Goal: Task Accomplishment & Management: Manage account settings

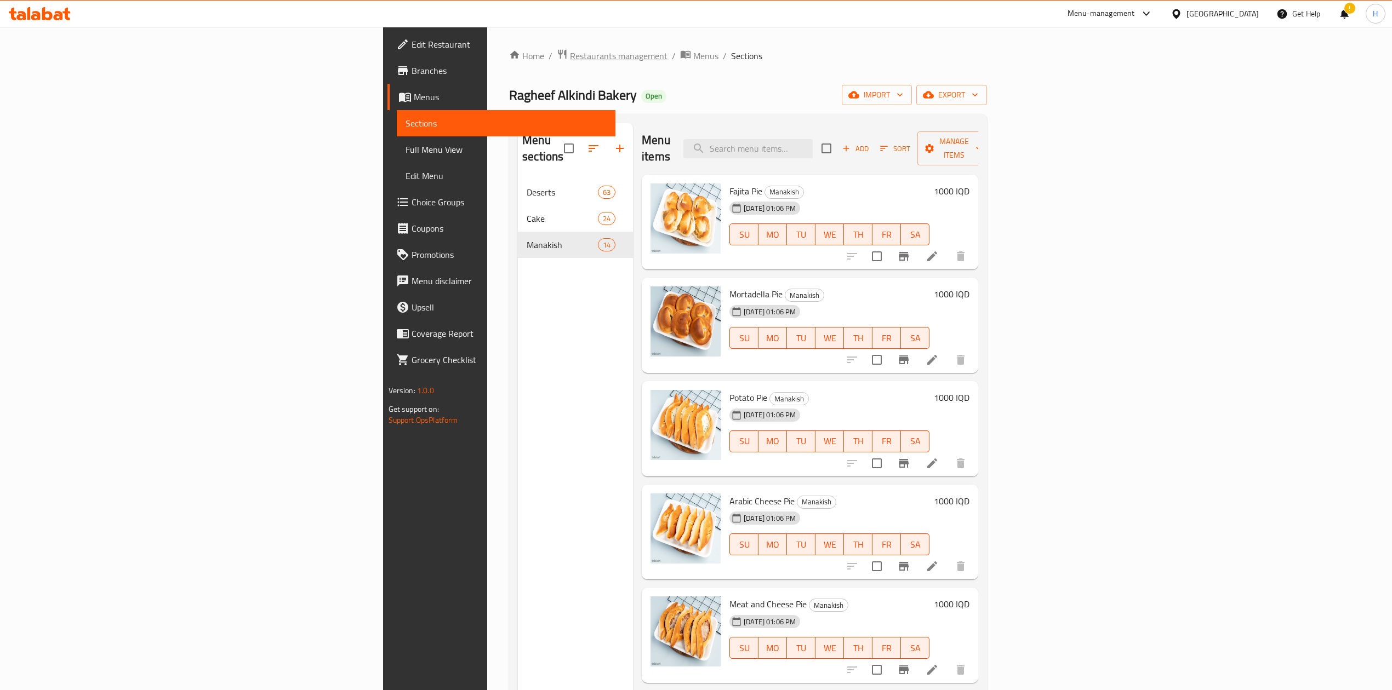
click at [570, 49] on span "Restaurants management" at bounding box center [619, 55] width 98 height 13
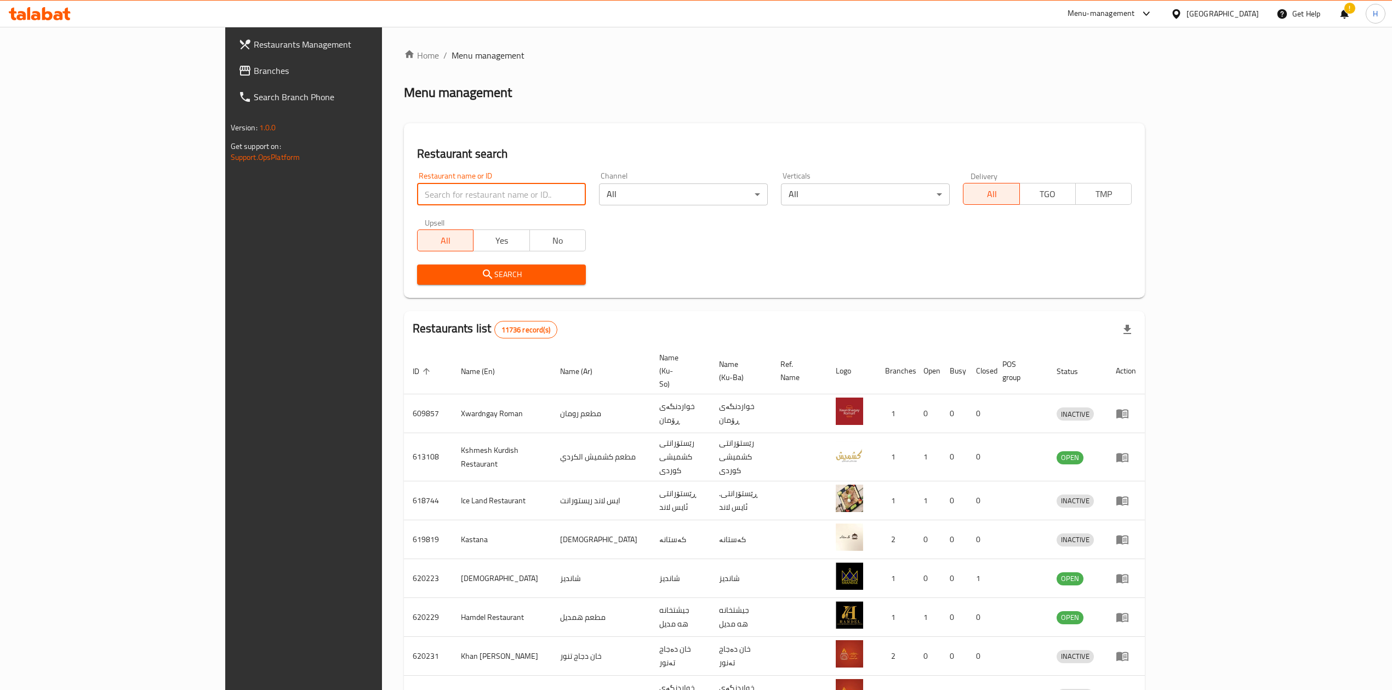
click at [417, 185] on input "search" at bounding box center [501, 195] width 169 height 22
paste input "661306"
type input "661306"
click button "Search" at bounding box center [501, 275] width 169 height 20
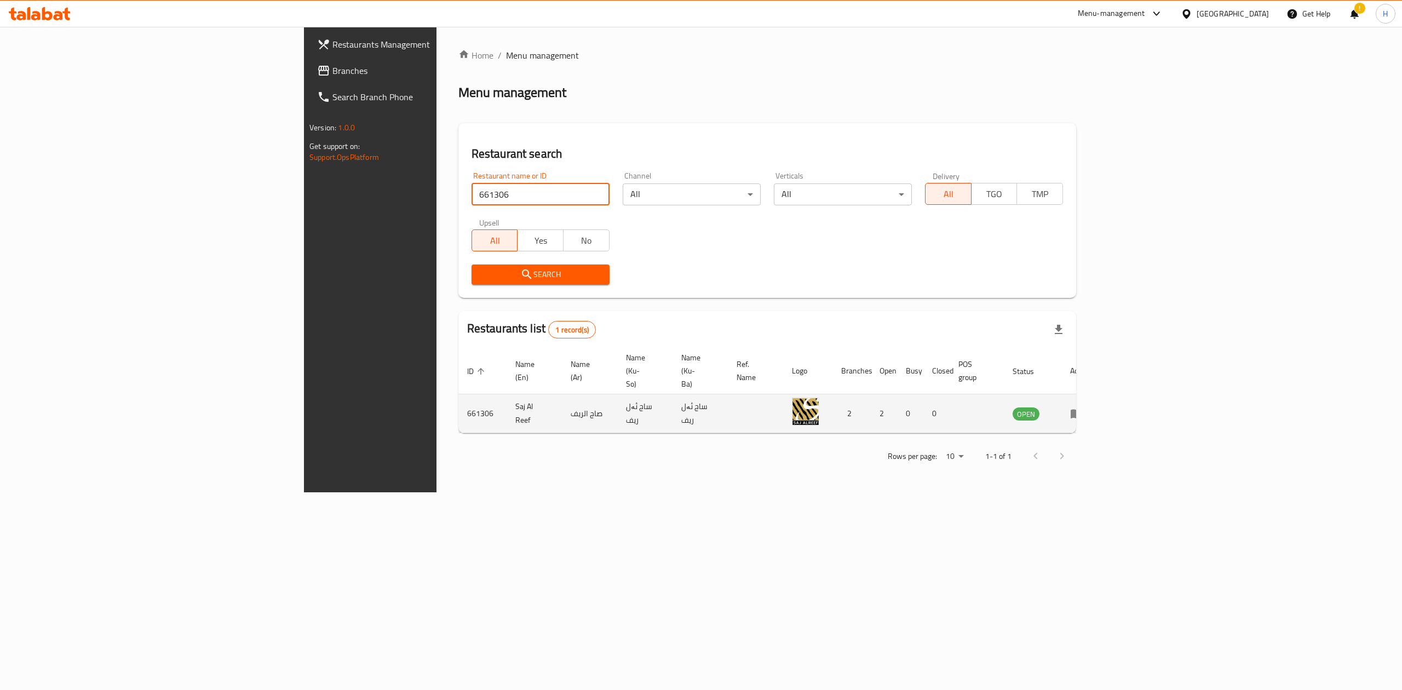
click at [1084, 407] on icon "enhanced table" at bounding box center [1076, 413] width 13 height 13
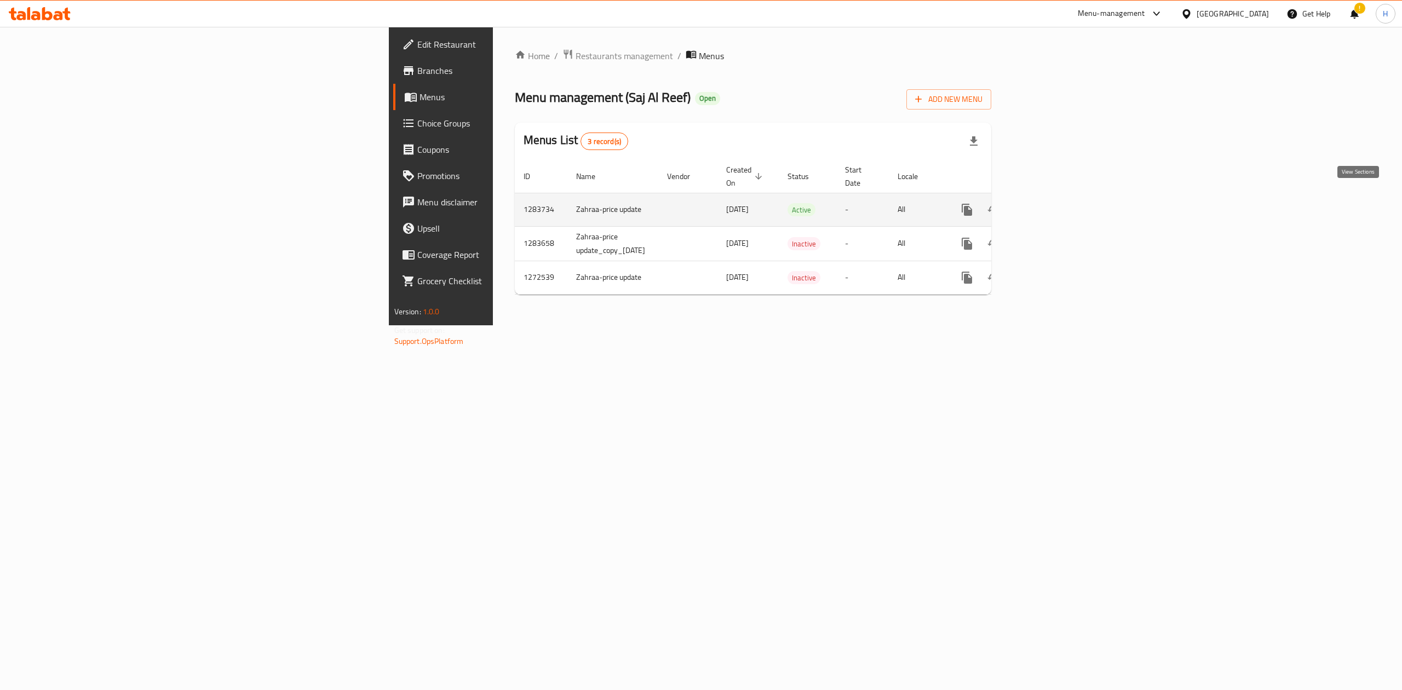
click at [1051, 205] on icon "enhanced table" at bounding box center [1046, 210] width 10 height 10
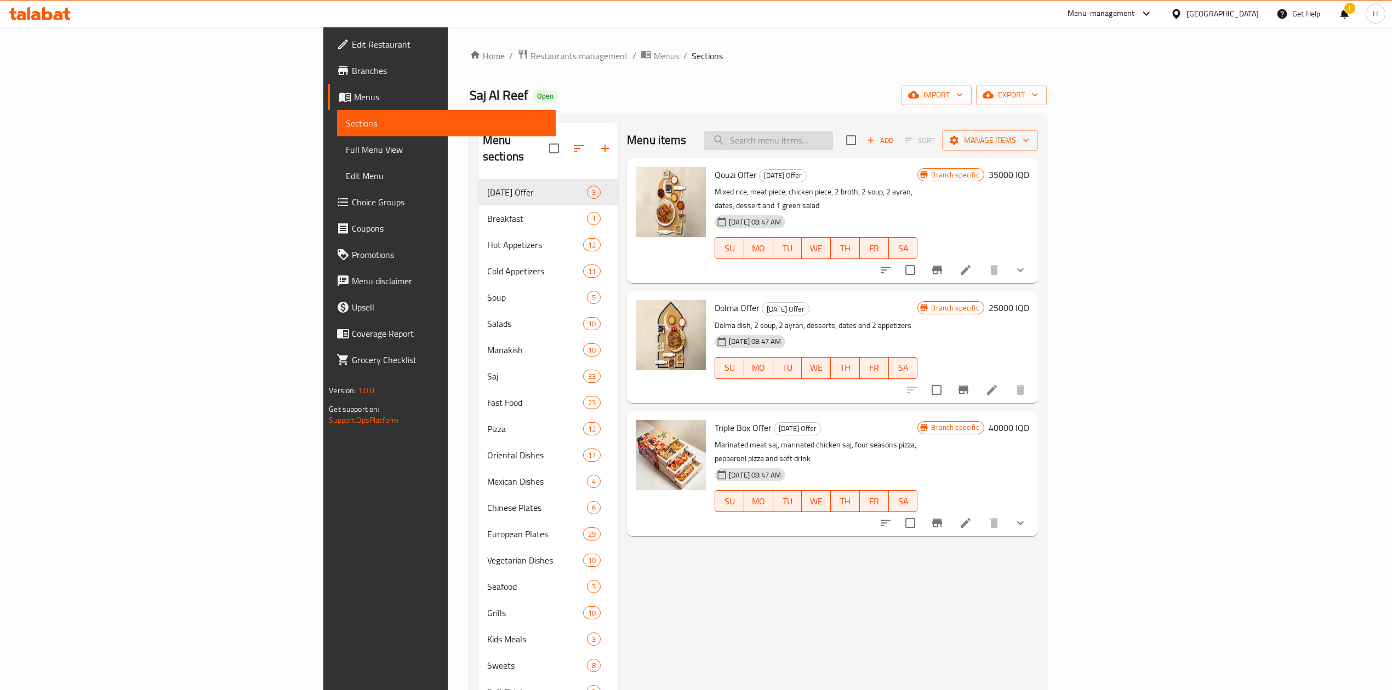
click at [833, 141] on input "search" at bounding box center [767, 140] width 129 height 19
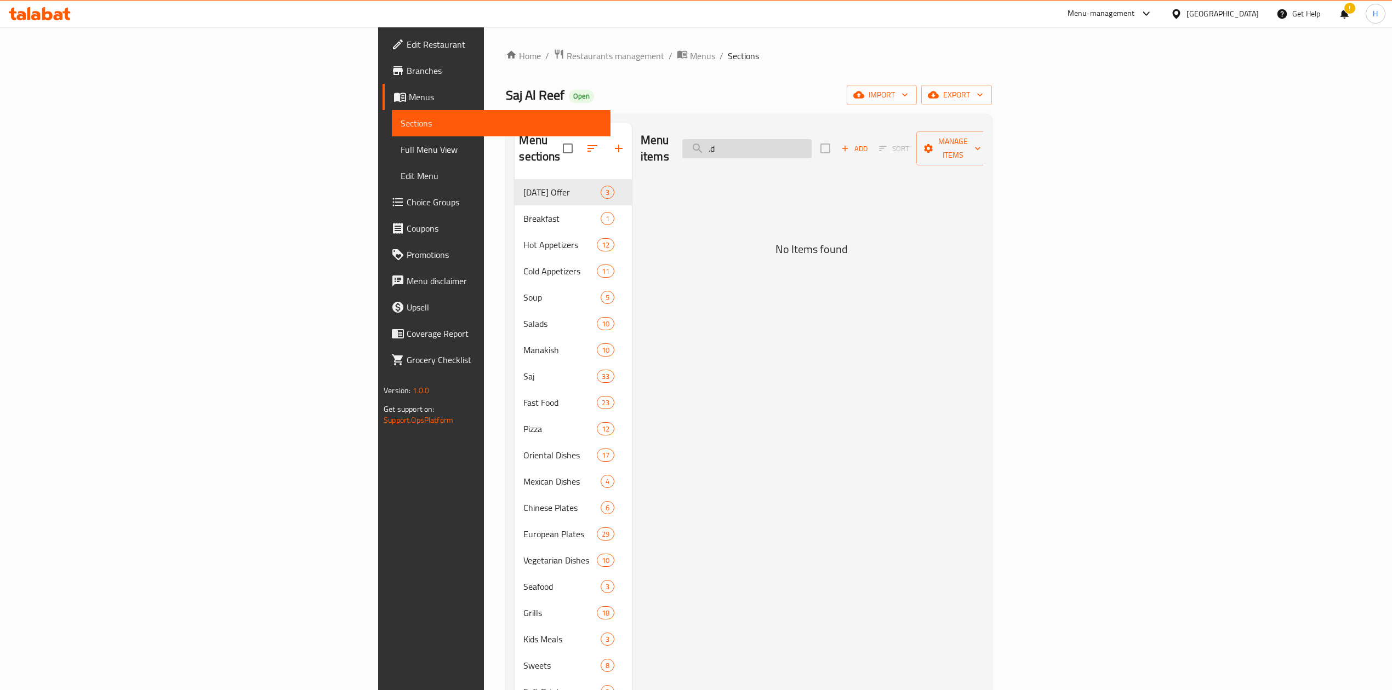
type input "."
click at [811, 140] on input "search" at bounding box center [746, 148] width 129 height 19
type input "."
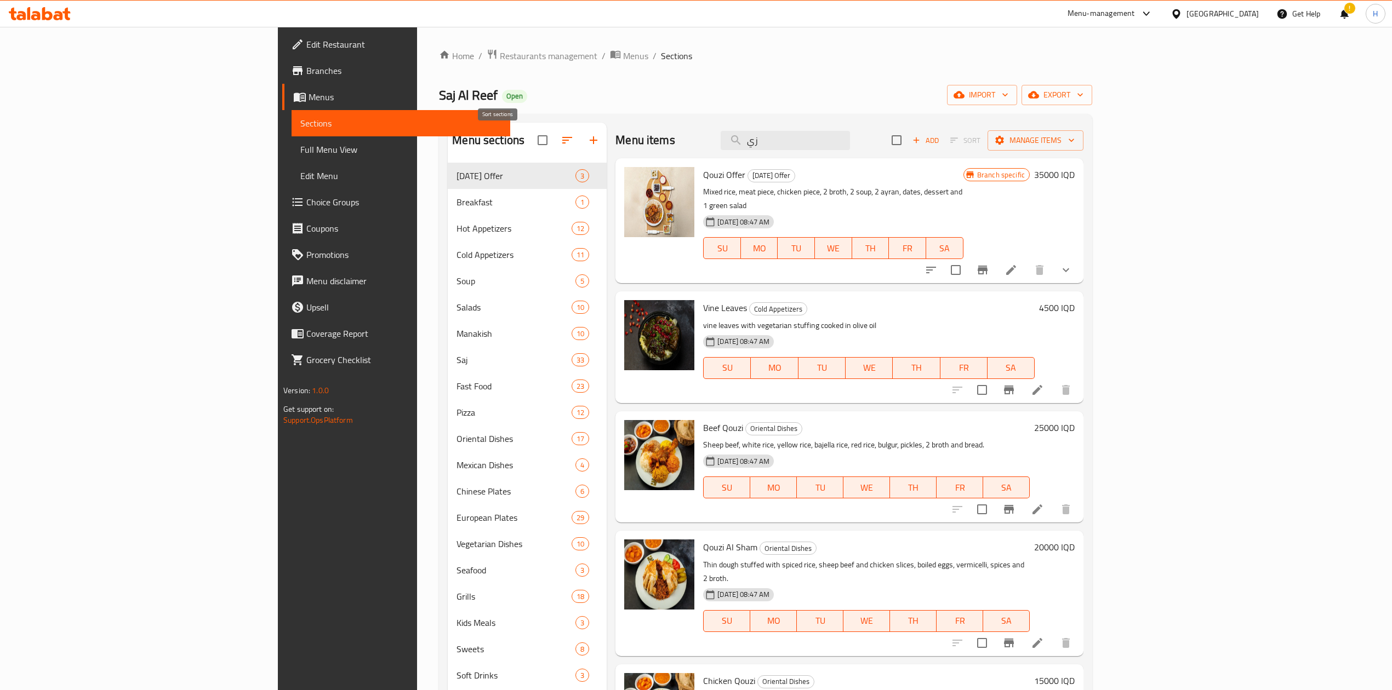
type input "زي"
click at [554, 137] on button "button" at bounding box center [567, 140] width 26 height 26
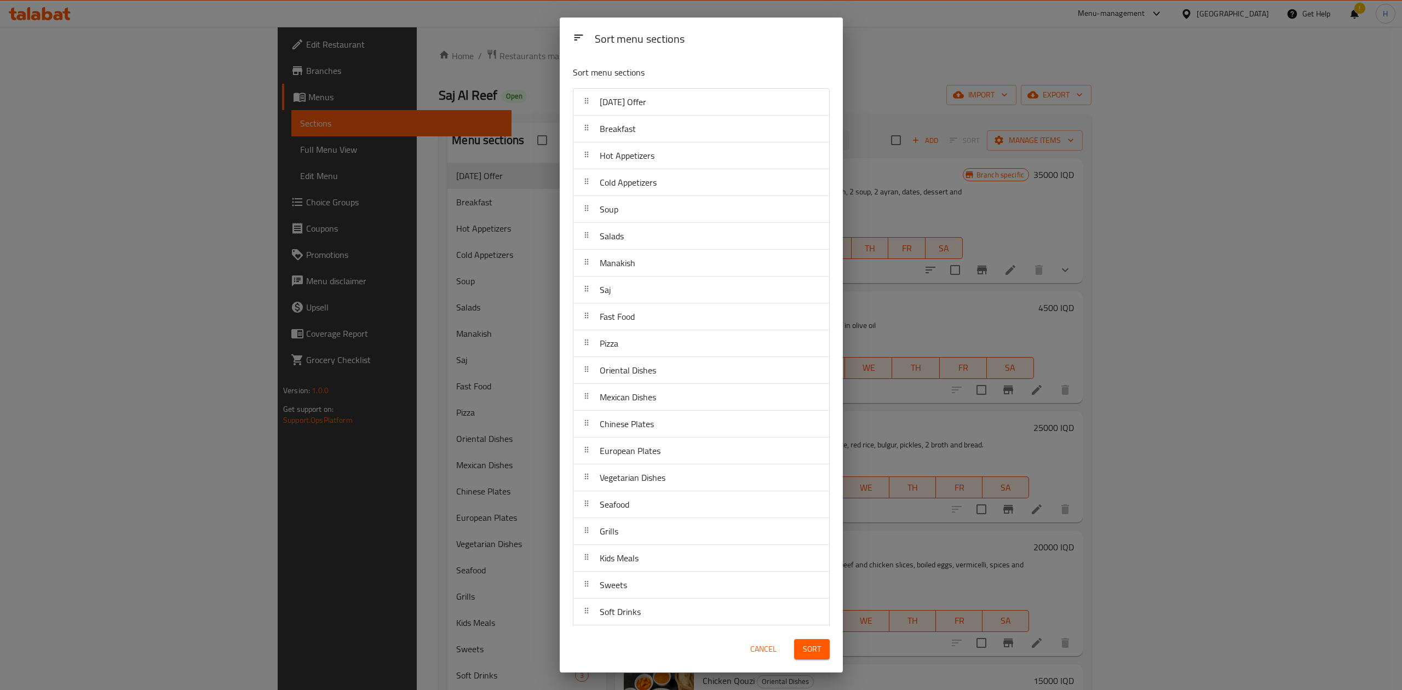
click at [980, 201] on div "Sort menu sections Sort menu sections Ramadan Offer Breakfast Hot Appetizers Co…" at bounding box center [701, 345] width 1402 height 690
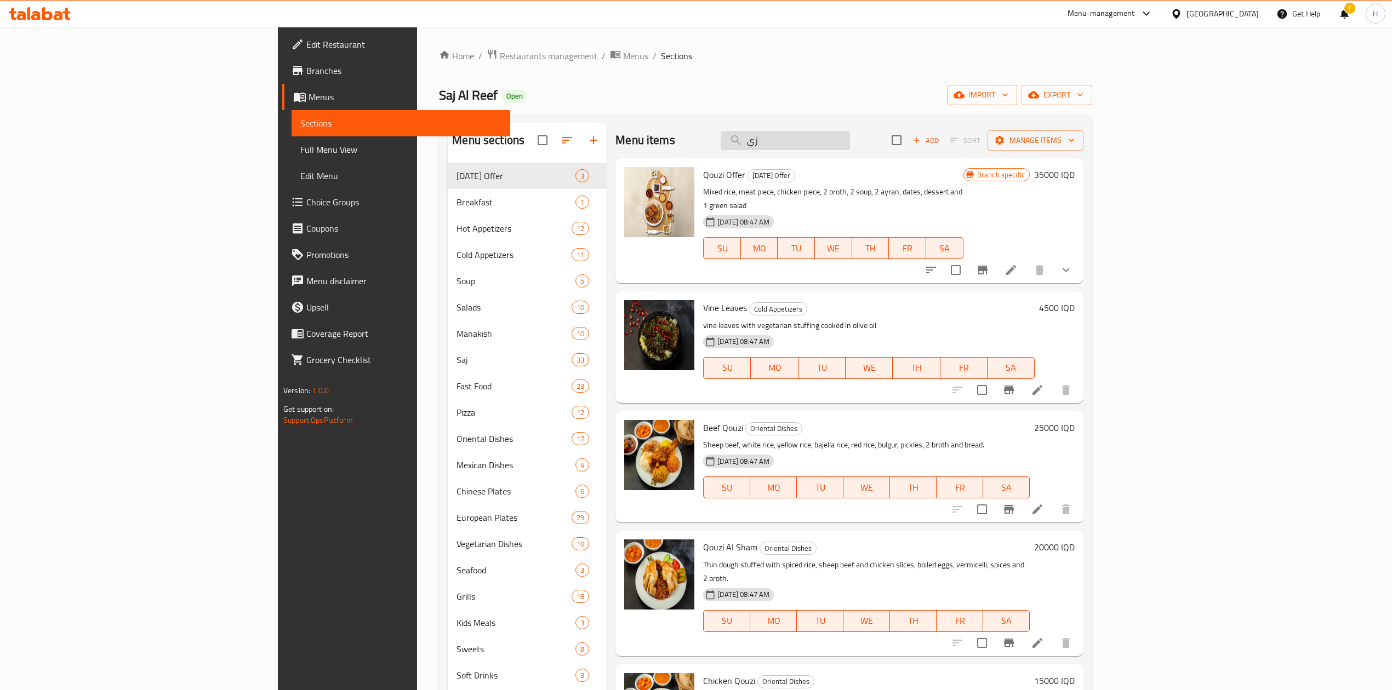
click at [850, 150] on input "زي" at bounding box center [784, 140] width 129 height 19
click at [850, 145] on input "زي" at bounding box center [784, 140] width 129 height 19
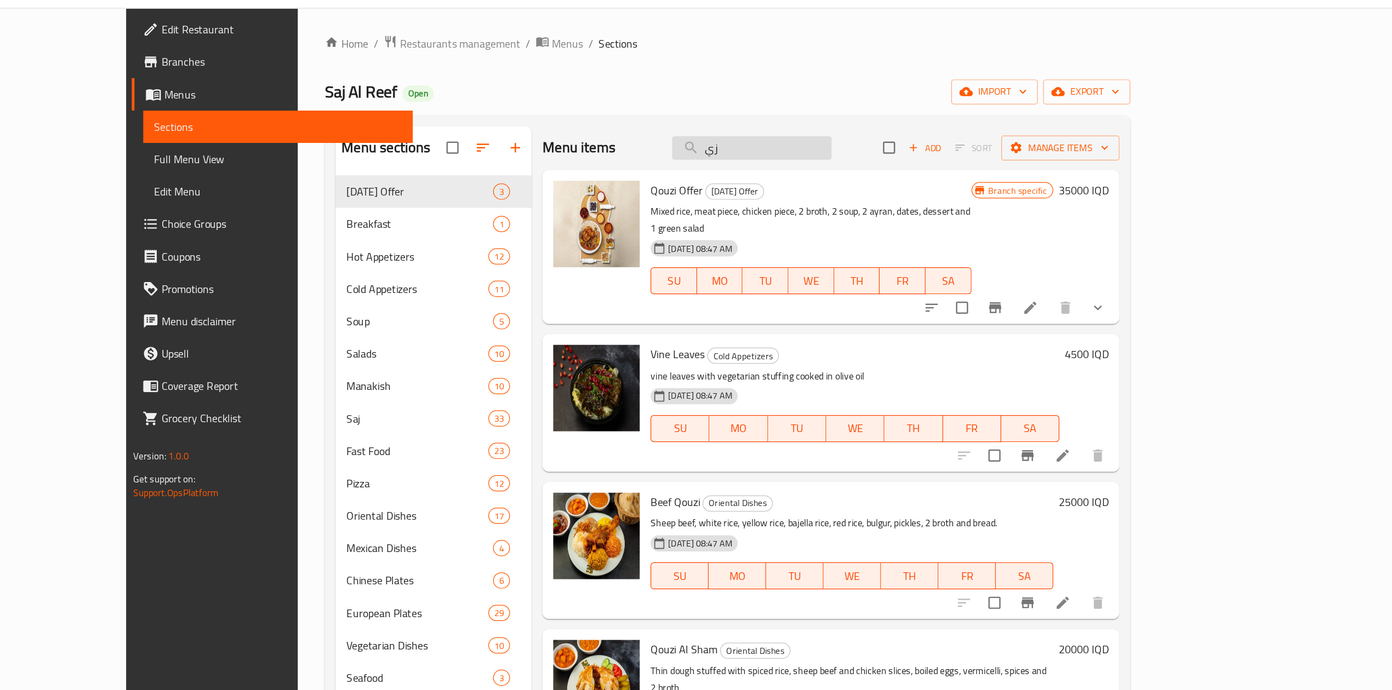
click at [850, 142] on input "زي" at bounding box center [784, 140] width 129 height 19
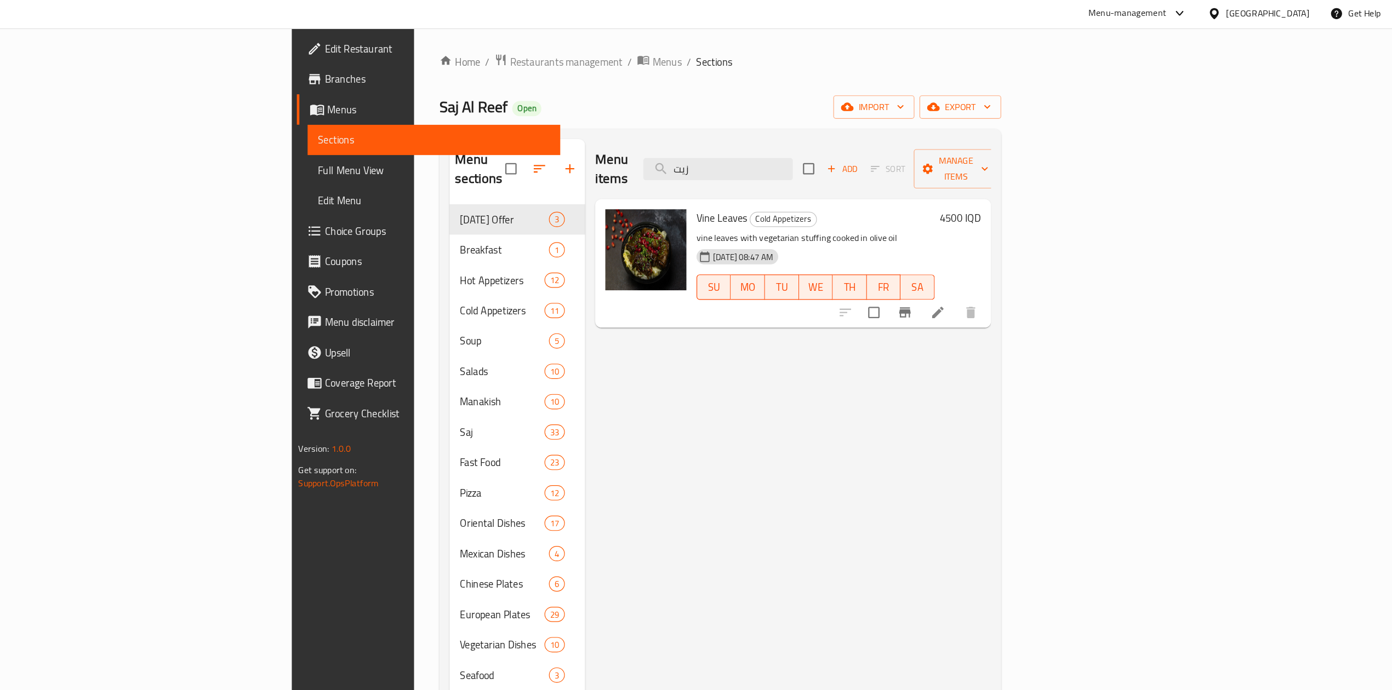
type input "زيت"
drag, startPoint x: 676, startPoint y: 44, endPoint x: 490, endPoint y: 44, distance: 185.7
click at [502, 44] on div "Home / Restaurants management / Menus / Sections Saj Al Reef Open import export…" at bounding box center [748, 435] width 529 height 817
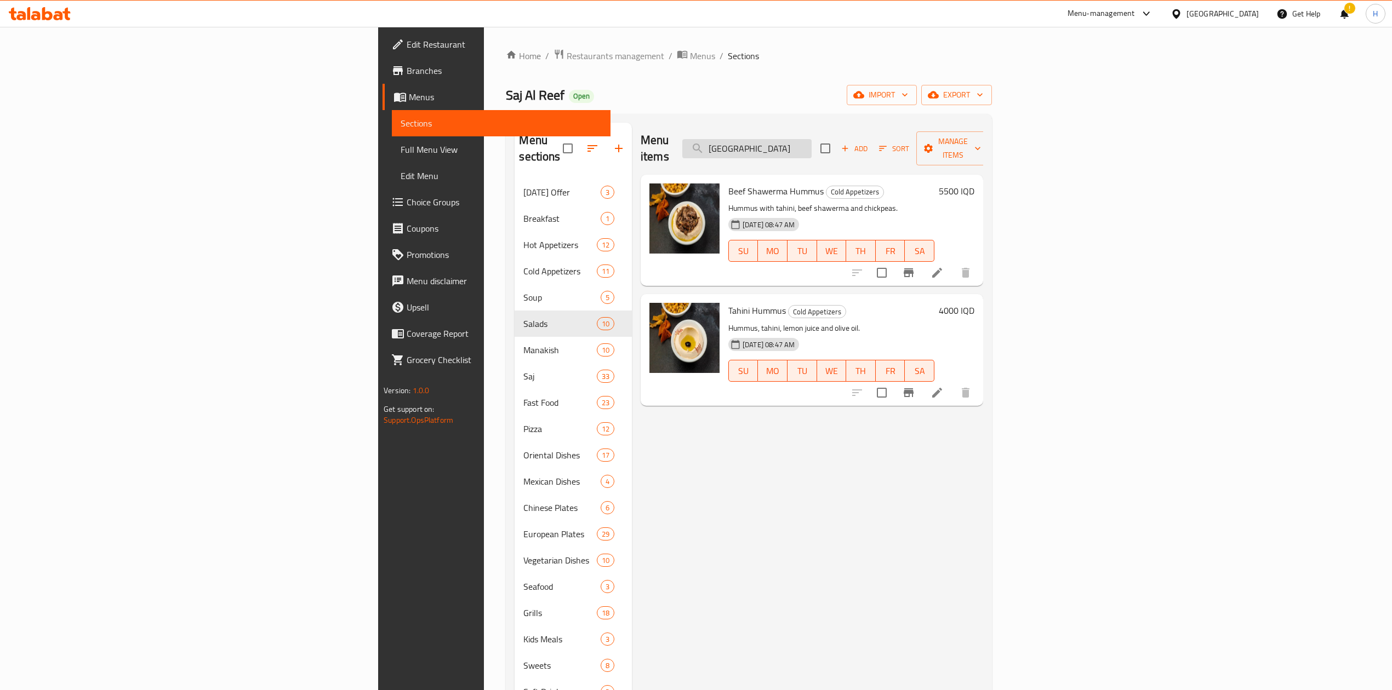
click at [811, 143] on input "[GEOGRAPHIC_DATA]" at bounding box center [746, 148] width 129 height 19
click at [811, 139] on input "[GEOGRAPHIC_DATA]" at bounding box center [746, 148] width 129 height 19
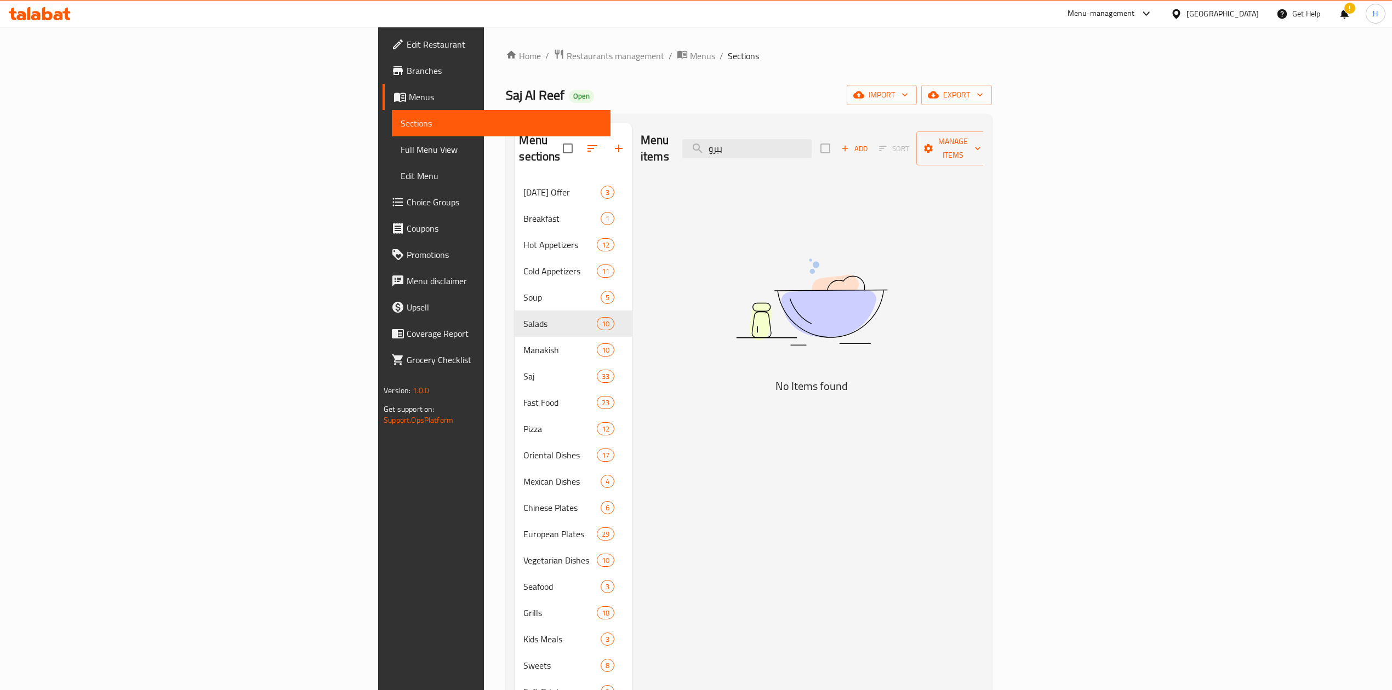
drag, startPoint x: 822, startPoint y: 287, endPoint x: 833, endPoint y: 268, distance: 22.1
click at [824, 286] on img at bounding box center [811, 302] width 274 height 145
click at [811, 139] on input "بيرو" at bounding box center [746, 148] width 129 height 19
type input "ب"
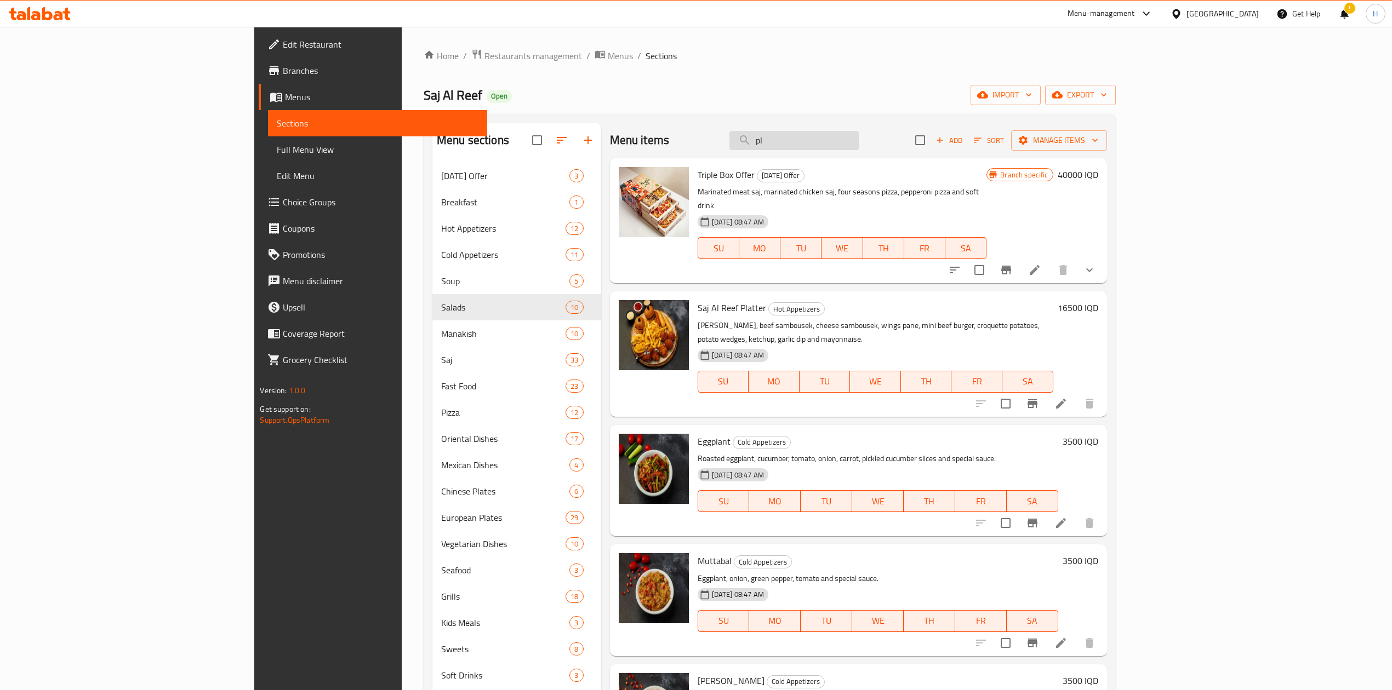
type input "p"
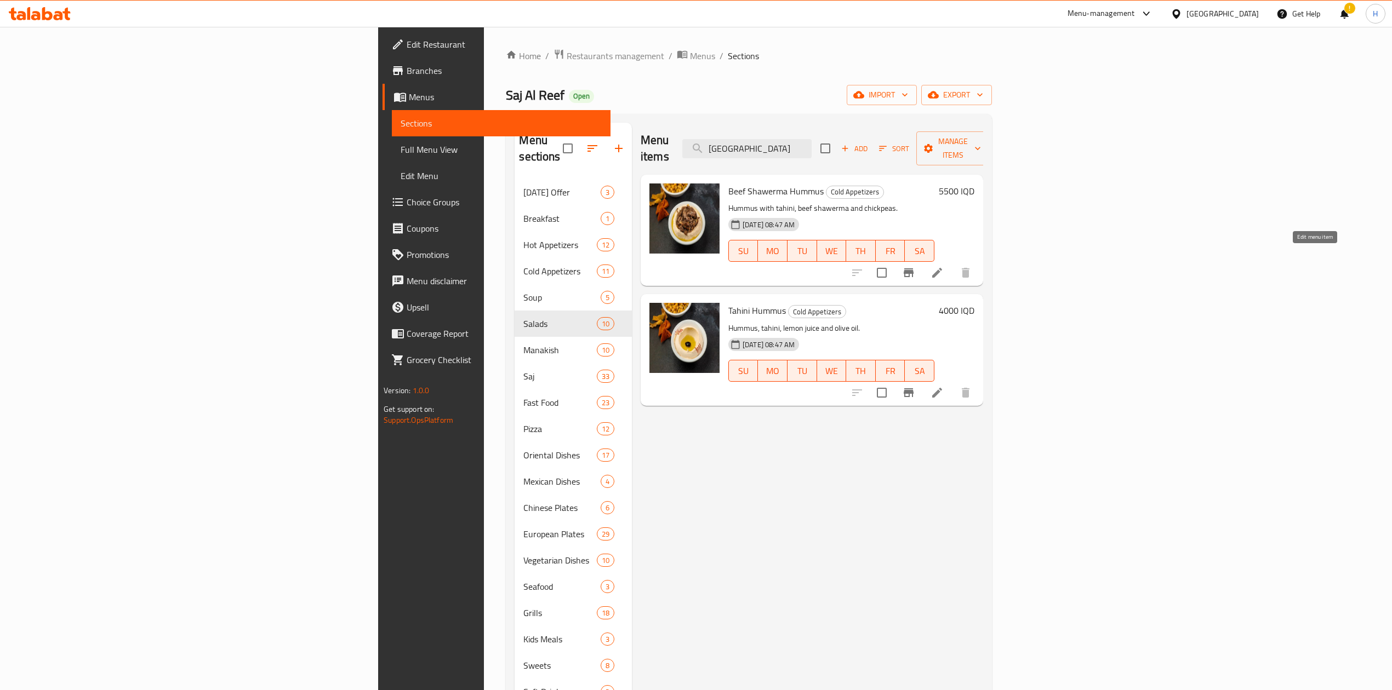
type input "[GEOGRAPHIC_DATA]"
click at [943, 266] on icon at bounding box center [936, 272] width 13 height 13
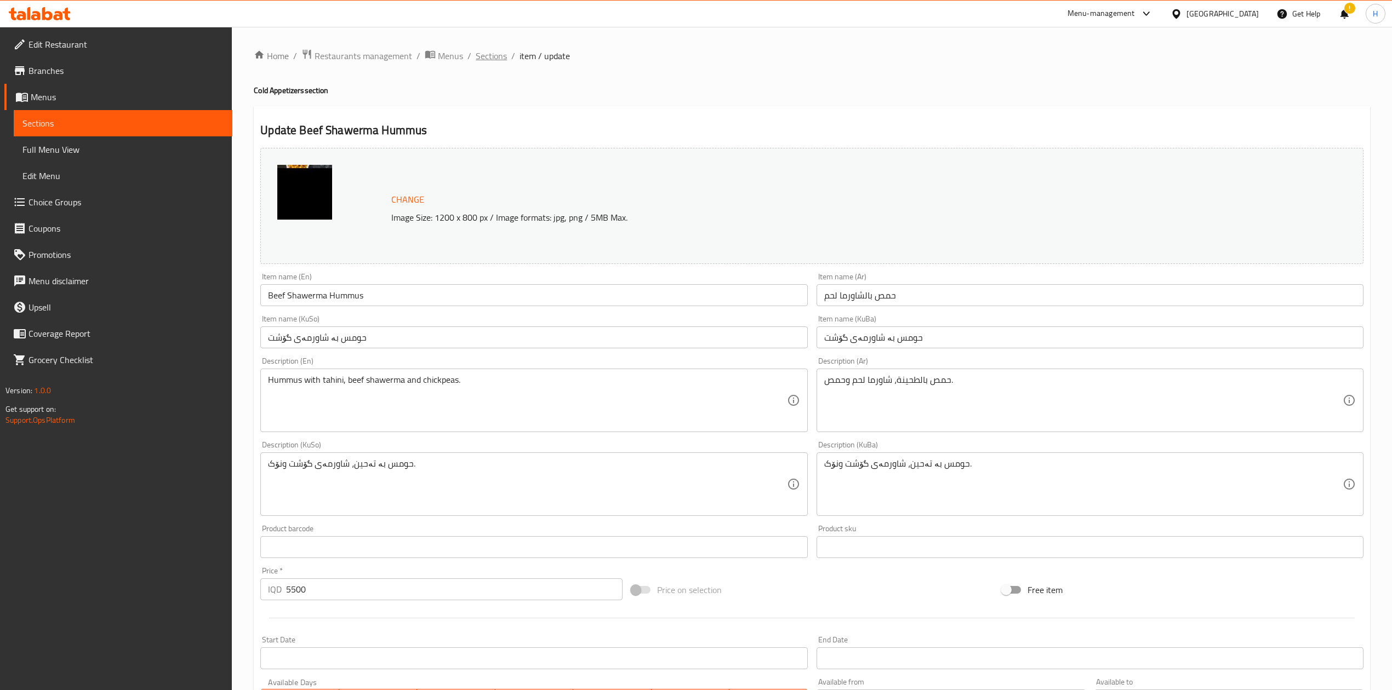
click at [490, 54] on span "Sections" at bounding box center [491, 55] width 31 height 13
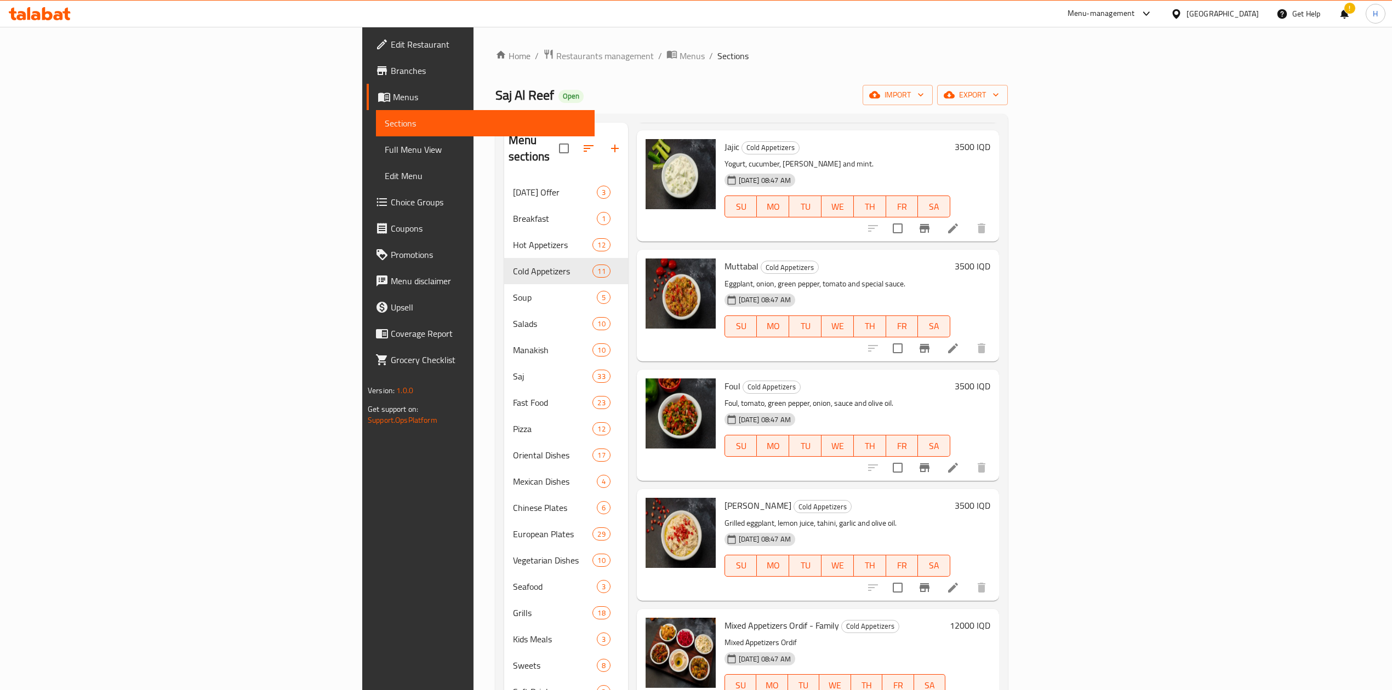
scroll to position [654, 0]
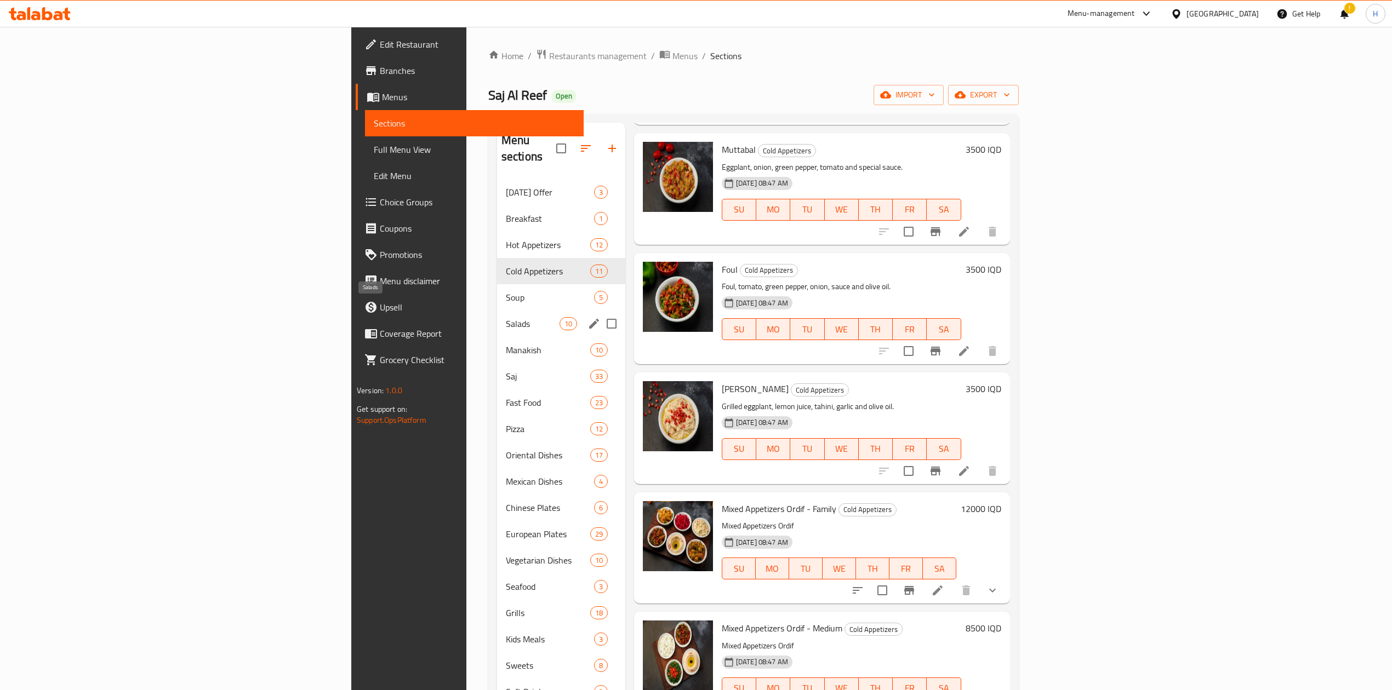
click at [506, 317] on span "Salads" at bounding box center [533, 323] width 54 height 13
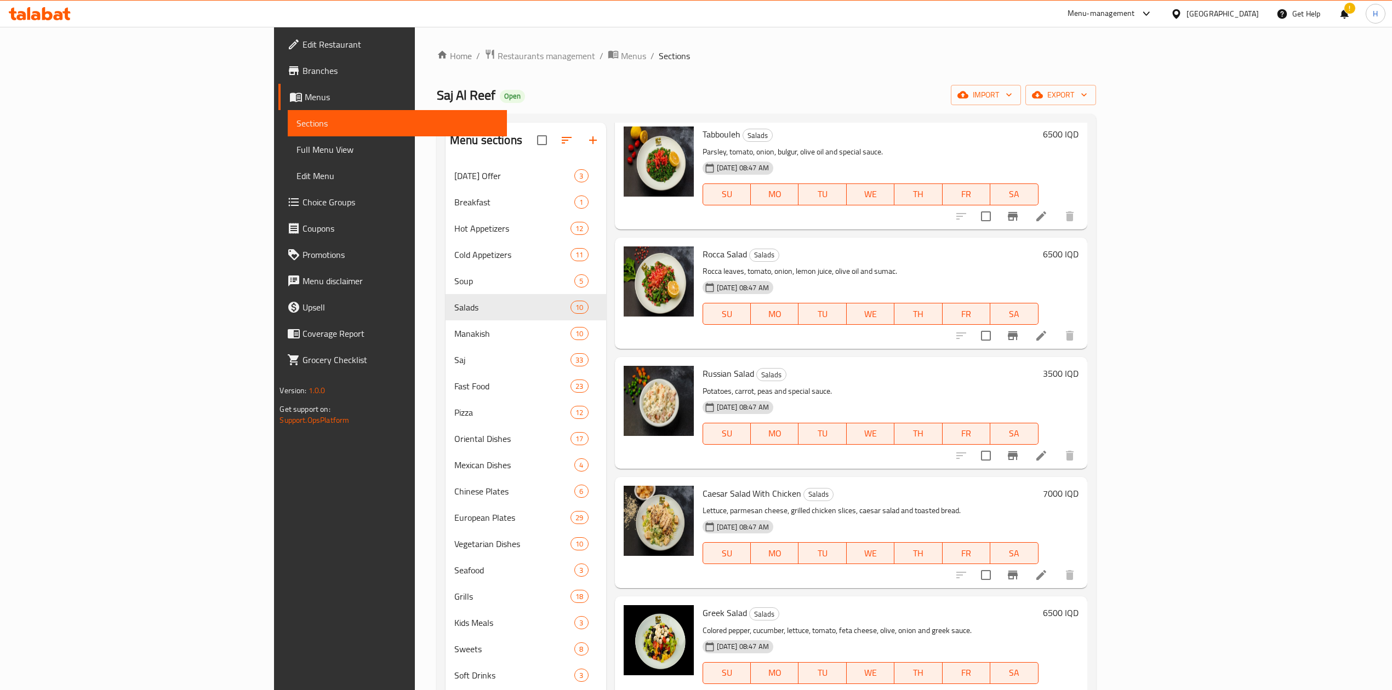
scroll to position [169, 0]
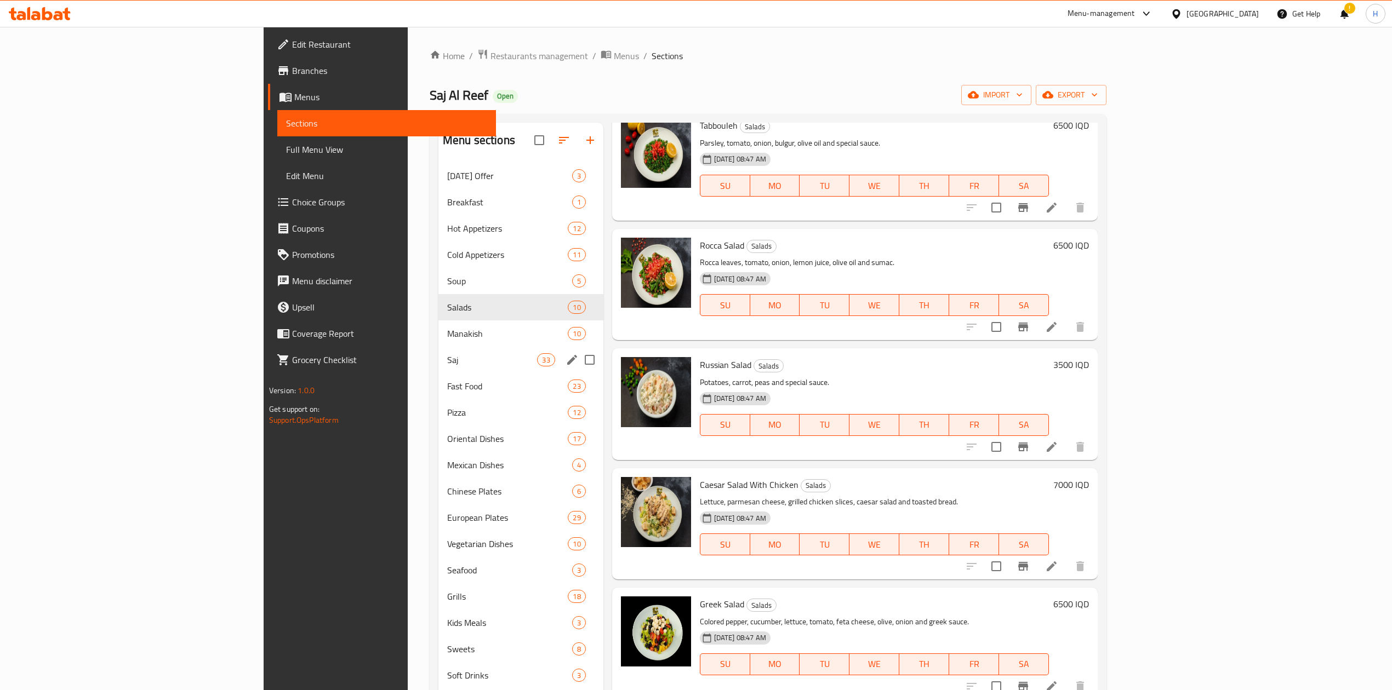
click at [438, 369] on div "Saj 33" at bounding box center [520, 360] width 165 height 26
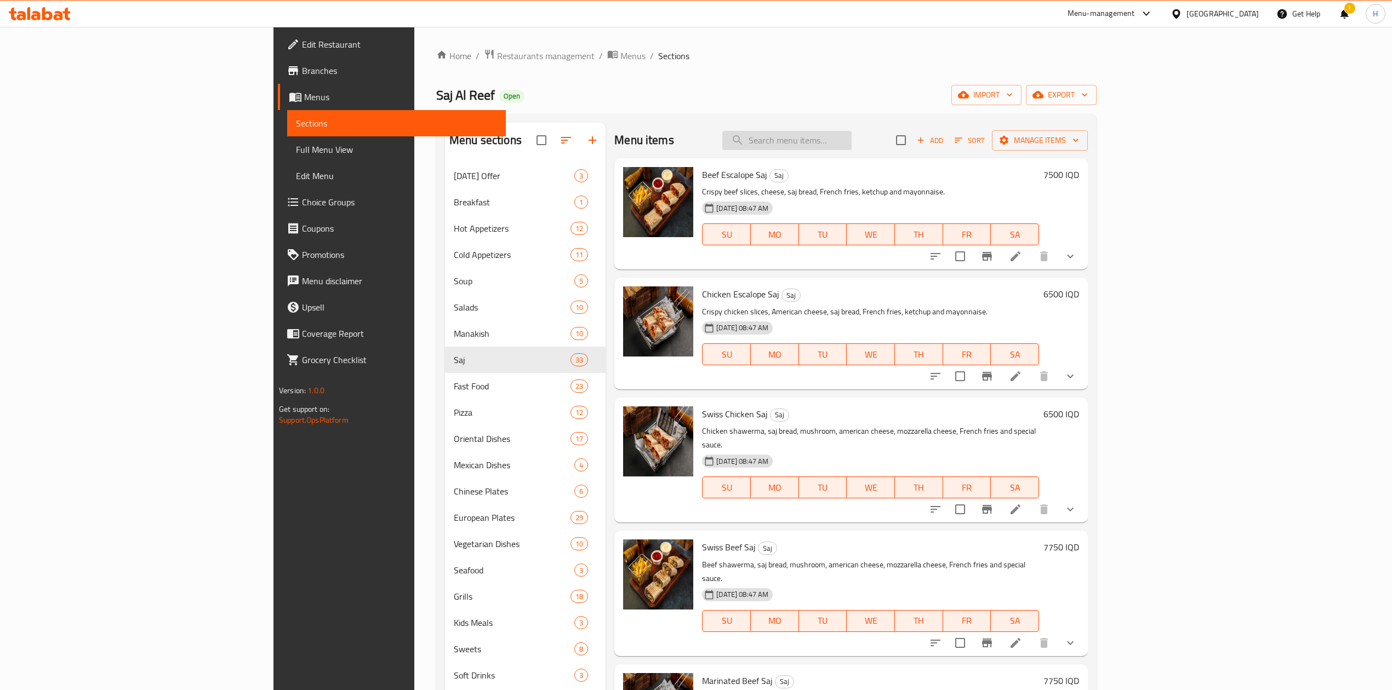
click at [851, 141] on input "search" at bounding box center [786, 140] width 129 height 19
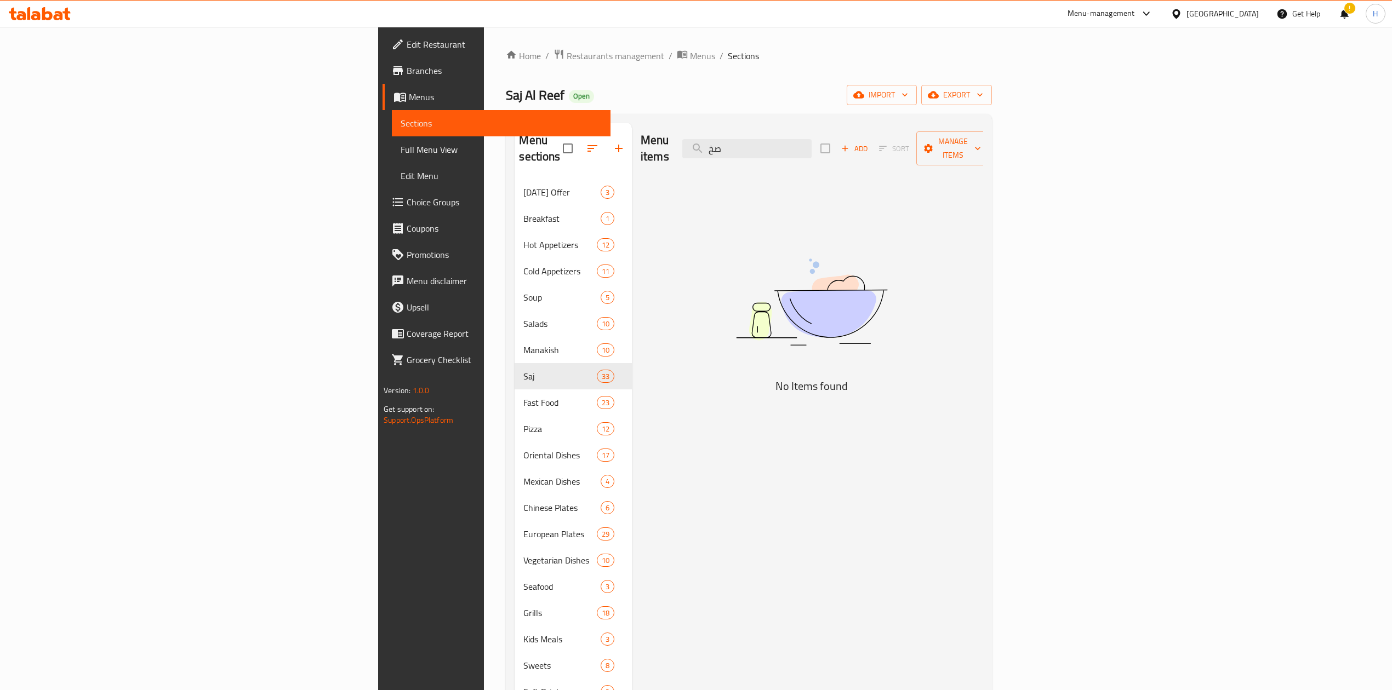
type input "ص"
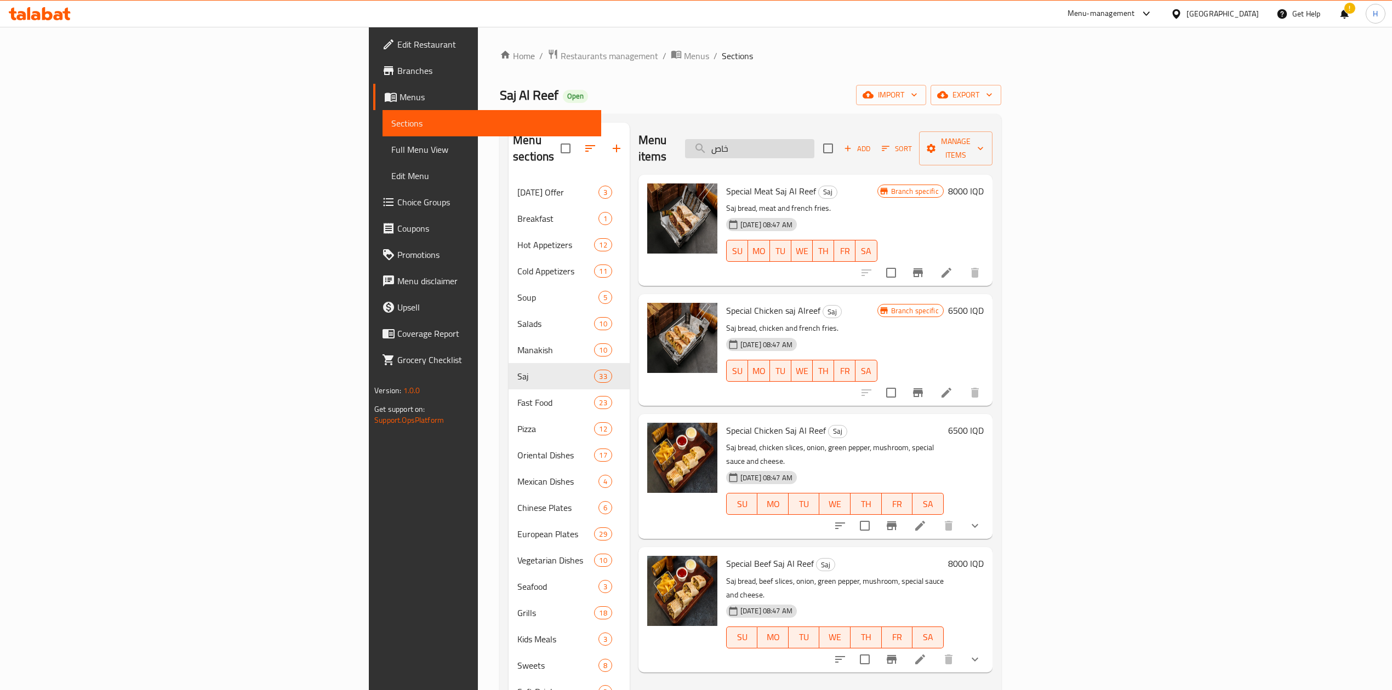
click at [814, 139] on input "خاص" at bounding box center [749, 148] width 129 height 19
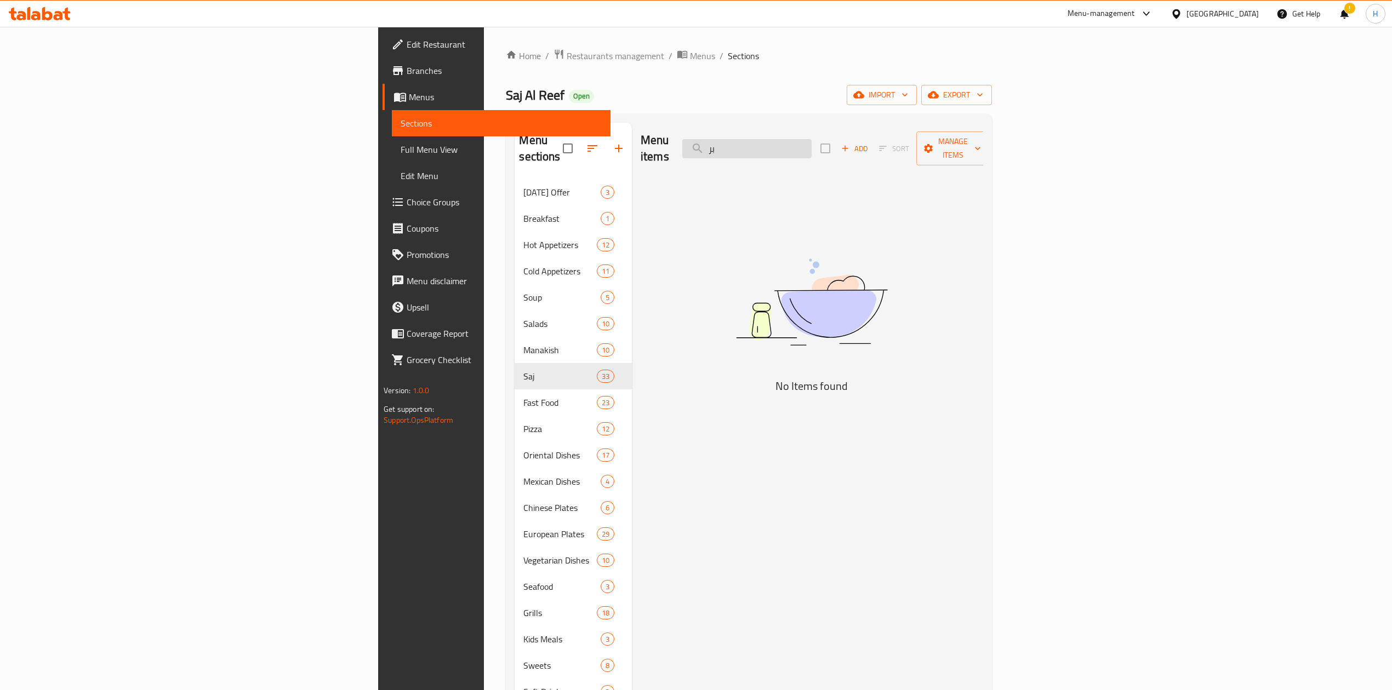
type input "ب"
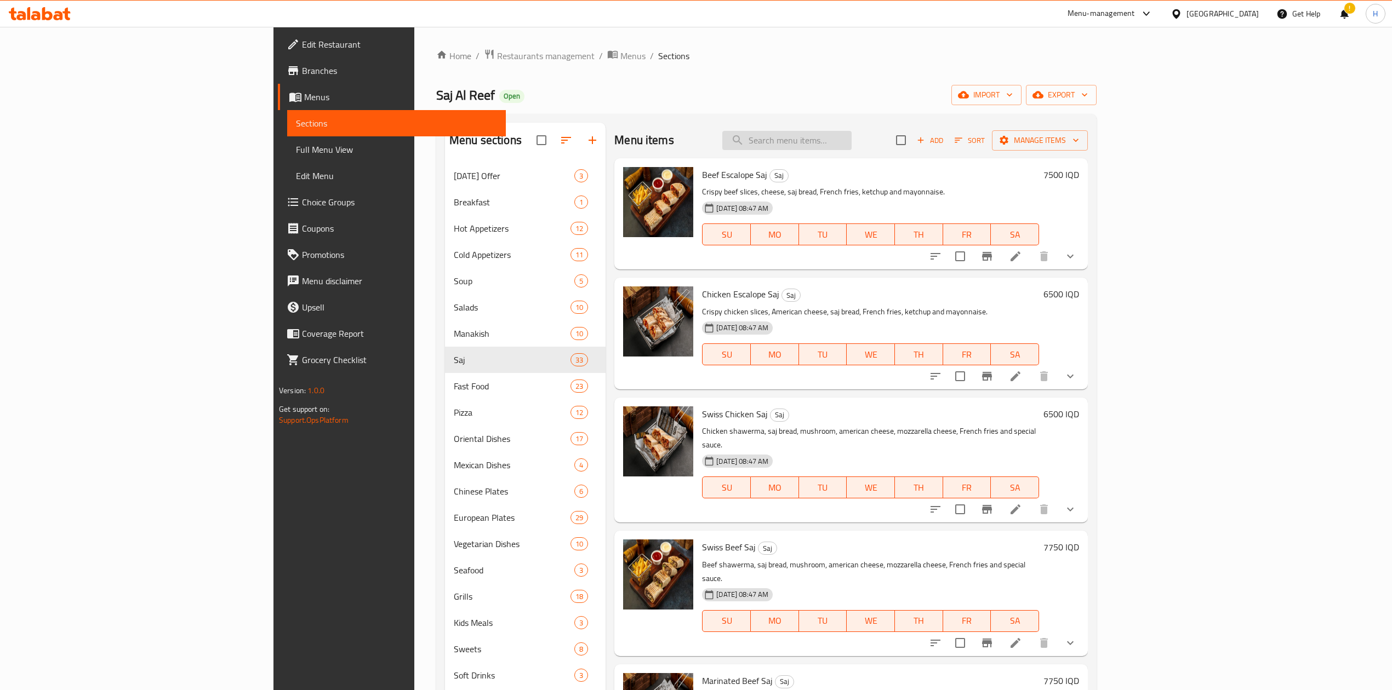
click at [851, 147] on input "search" at bounding box center [786, 140] width 129 height 19
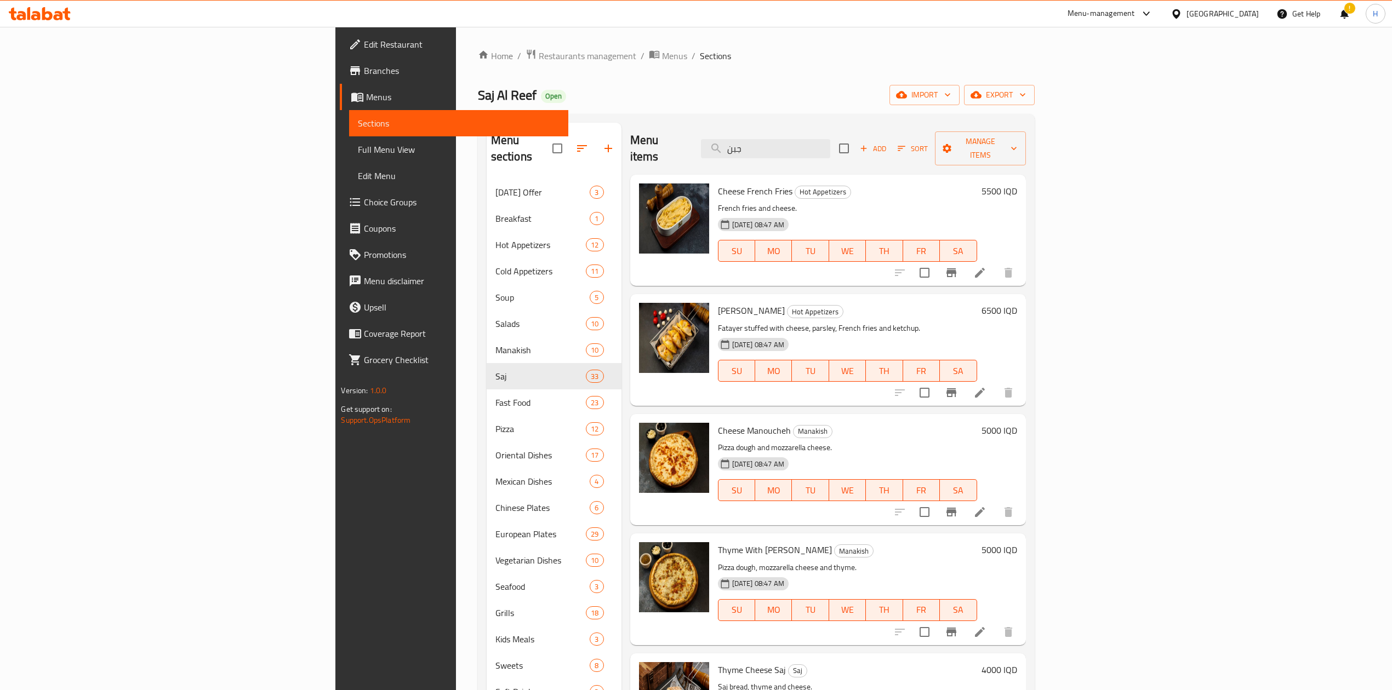
type input "جبن"
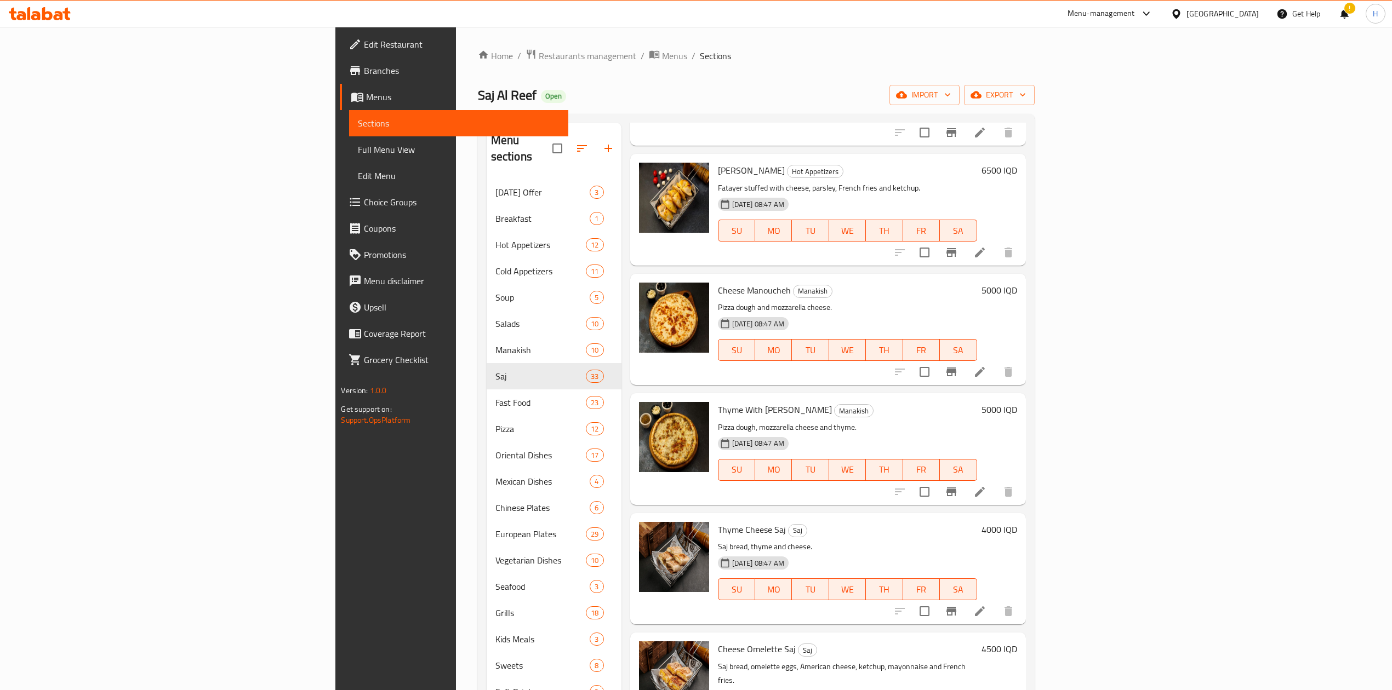
scroll to position [146, 0]
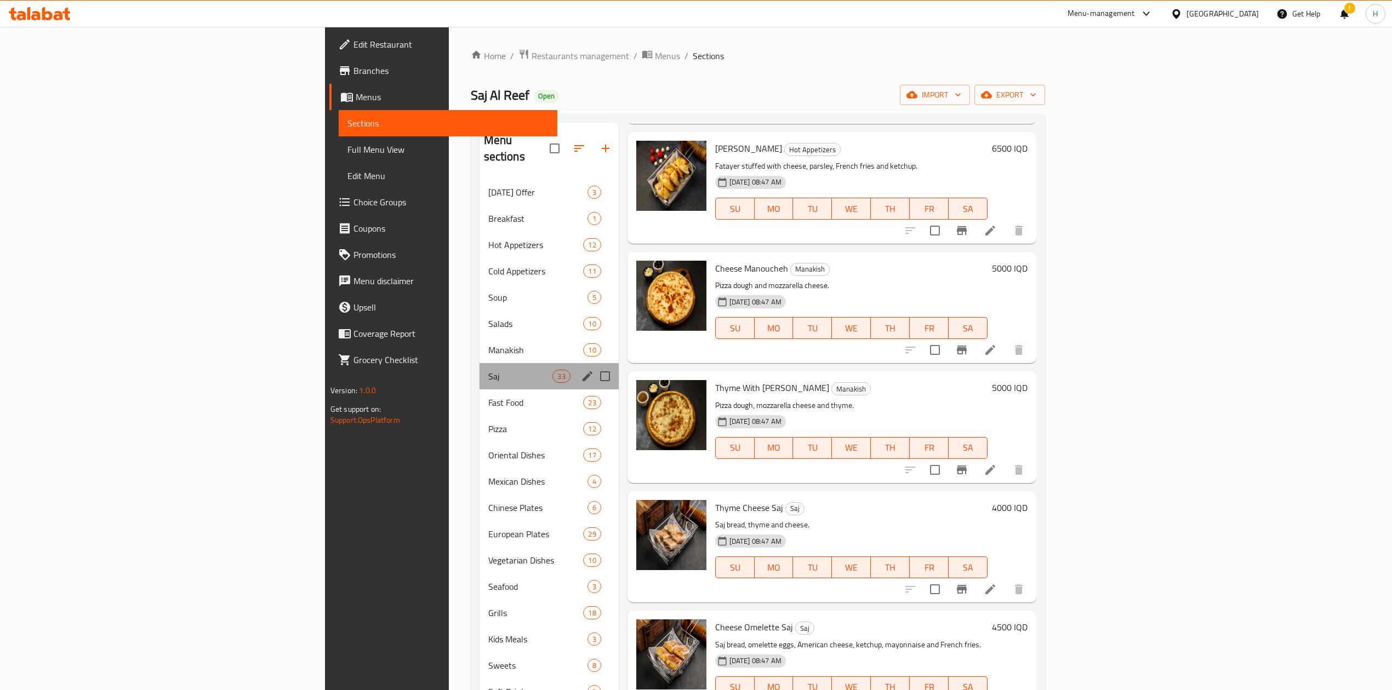
click at [479, 368] on div "Saj 33" at bounding box center [548, 376] width 139 height 26
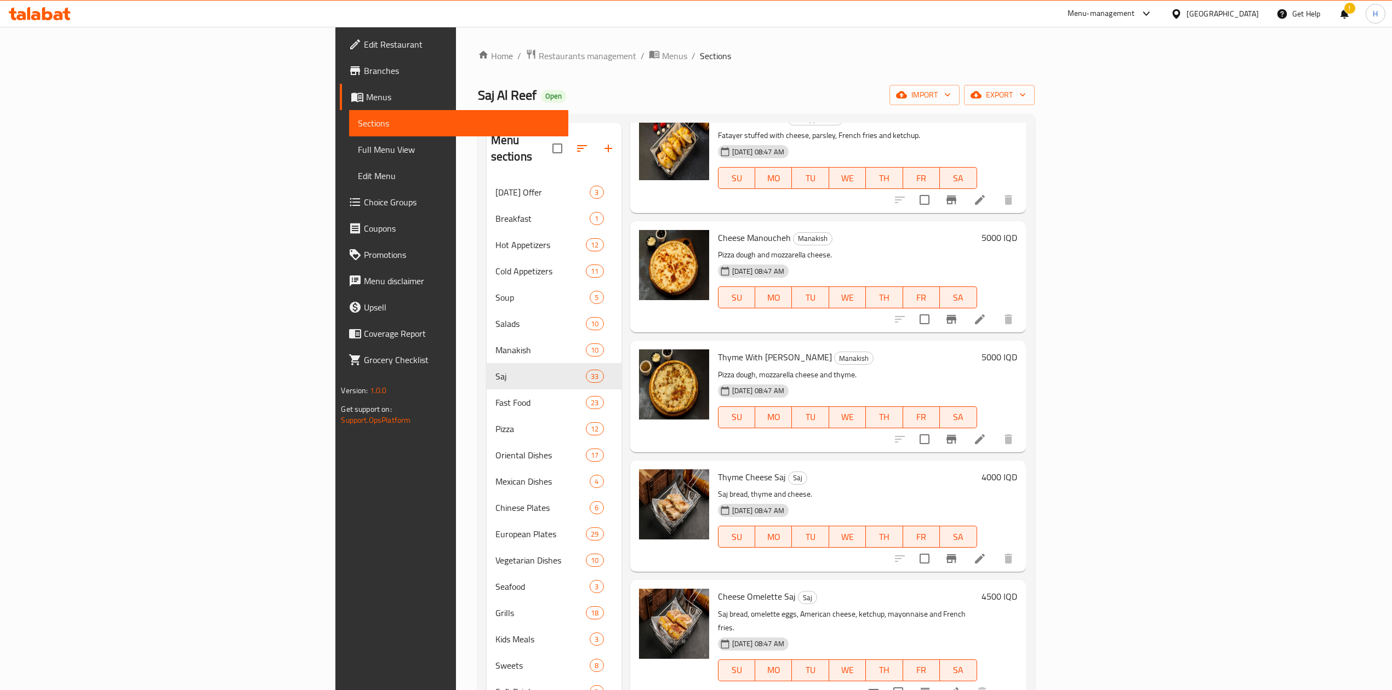
scroll to position [219, 0]
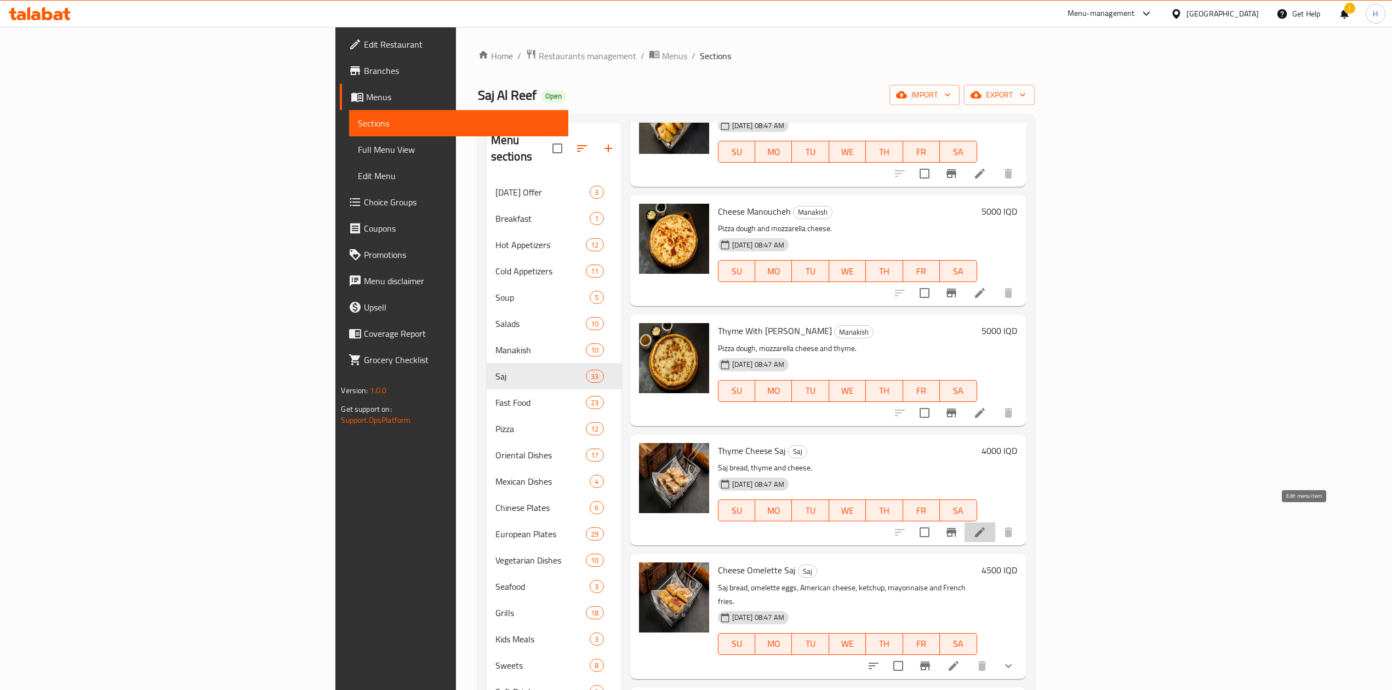
click at [986, 526] on icon at bounding box center [979, 532] width 13 height 13
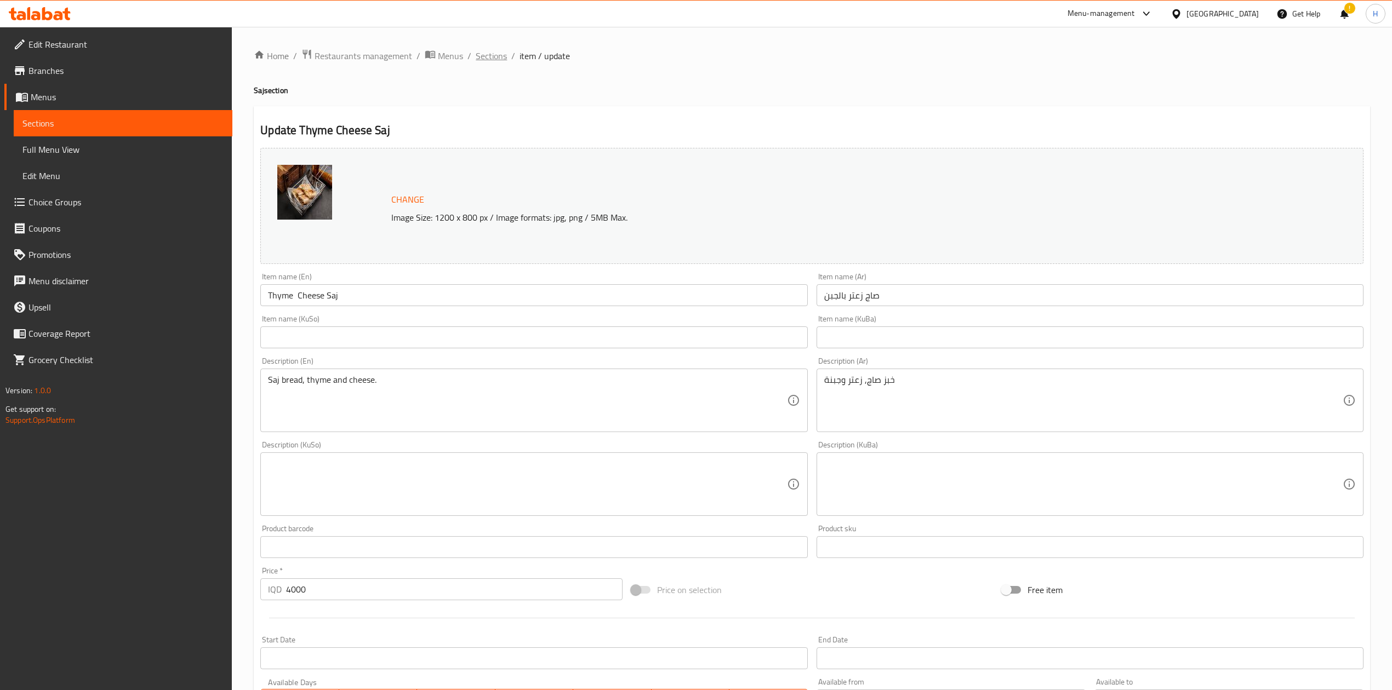
click at [494, 51] on span "Sections" at bounding box center [491, 55] width 31 height 13
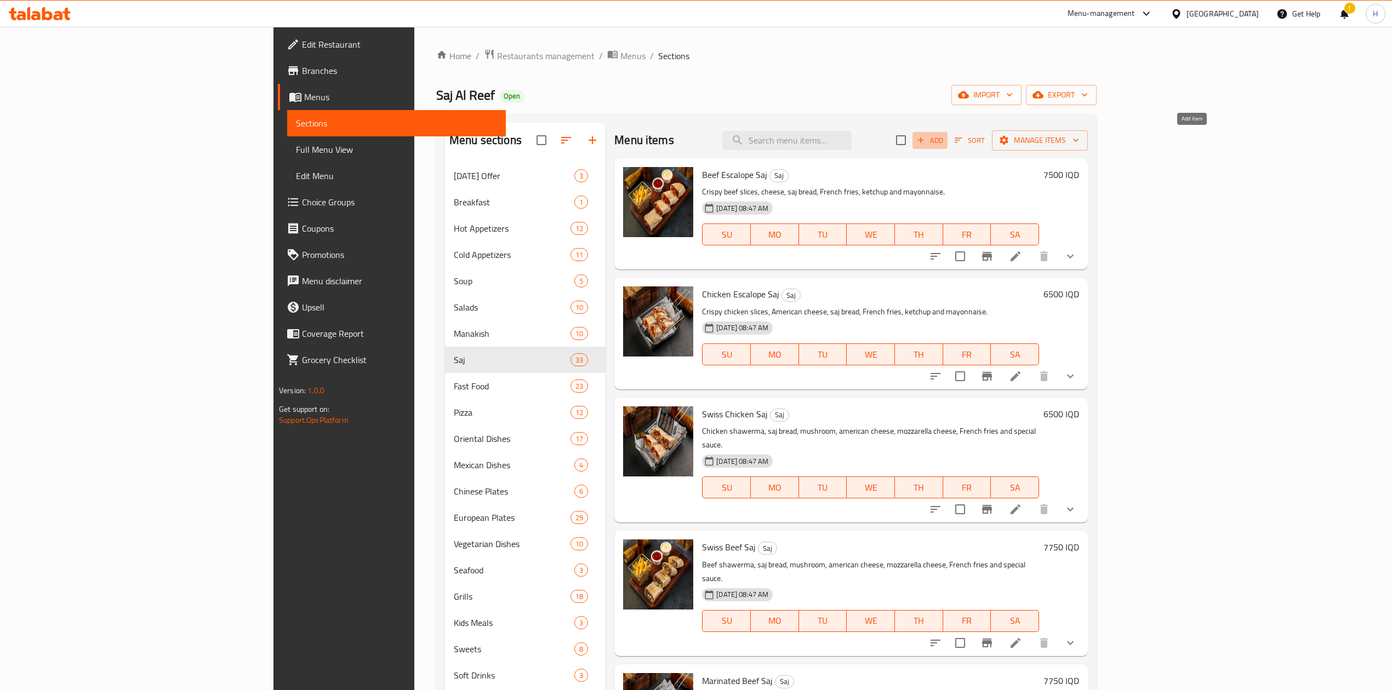
click at [944, 139] on span "Add" at bounding box center [930, 140] width 30 height 13
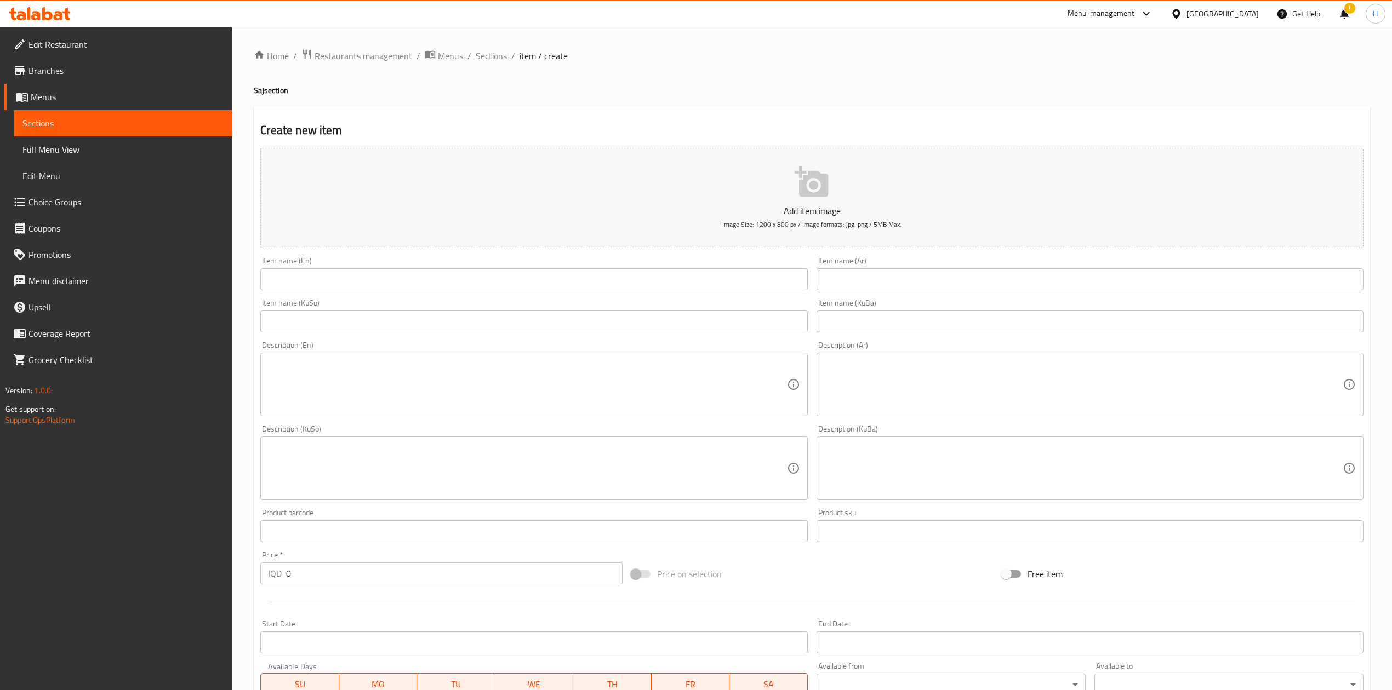
click at [891, 284] on input "text" at bounding box center [1089, 279] width 547 height 22
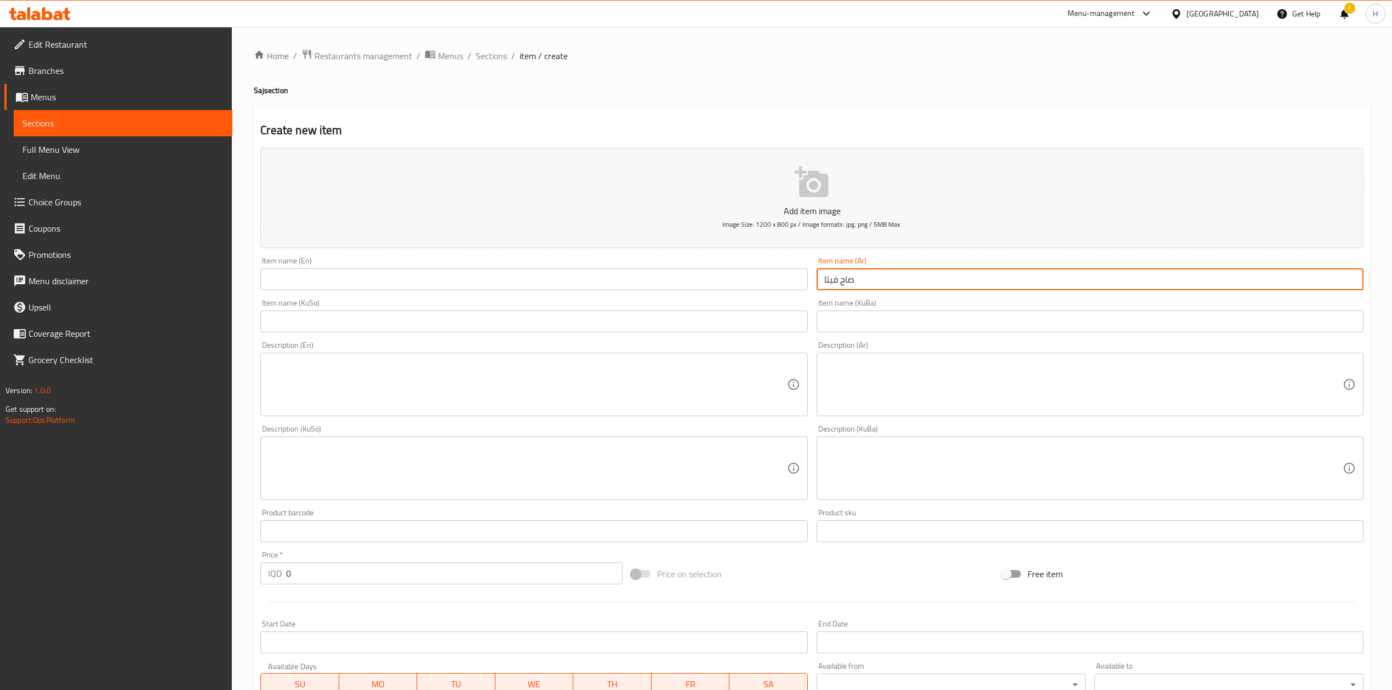
type input "صاج فيتا وزعتر"
click at [518, 282] on input "text" at bounding box center [533, 279] width 547 height 22
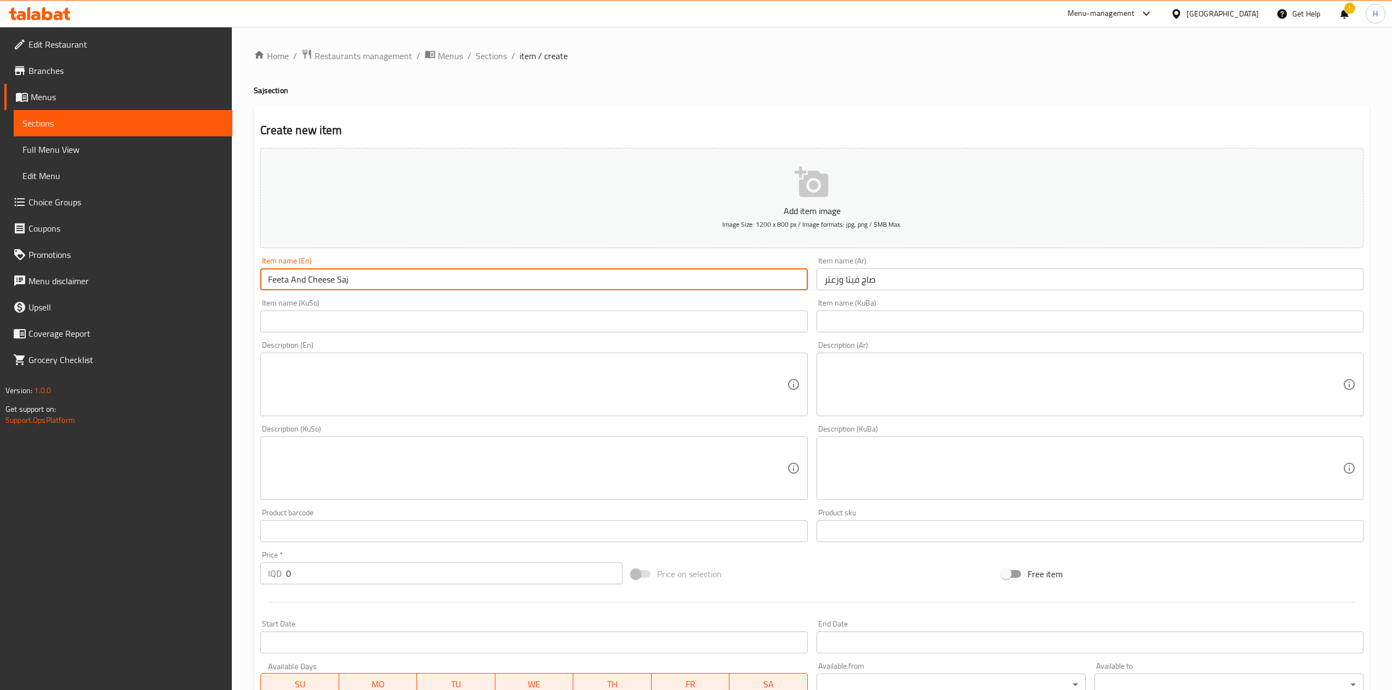
type input "Feeta And Cheese Saj"
click at [926, 401] on textarea at bounding box center [1083, 385] width 518 height 52
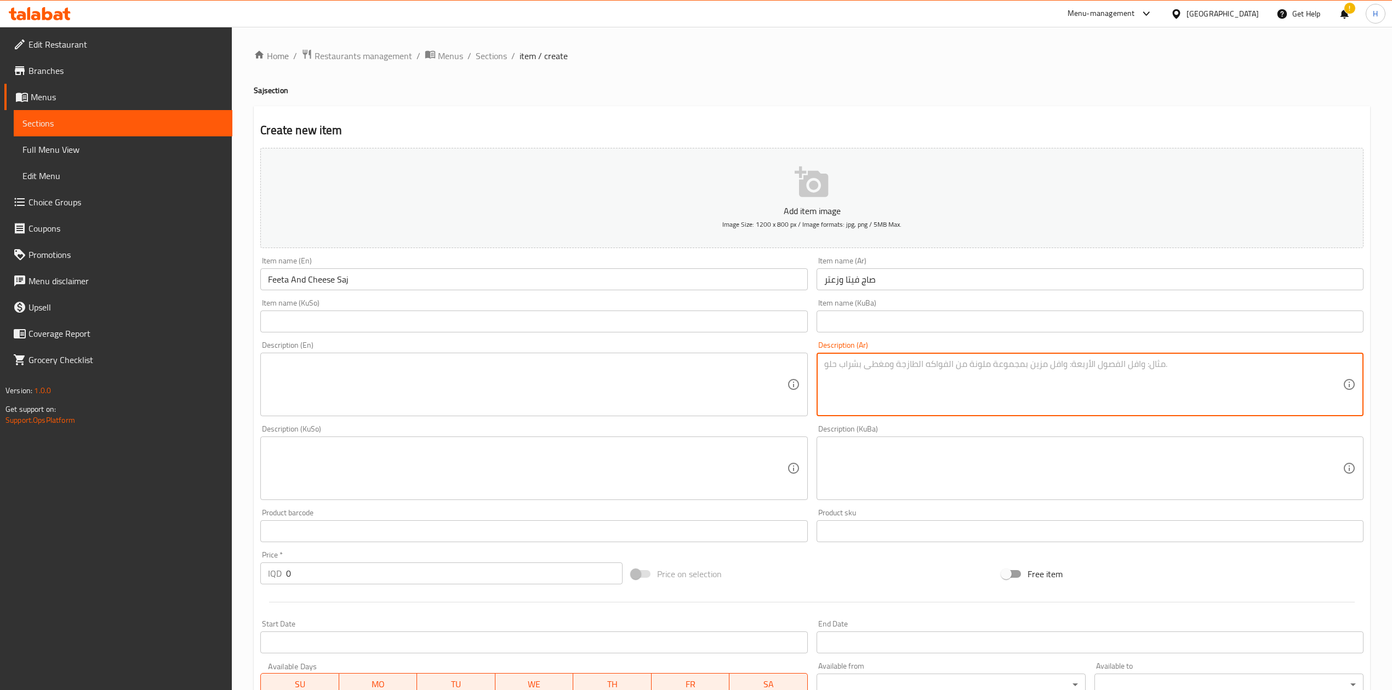
type textarea "o"
click at [925, 404] on textarea "خبز صاج, جبنة وزعتر" at bounding box center [1083, 385] width 518 height 52
type textarea "خبز صاج, جبنة وزعتر"
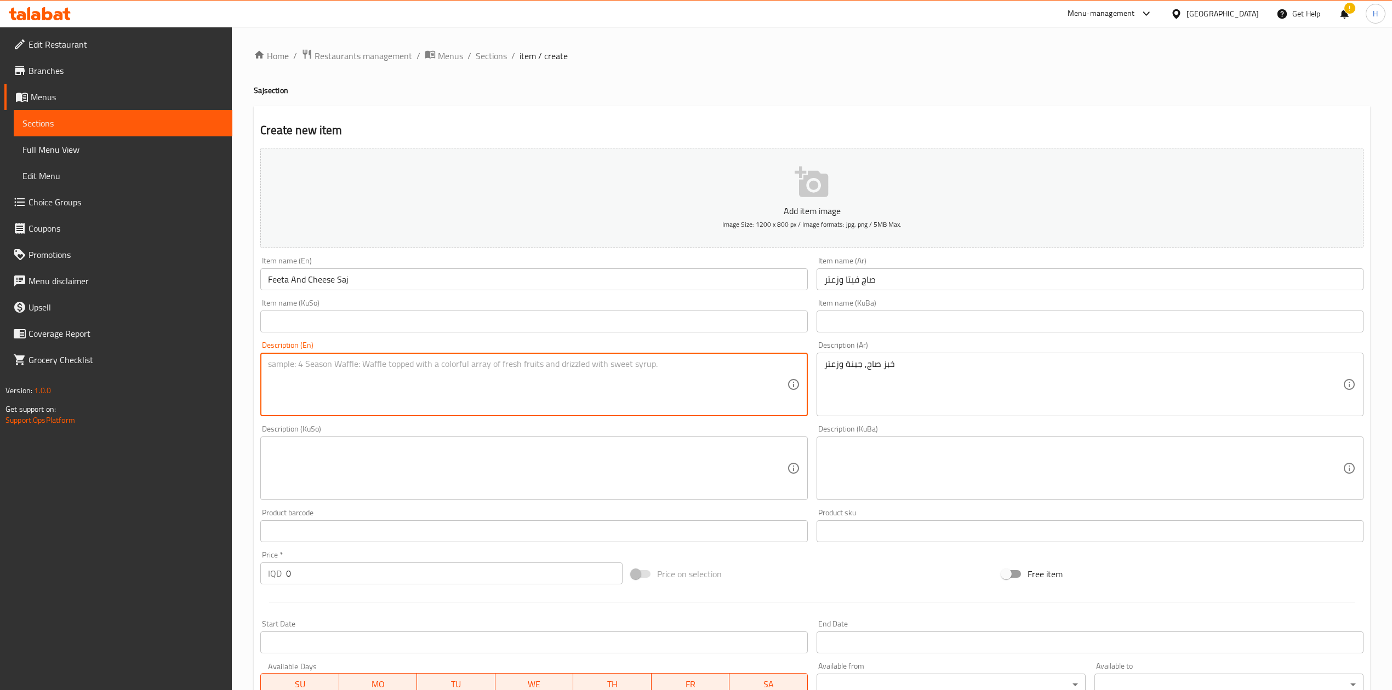
click at [474, 388] on textarea at bounding box center [527, 385] width 518 height 52
paste textarea "Thyme, olive oil, mozzarella cheese, flatbread, and potatoes"
drag, startPoint x: 514, startPoint y: 377, endPoint x: 1131, endPoint y: -64, distance: 758.3
click at [1131, 0] on html "​ Menu-management [GEOGRAPHIC_DATA] Get Help ! H Edit Restaurant Branches Menus…" at bounding box center [696, 345] width 1392 height 690
type textarea "Thyme, olive oil, mozzarella cheese, flatbread, and potatoes"
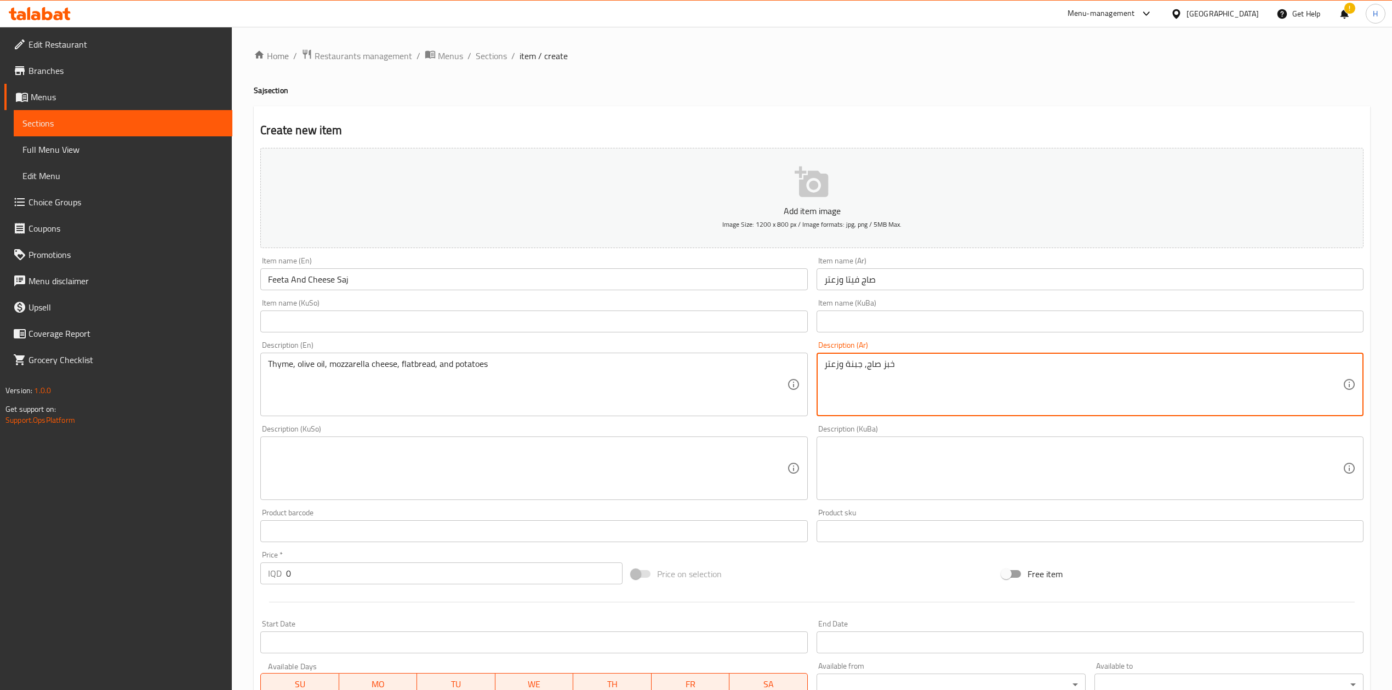
click at [953, 381] on textarea "خبز صاج, جبنة وزعتر" at bounding box center [1083, 385] width 518 height 52
paste textarea "عتر، [PERSON_NAME]، جبن موزريلا ، خبز صاج وبطاطا"
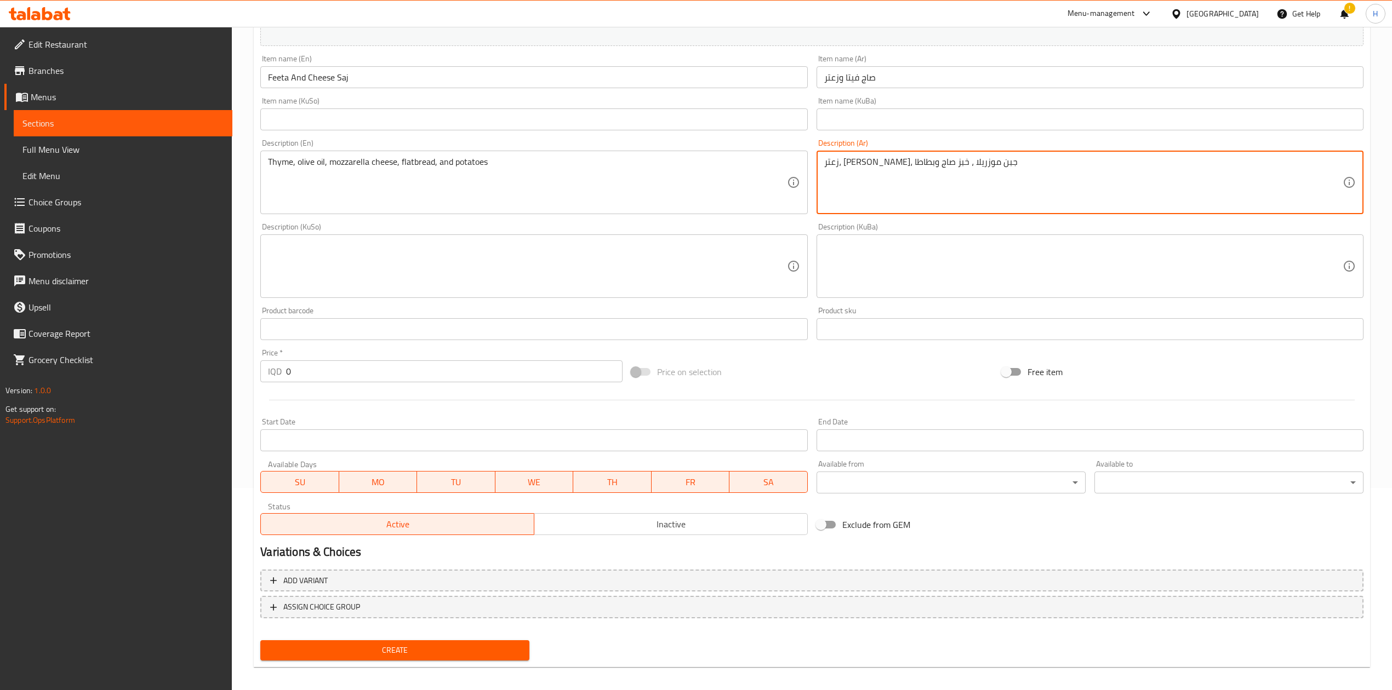
scroll to position [209, 0]
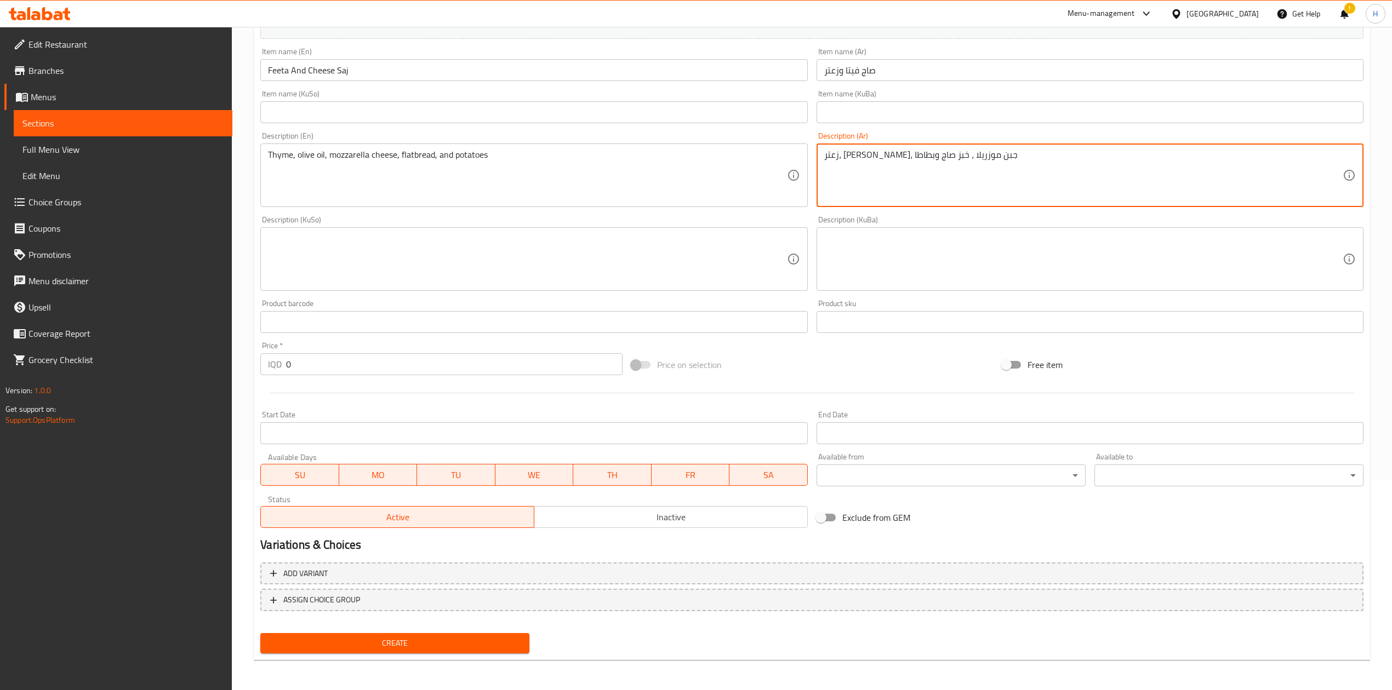
type textarea "زعتر، [PERSON_NAME]، جبن موزريلا ، خبز صاج وبطاطا"
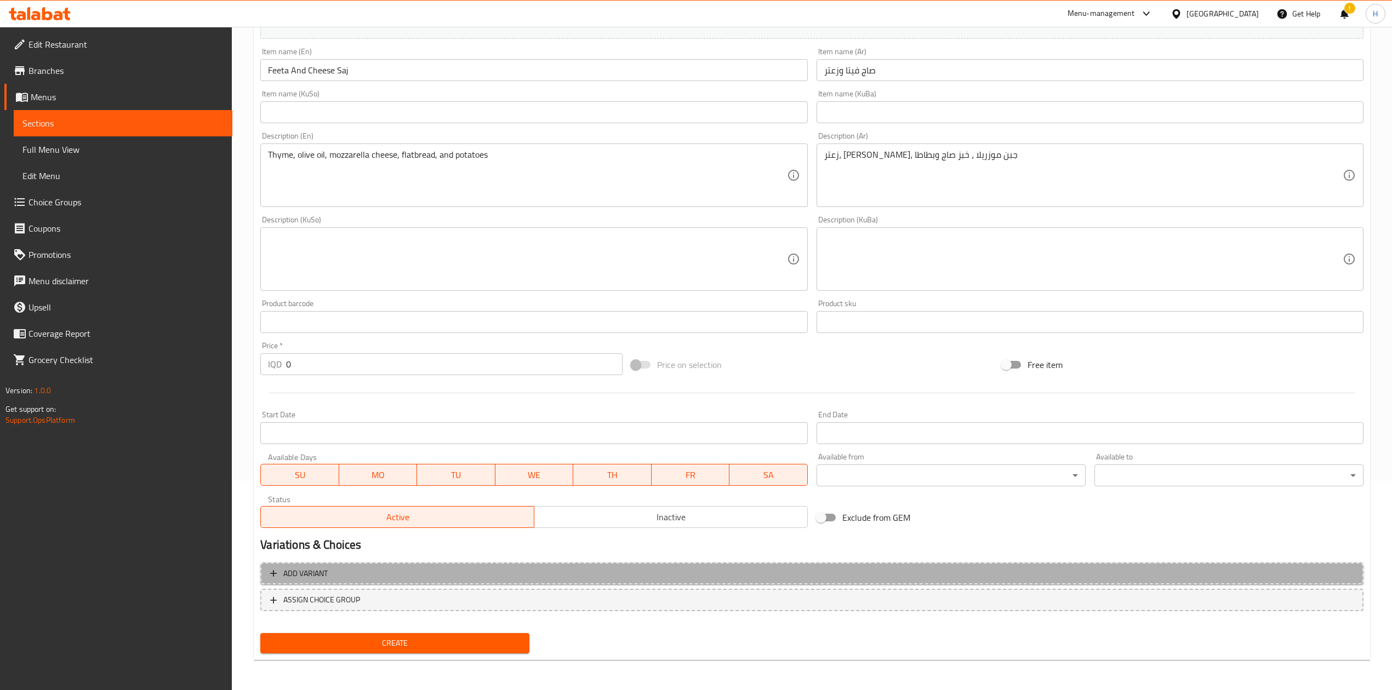
click at [339, 572] on span "Add variant" at bounding box center [811, 574] width 1083 height 14
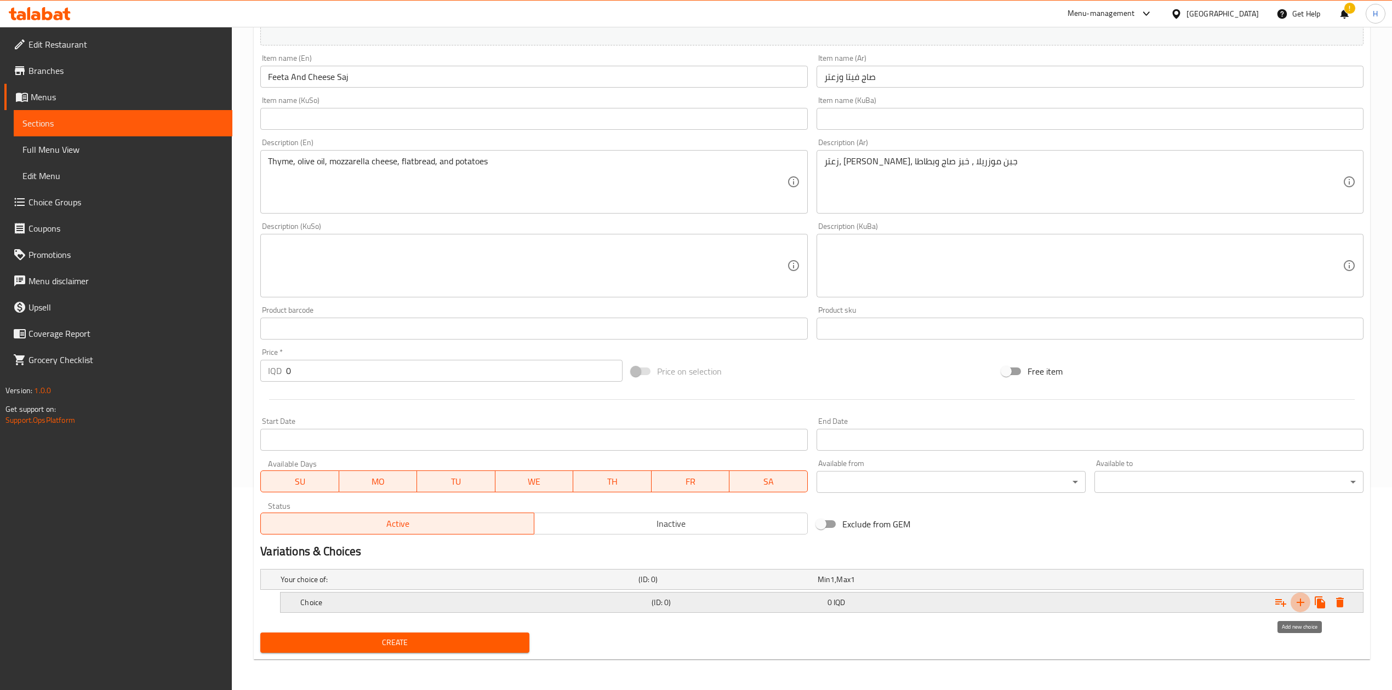
click at [1302, 607] on icon "Expand" at bounding box center [1299, 602] width 13 height 13
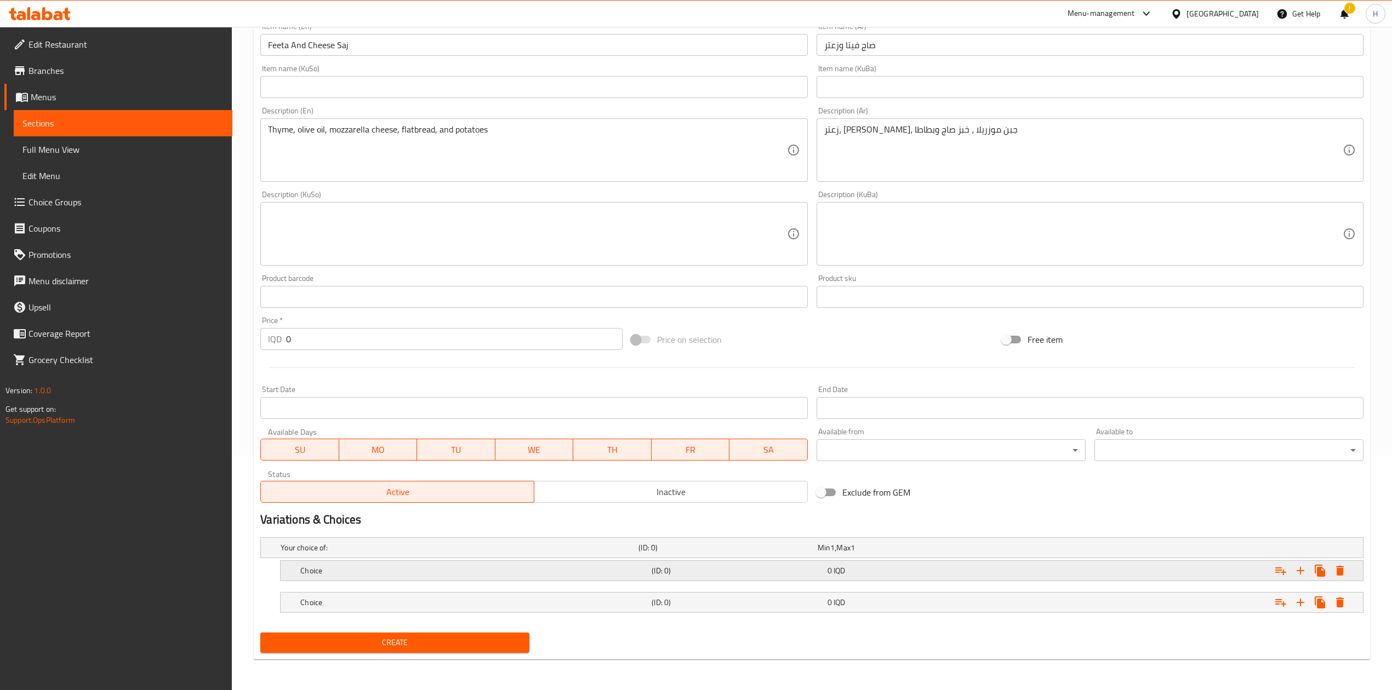
click at [345, 574] on h5 "Choice" at bounding box center [473, 570] width 347 height 11
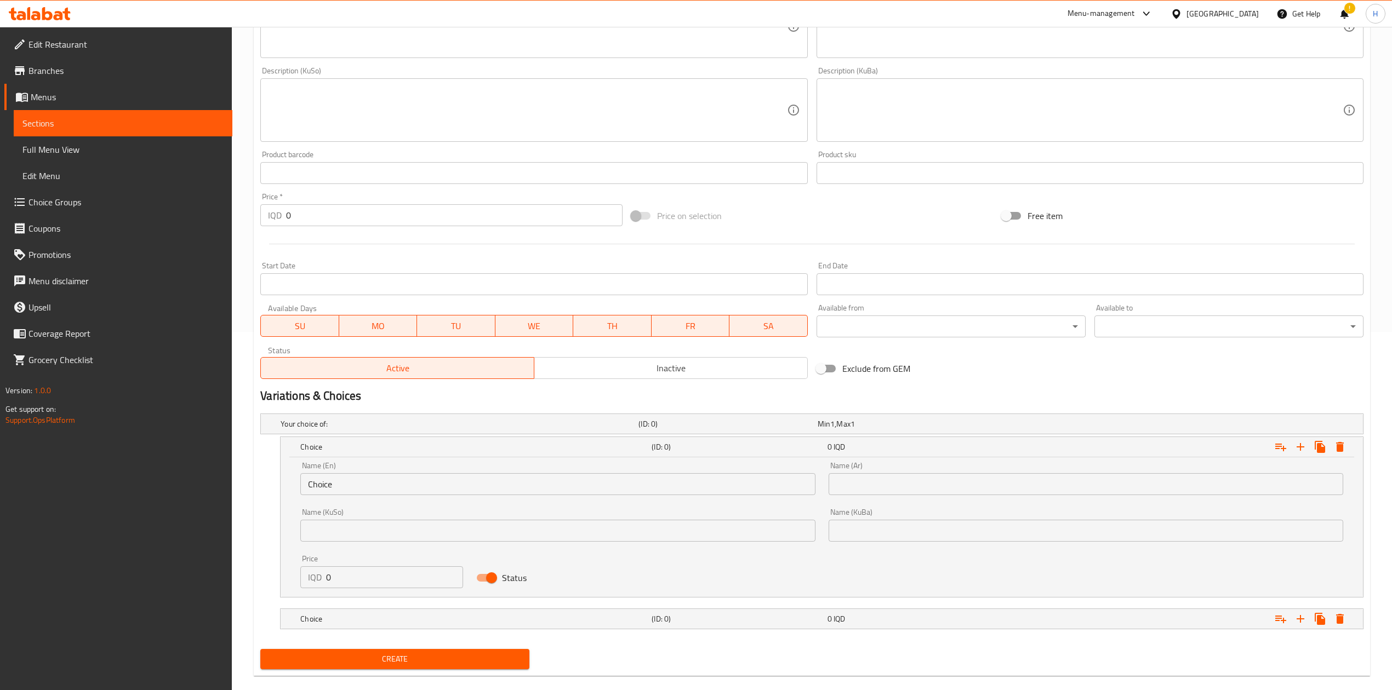
scroll to position [360, 0]
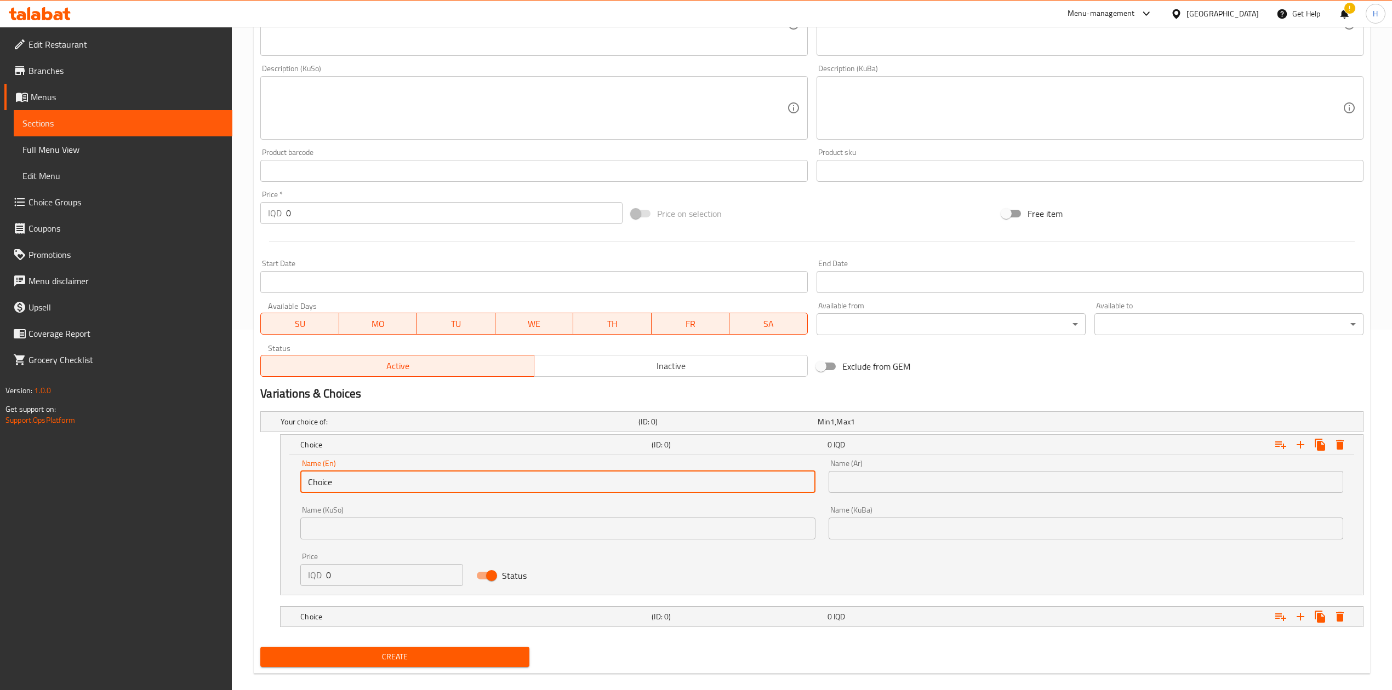
click at [358, 486] on input "Choice" at bounding box center [557, 482] width 514 height 22
click at [359, 488] on input "text" at bounding box center [557, 482] width 514 height 22
type input "Sandwich"
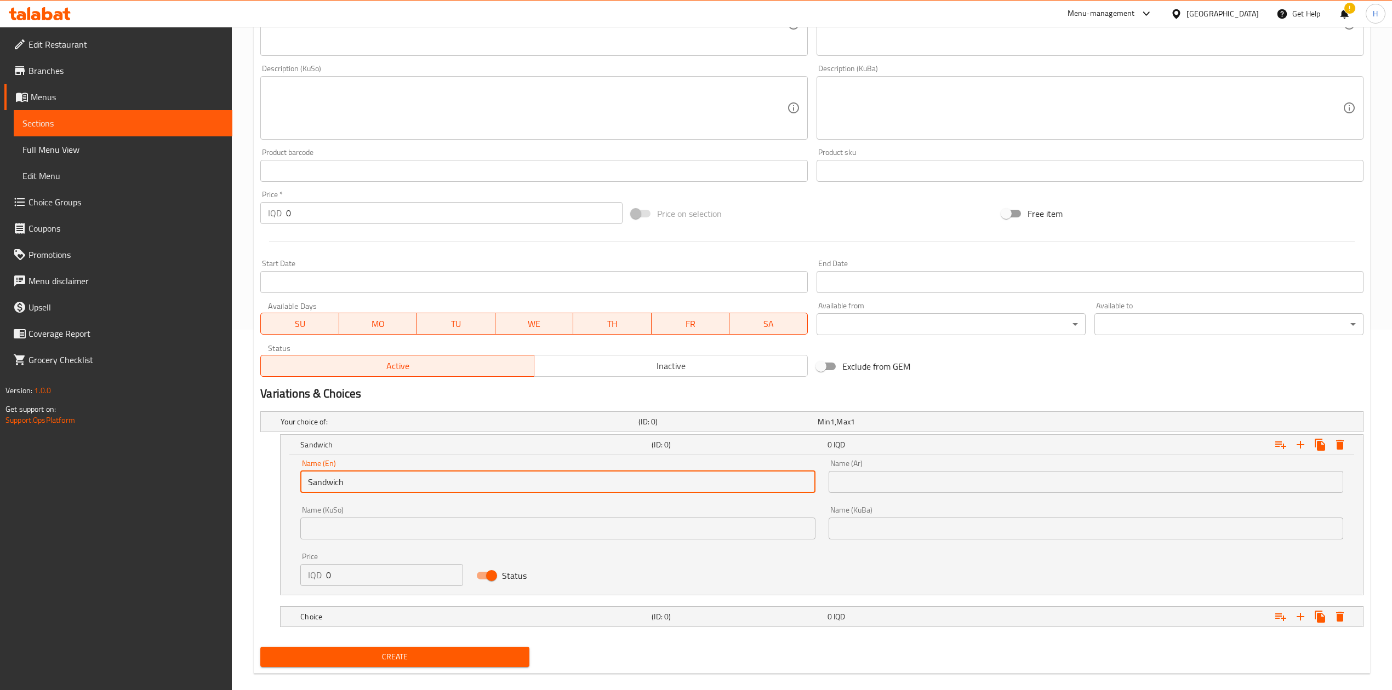
click at [873, 484] on input "text" at bounding box center [1085, 482] width 514 height 22
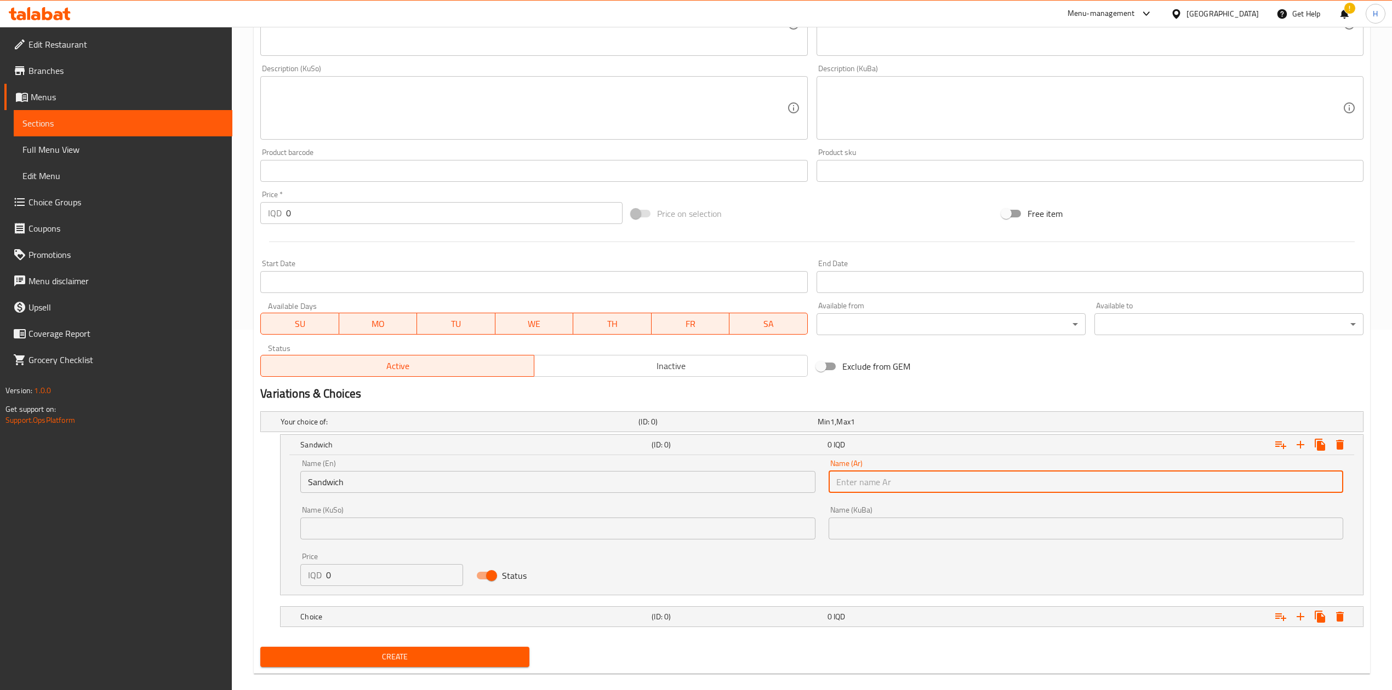
type input "سندويتش"
click at [377, 579] on input "0" at bounding box center [394, 575] width 137 height 22
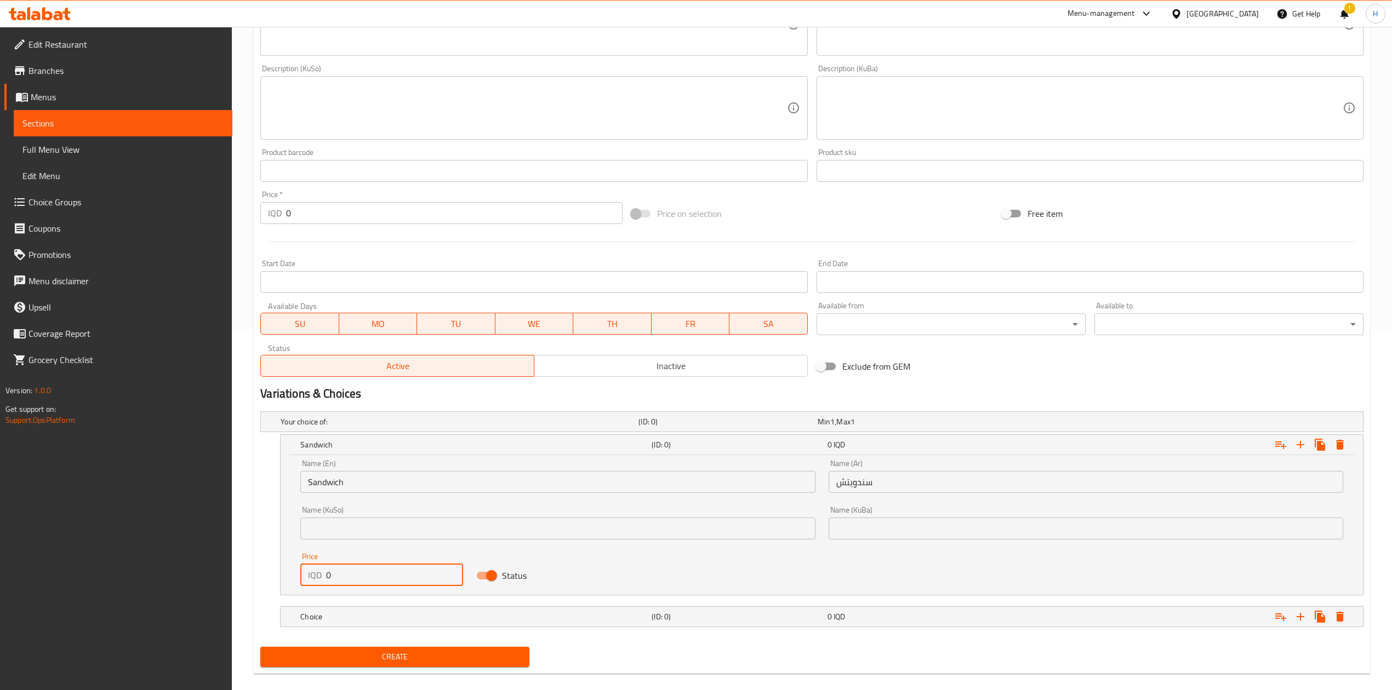
click at [377, 579] on input "0" at bounding box center [394, 575] width 137 height 22
type input "3500"
click at [350, 616] on h5 "Choice" at bounding box center [473, 616] width 347 height 11
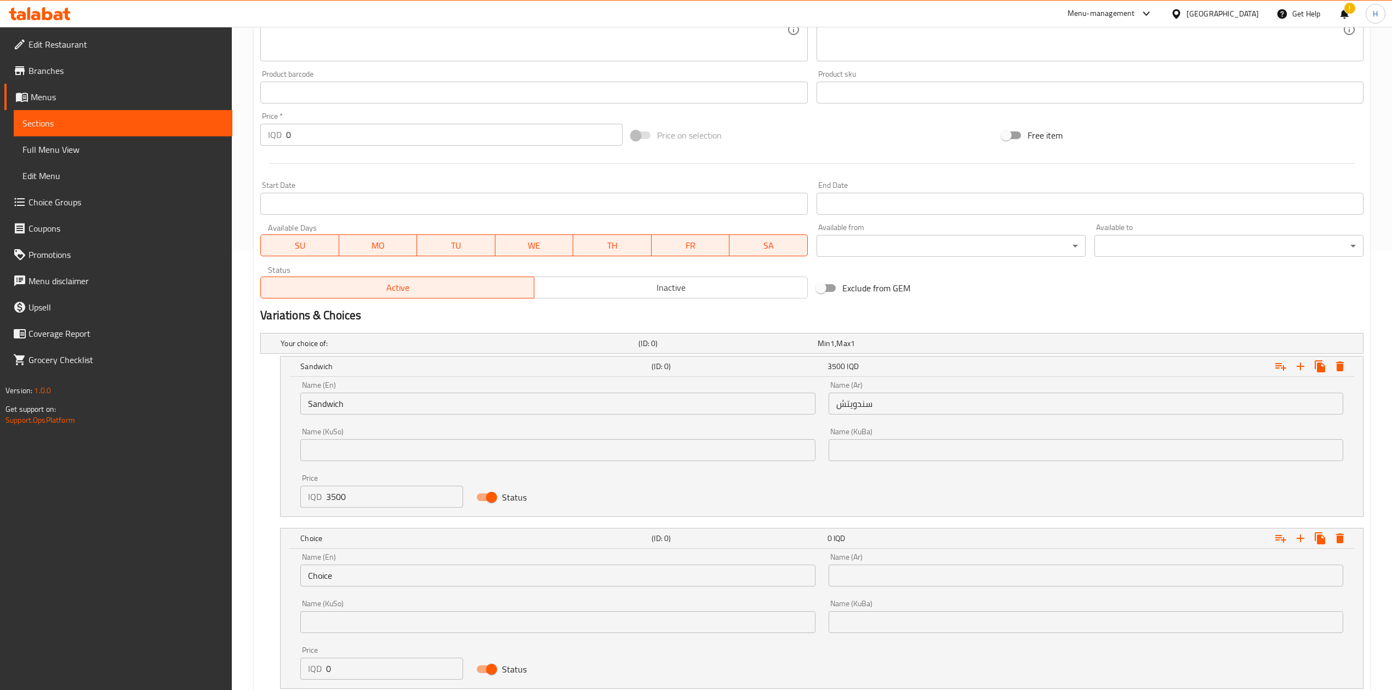
scroll to position [501, 0]
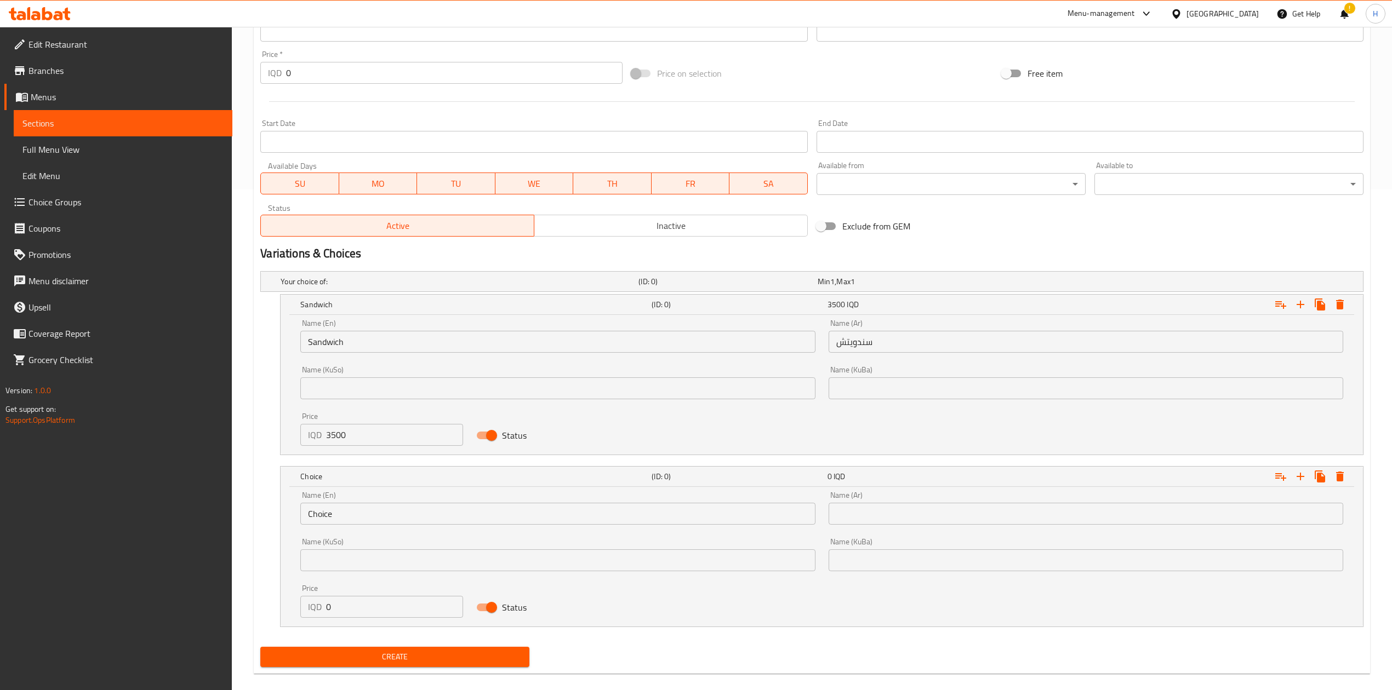
click at [366, 595] on div "Price IQD 0 Price" at bounding box center [381, 601] width 163 height 33
drag, startPoint x: 366, startPoint y: 595, endPoint x: 357, endPoint y: 611, distance: 18.6
click at [363, 600] on div "Price IQD 0 Price" at bounding box center [381, 601] width 163 height 33
click at [357, 611] on input "0" at bounding box center [394, 607] width 137 height 22
click at [357, 612] on input "0" at bounding box center [394, 607] width 137 height 22
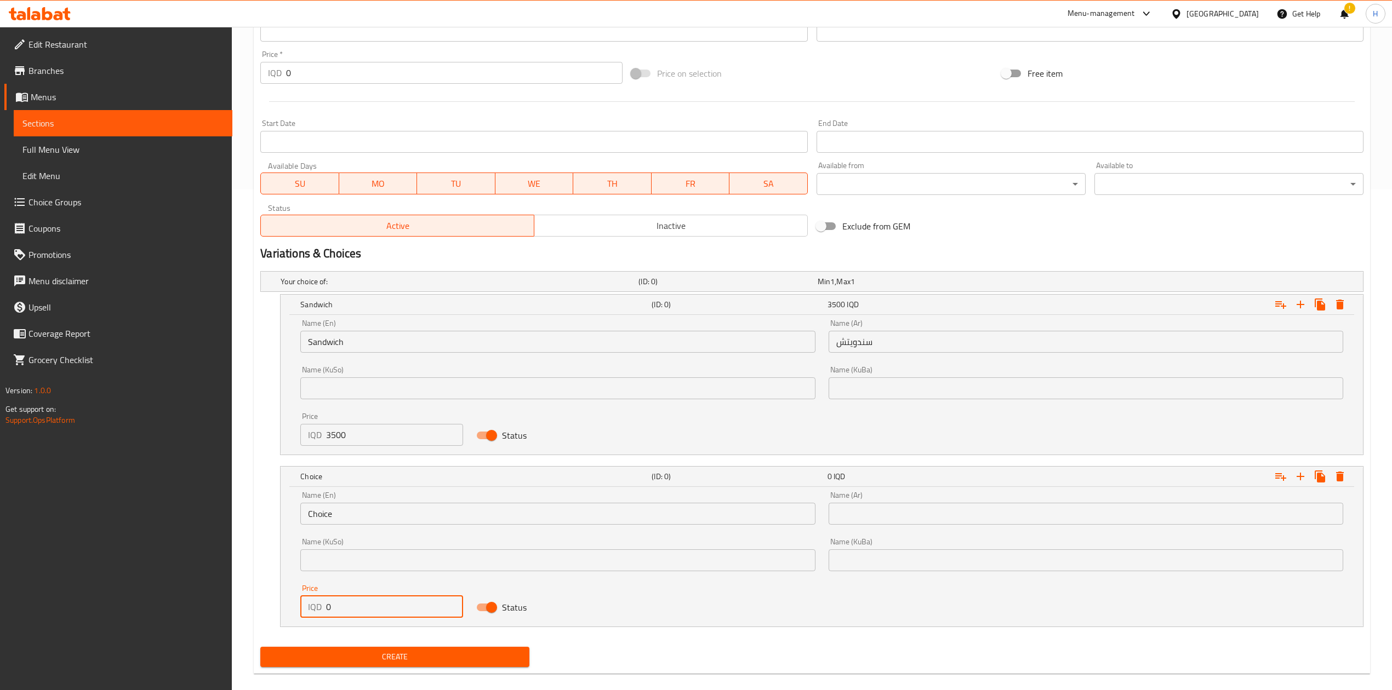
click at [357, 612] on input "0" at bounding box center [394, 607] width 137 height 22
paste input "550"
type input "5500"
click at [355, 524] on input "Choice" at bounding box center [557, 514] width 514 height 22
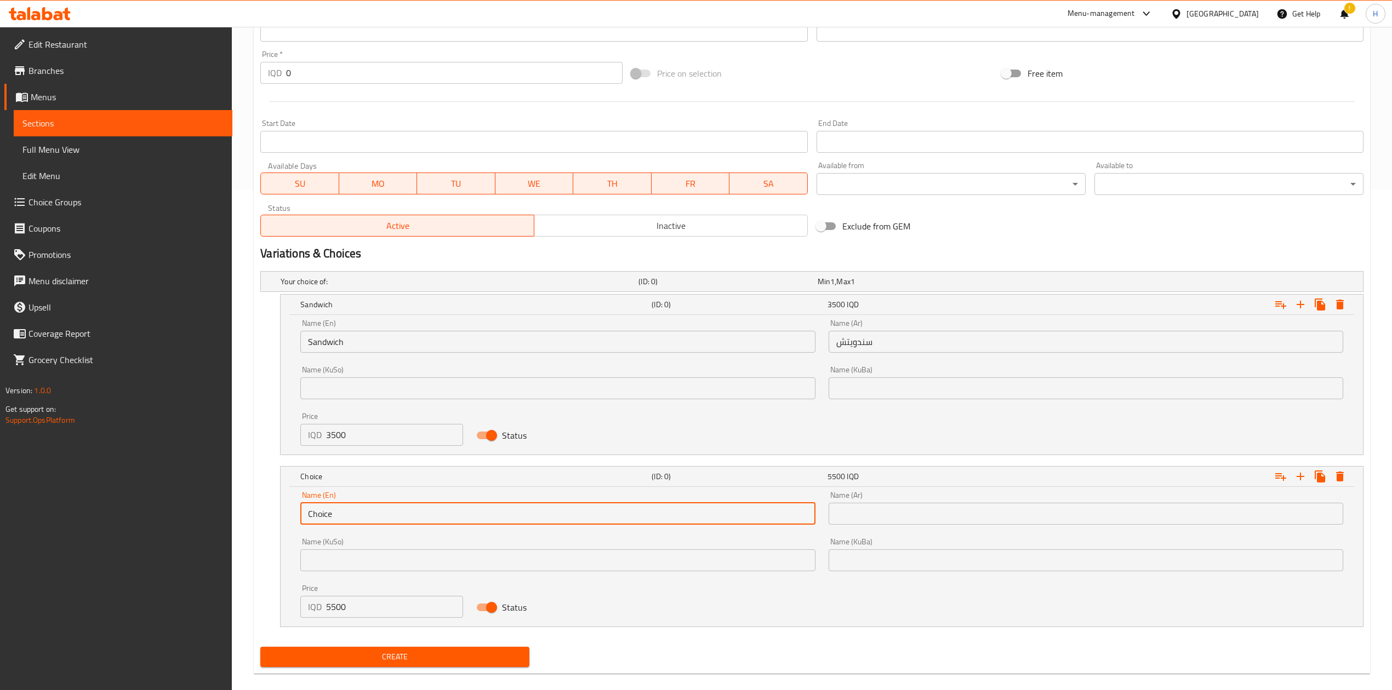
click at [355, 524] on input "Choice" at bounding box center [557, 514] width 514 height 22
click at [355, 524] on input "text" at bounding box center [557, 514] width 514 height 22
type input "Meal"
click at [901, 507] on input "text" at bounding box center [1085, 514] width 514 height 22
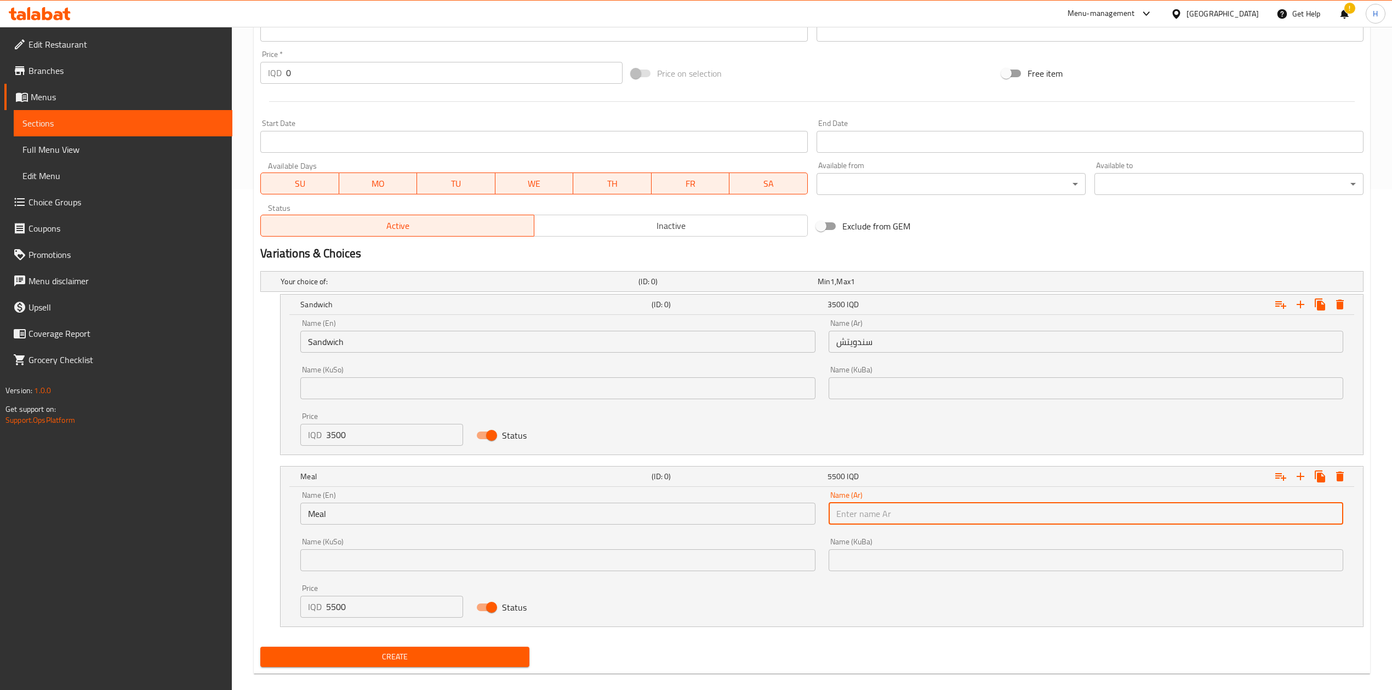
type input "وجبة"
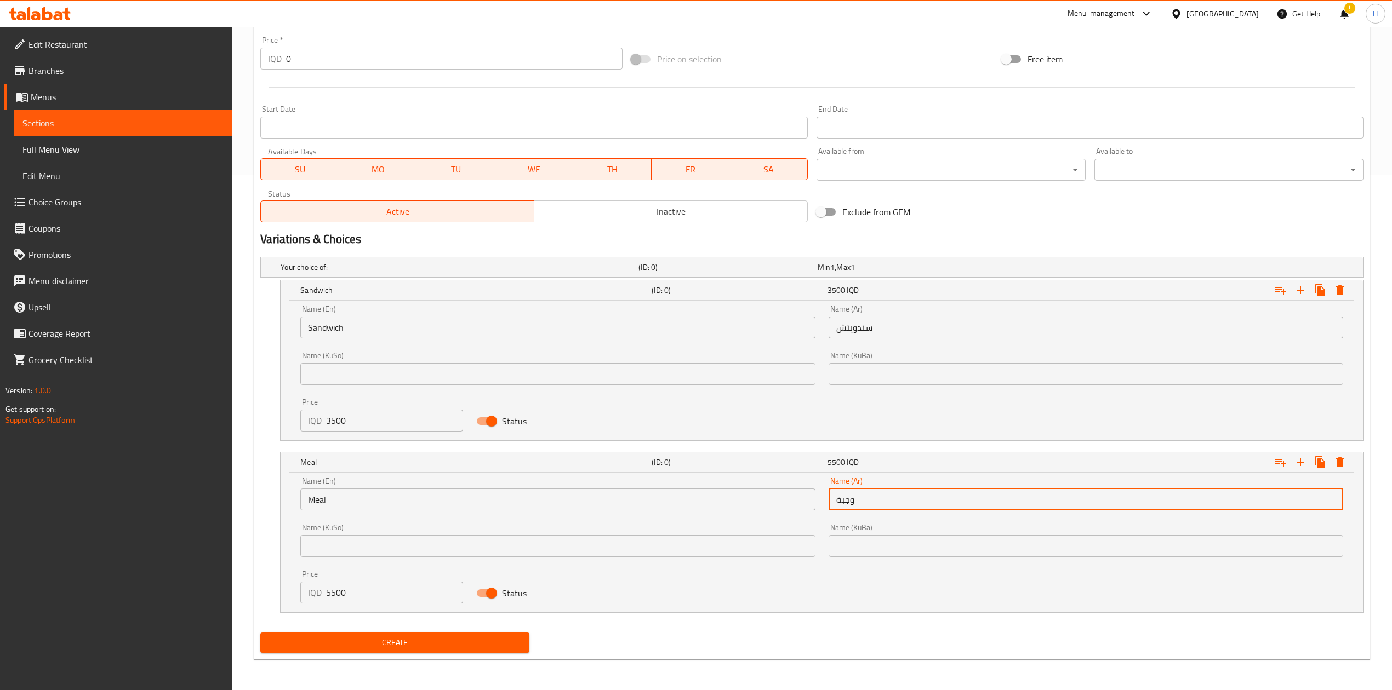
click at [421, 641] on span "Create" at bounding box center [394, 643] width 251 height 14
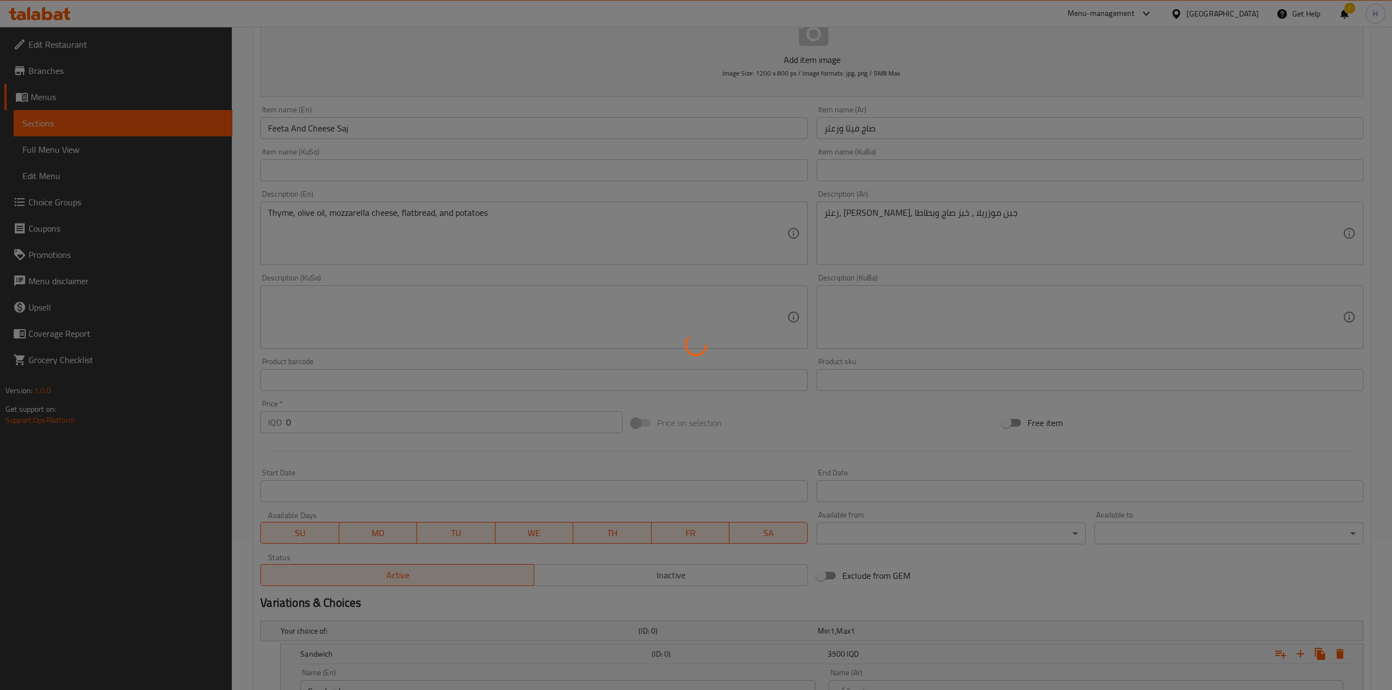
scroll to position [0, 0]
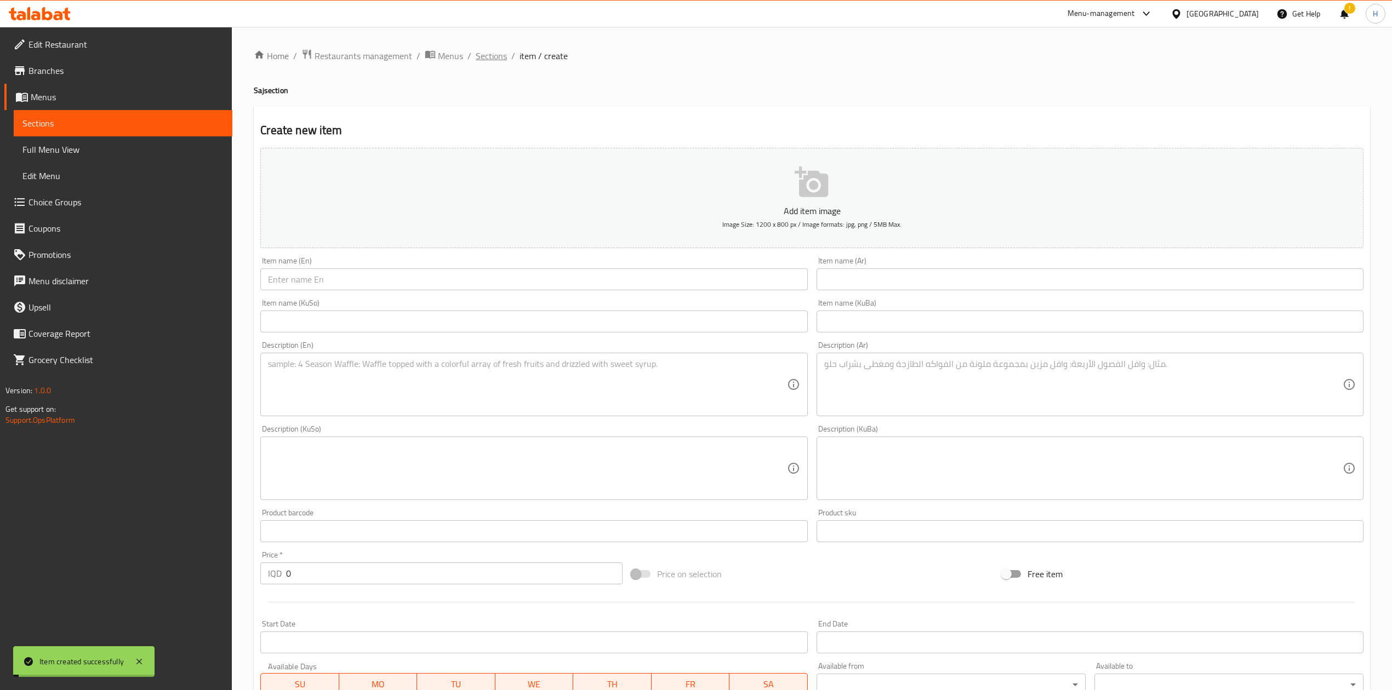
click at [491, 54] on span "Sections" at bounding box center [491, 55] width 31 height 13
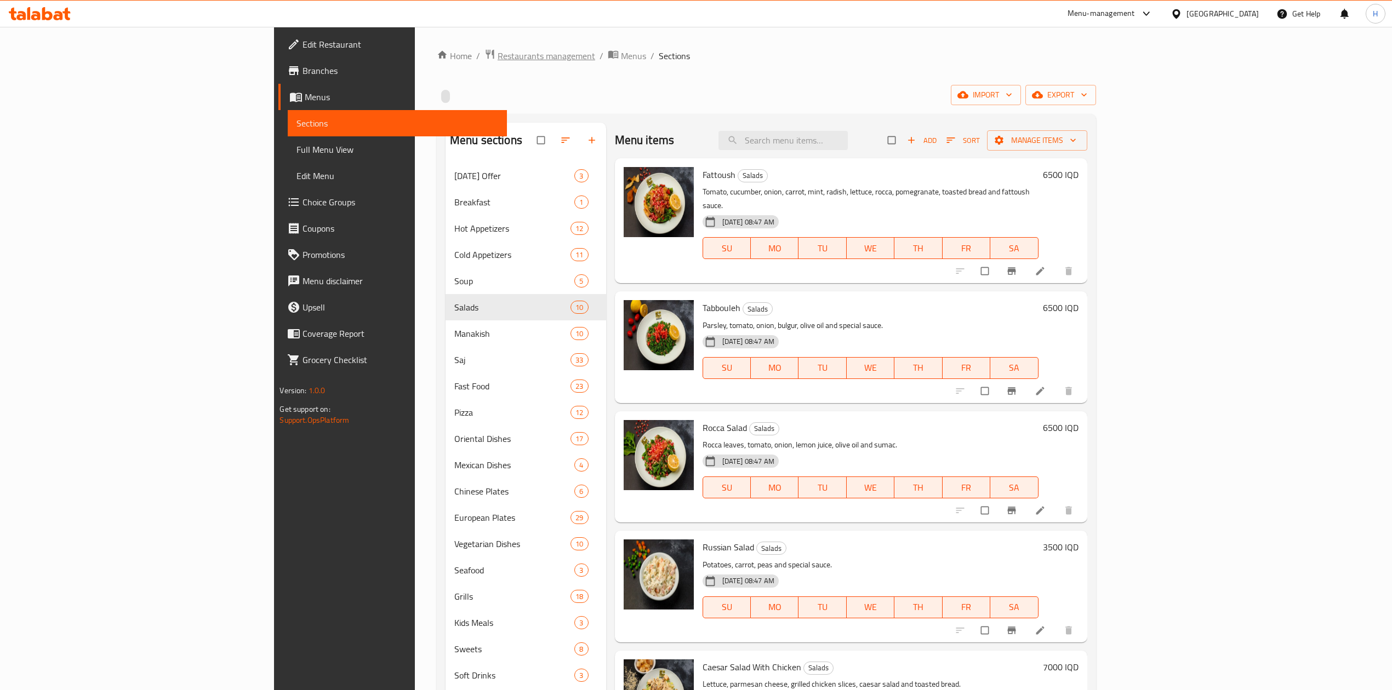
click at [497, 60] on span "Restaurants management" at bounding box center [546, 55] width 98 height 13
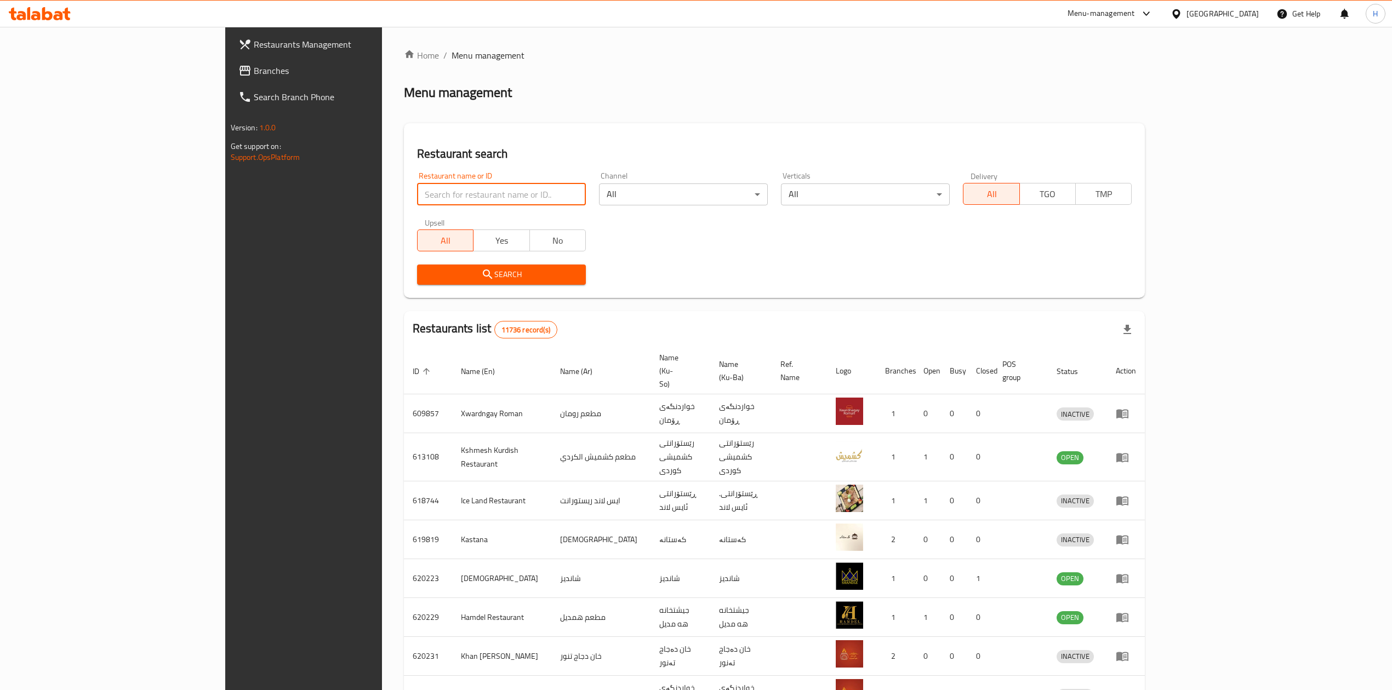
click at [417, 196] on input "search" at bounding box center [501, 195] width 169 height 22
type input "650"
click button "Search" at bounding box center [501, 275] width 169 height 20
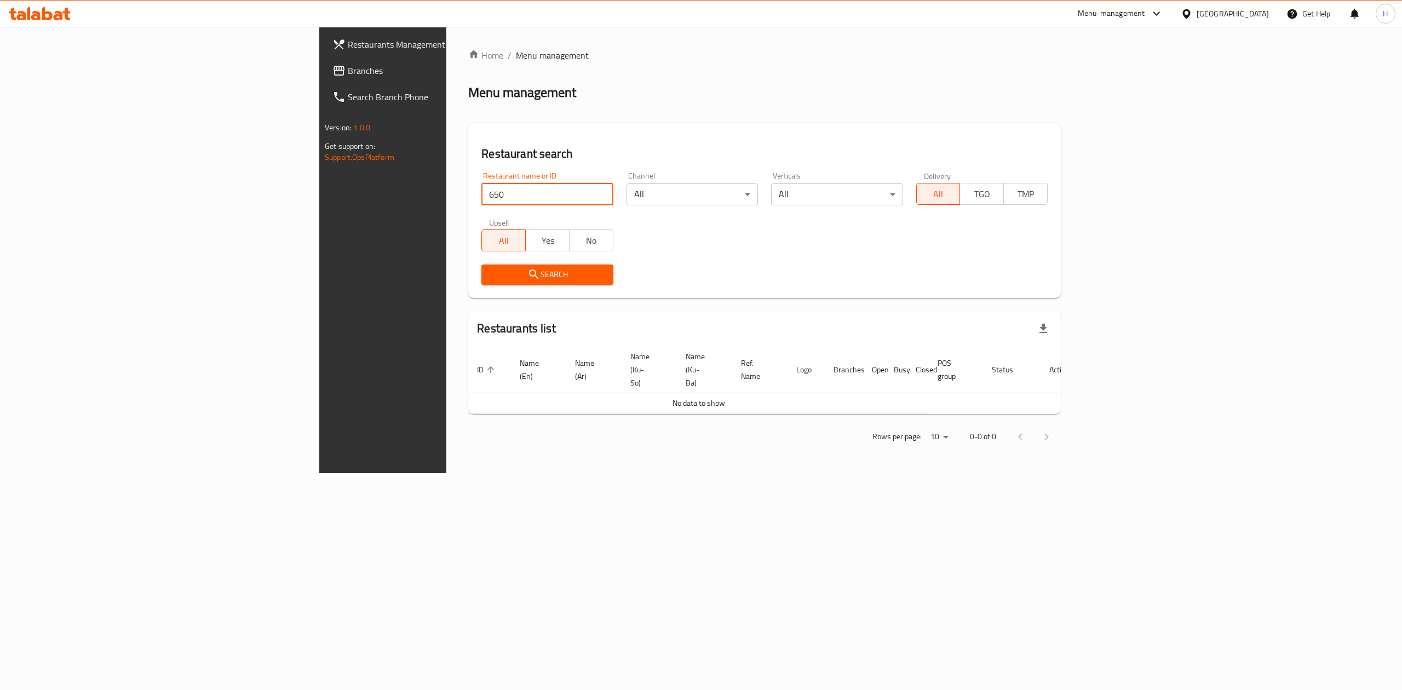
click at [482, 194] on input "650" at bounding box center [547, 195] width 131 height 22
click at [482, 193] on input "650" at bounding box center [547, 195] width 131 height 22
click at [482, 194] on input "650" at bounding box center [547, 195] width 131 height 22
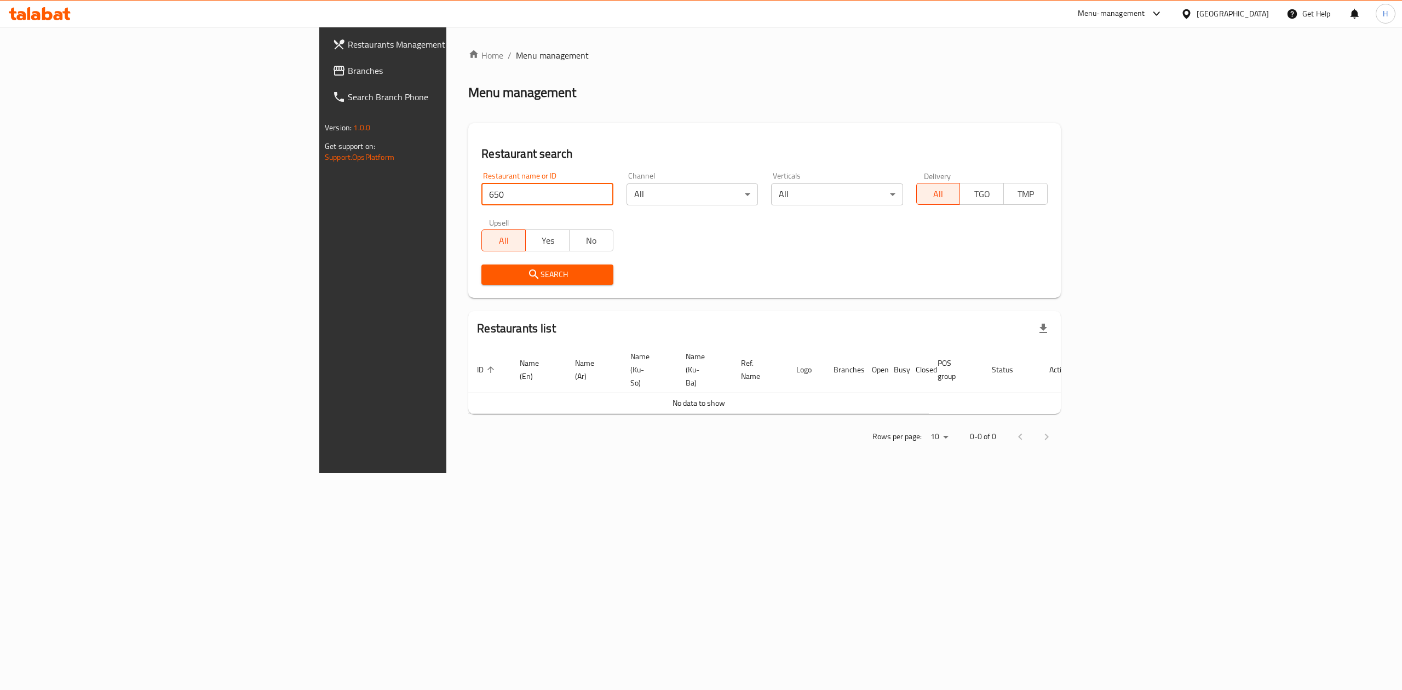
drag, startPoint x: 302, startPoint y: 194, endPoint x: 239, endPoint y: 201, distance: 63.9
click at [446, 201] on div "Home / Menu management Menu management Restaurant search Restaurant name or ID …" at bounding box center [764, 250] width 637 height 446
click button "Search" at bounding box center [547, 275] width 131 height 20
click at [482, 187] on input "65" at bounding box center [547, 195] width 131 height 22
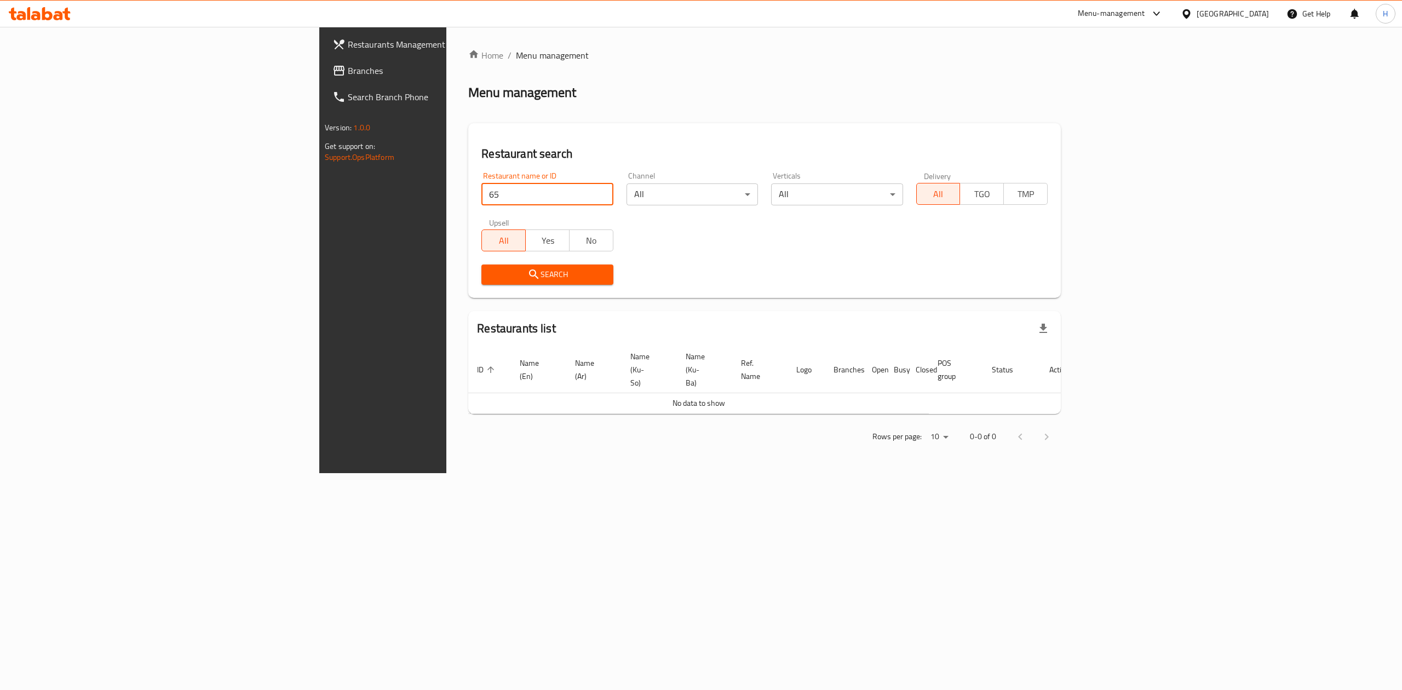
type input "7"
click at [482, 198] on input "search" at bounding box center [547, 195] width 131 height 22
paste input "648266"
type input "648266"
click button "Search" at bounding box center [547, 275] width 131 height 20
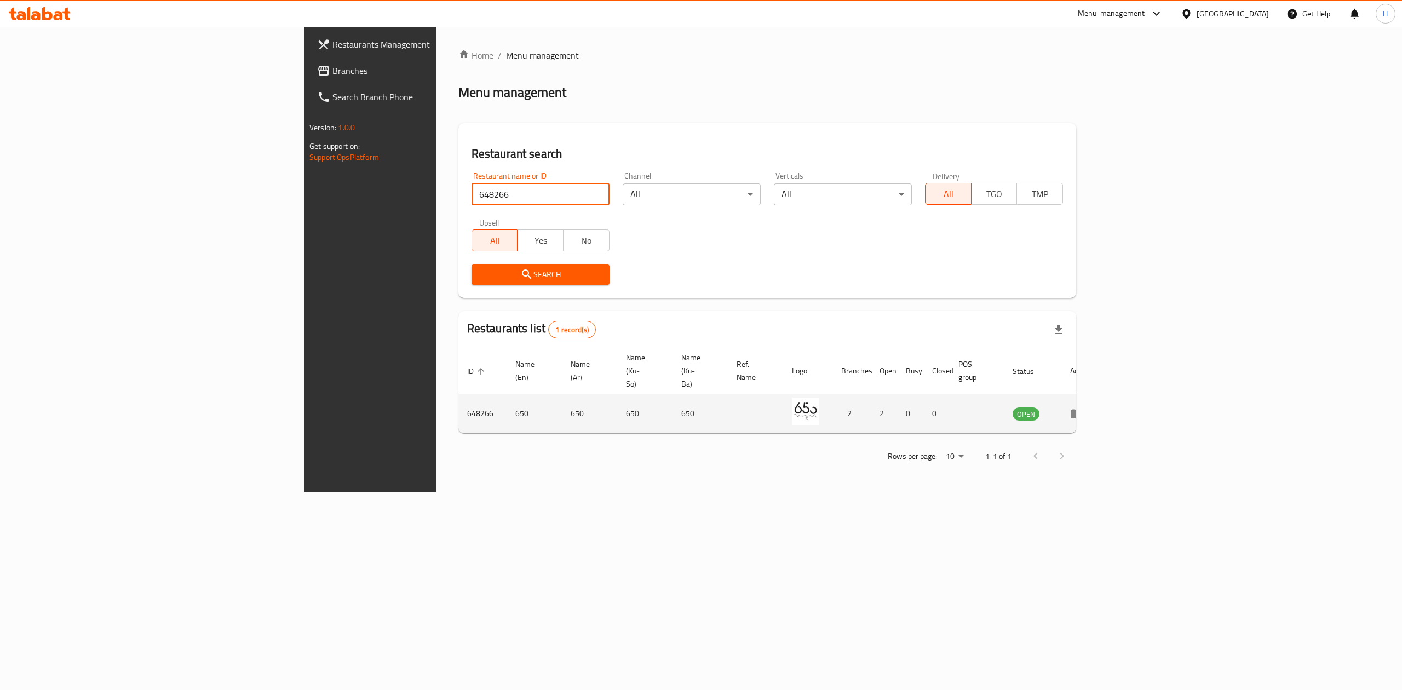
click at [1084, 407] on icon "enhanced table" at bounding box center [1076, 413] width 13 height 13
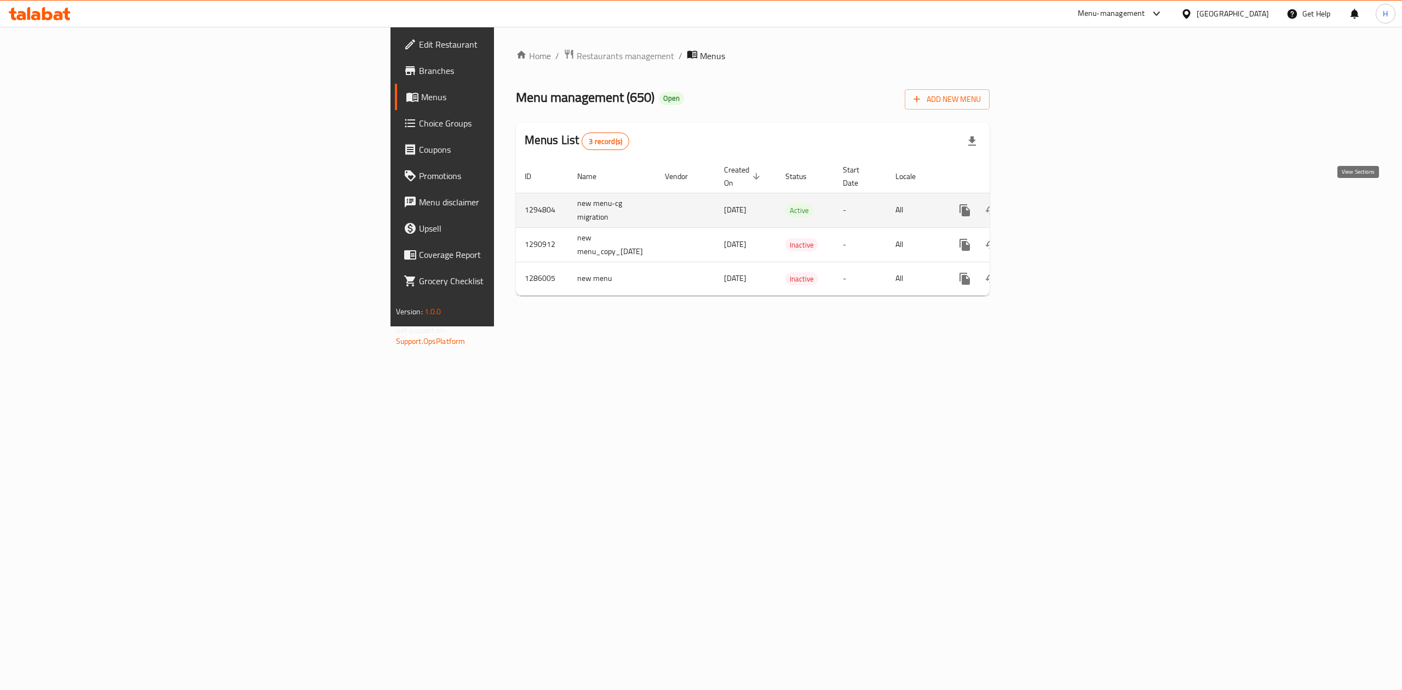
click at [1051, 204] on icon "enhanced table" at bounding box center [1044, 210] width 13 height 13
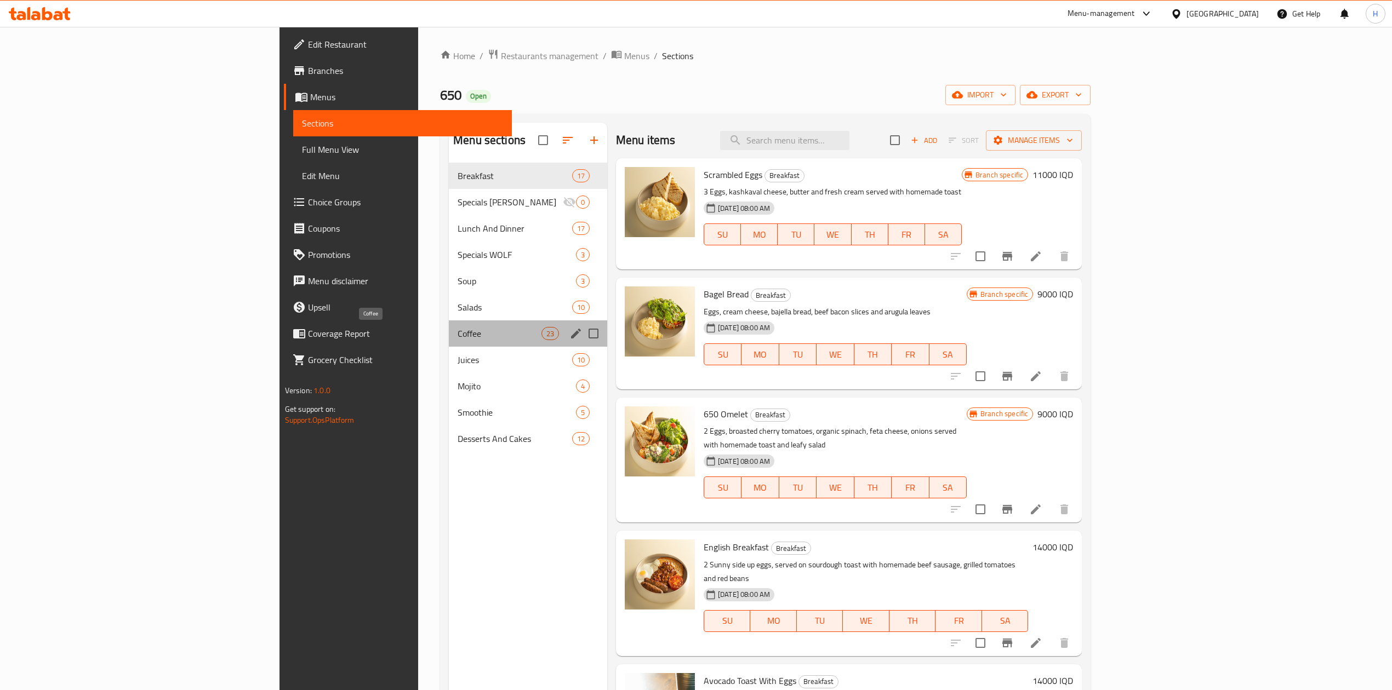
click at [457, 338] on span "Coffee" at bounding box center [498, 333] width 83 height 13
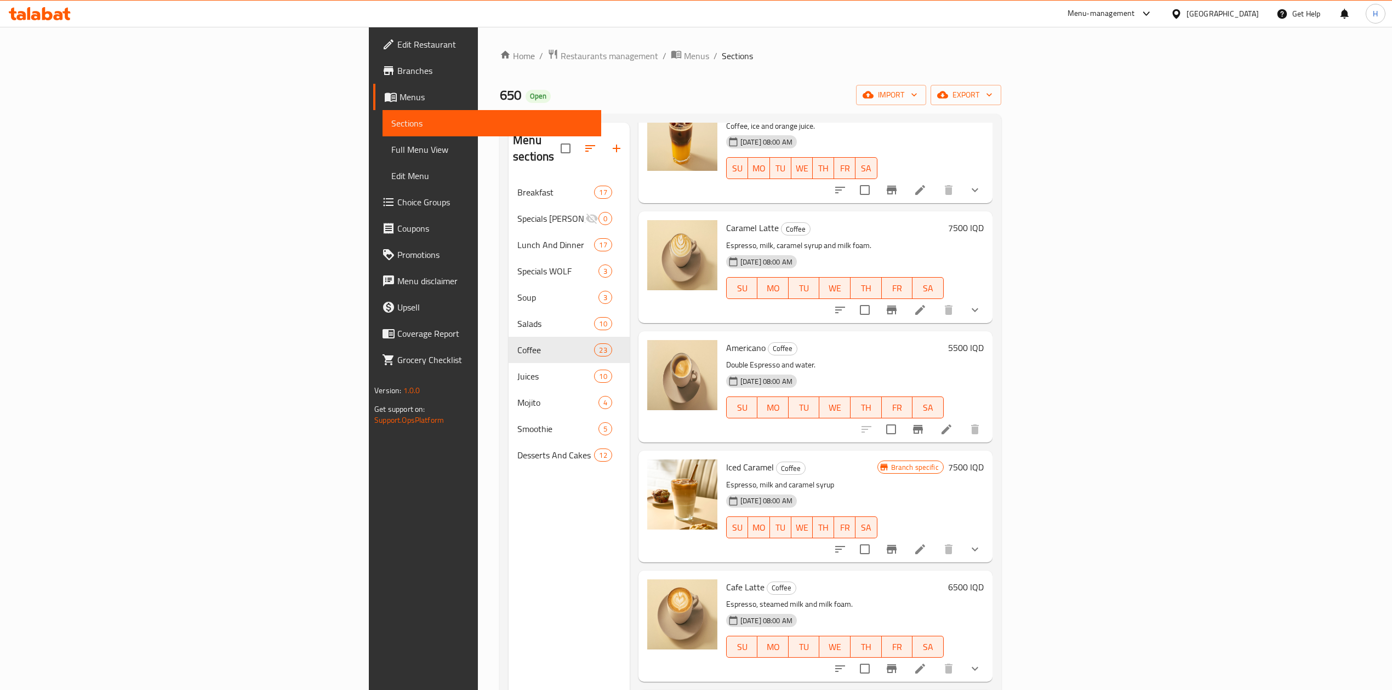
scroll to position [1826, 0]
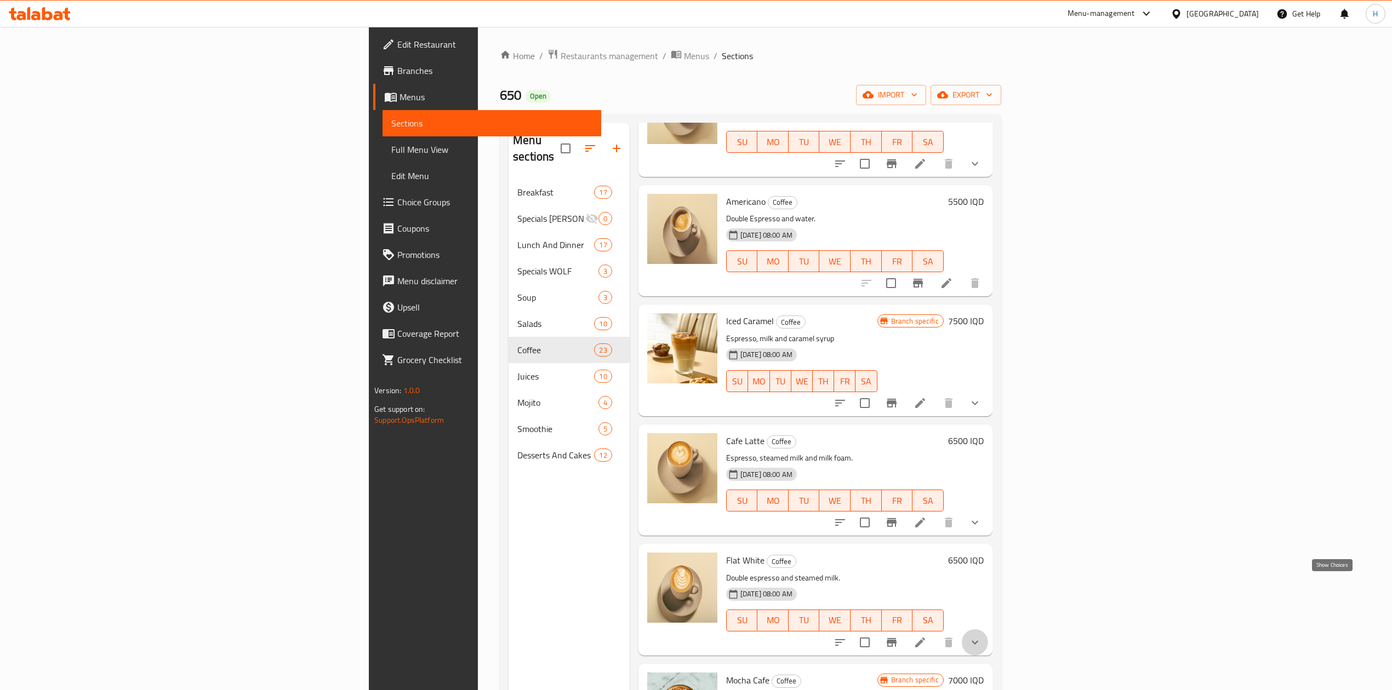
click at [981, 636] on icon "show more" at bounding box center [974, 642] width 13 height 13
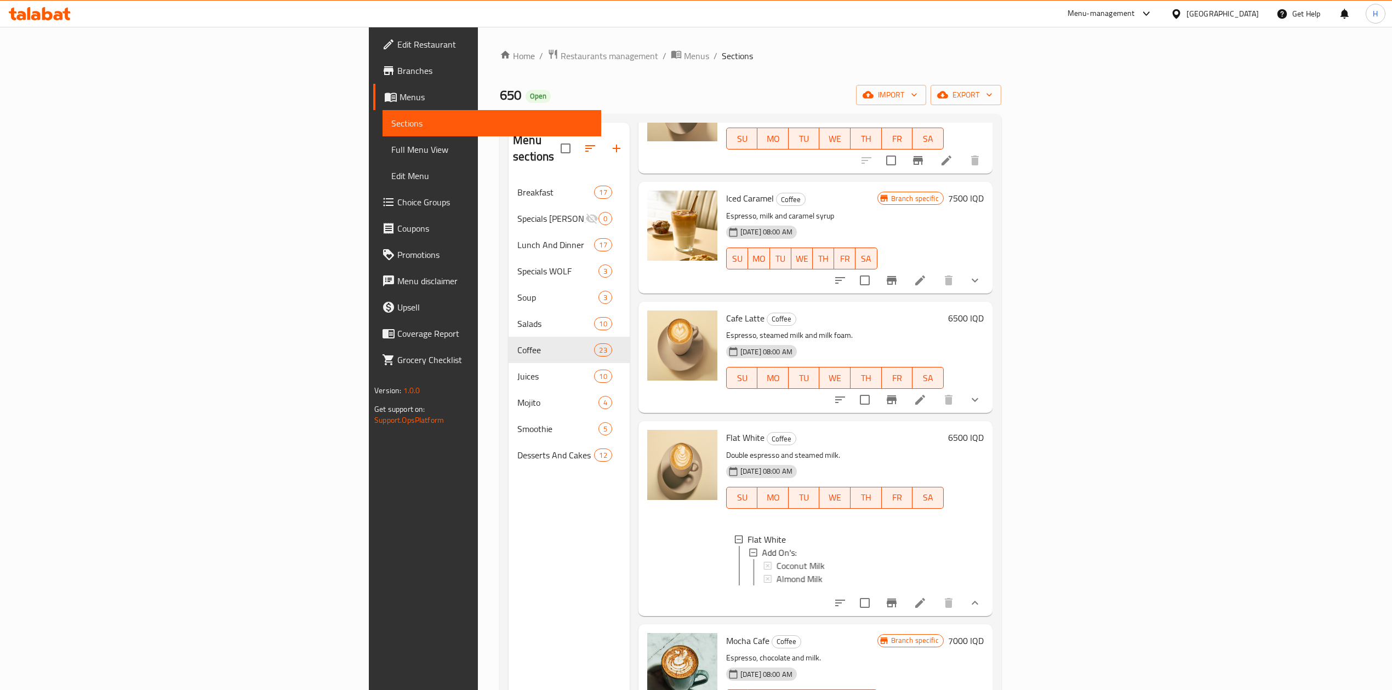
scroll to position [2045, 0]
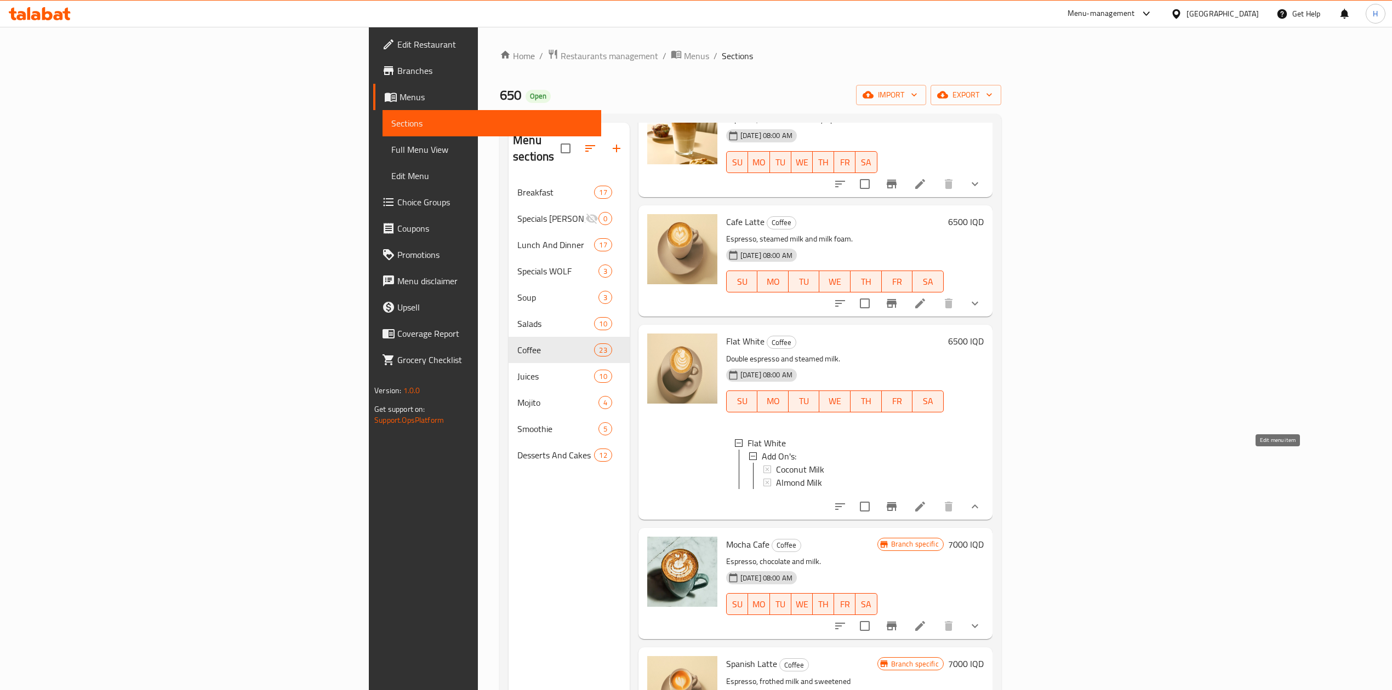
click at [926, 500] on icon at bounding box center [919, 506] width 13 height 13
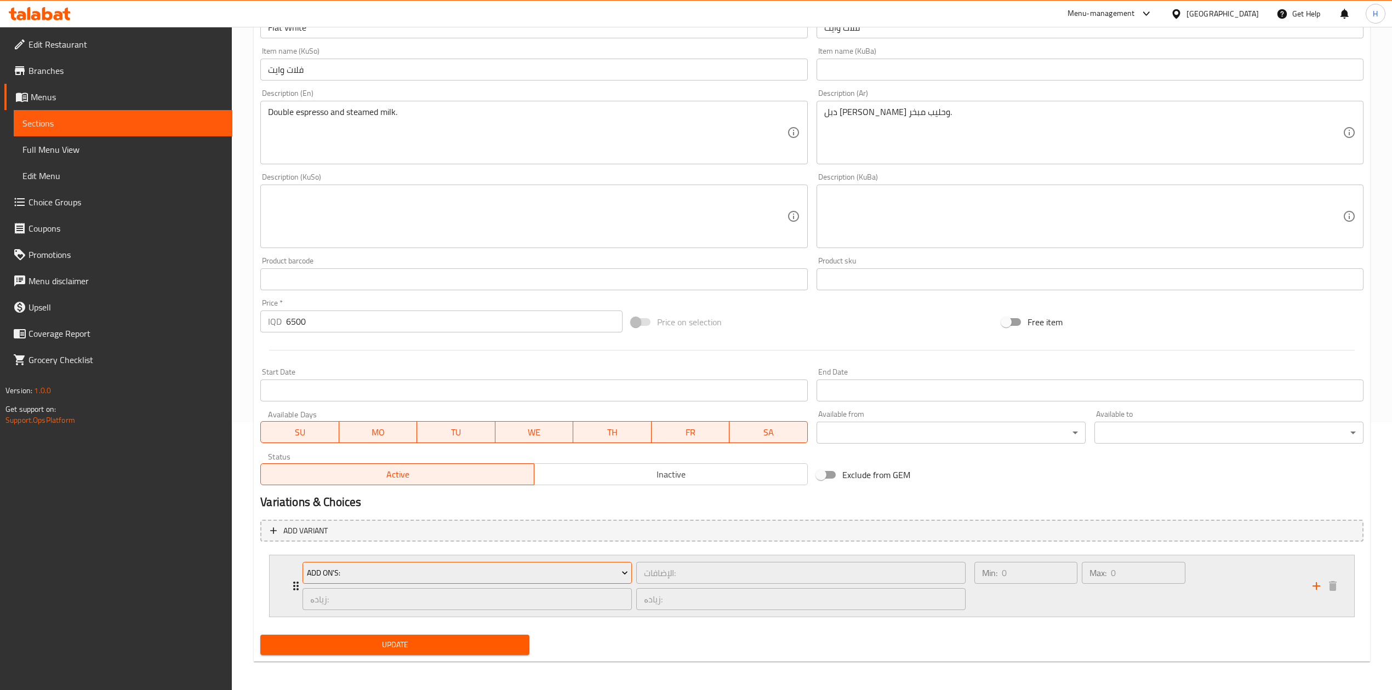
scroll to position [271, 0]
click at [294, 583] on icon "Expand" at bounding box center [295, 584] width 5 height 9
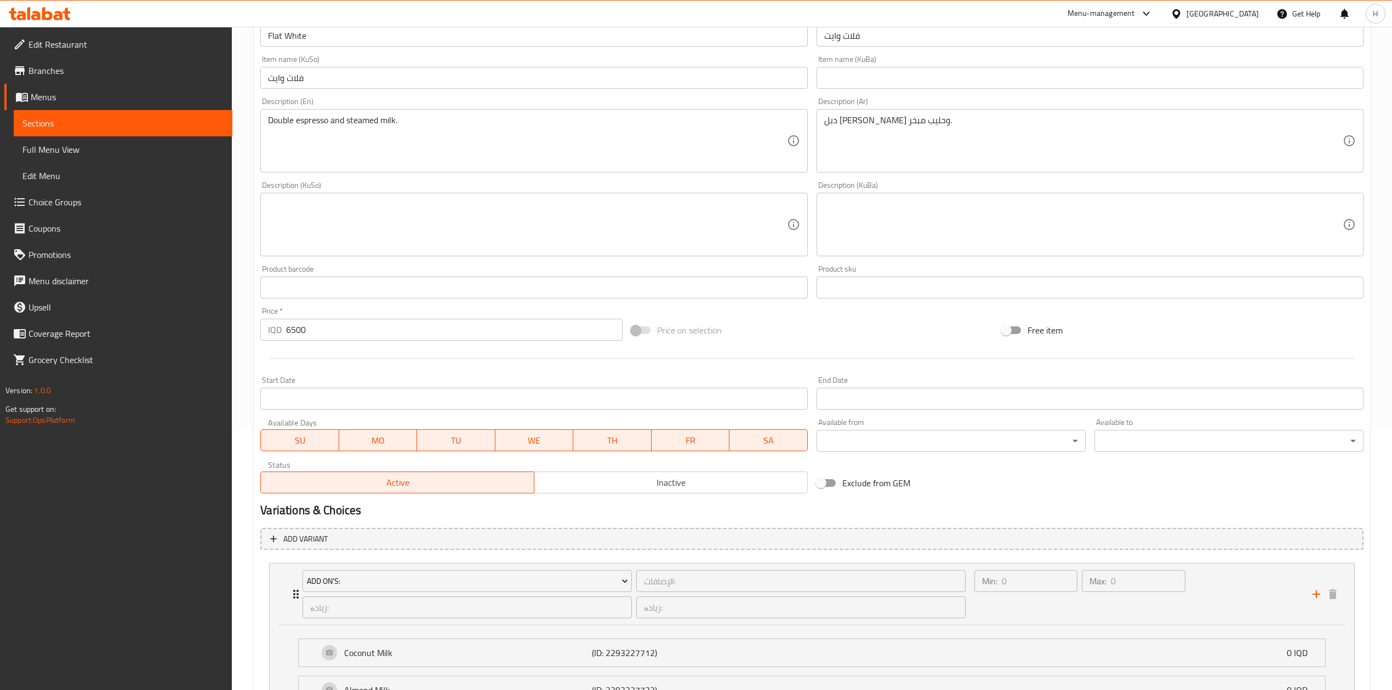
scroll to position [369, 0]
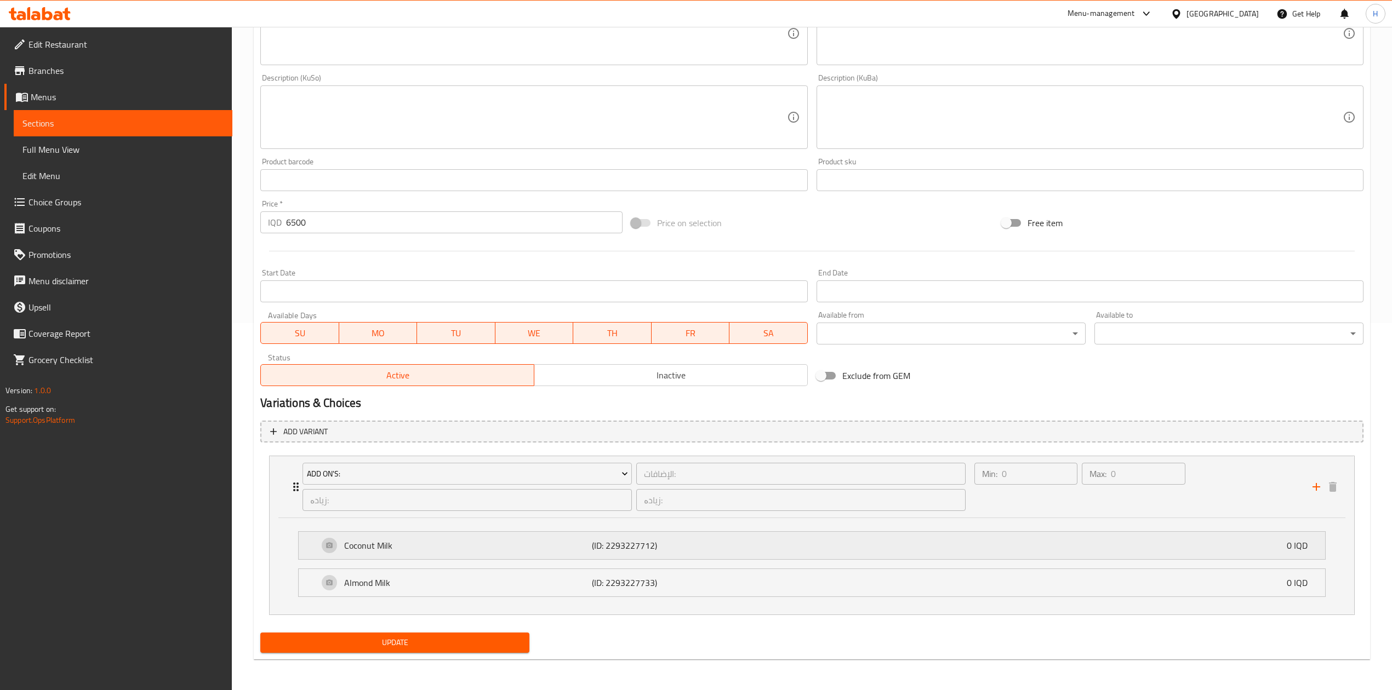
click at [410, 551] on div "Coconut Milk (ID: 2293227712) 0 IQD" at bounding box center [814, 545] width 993 height 27
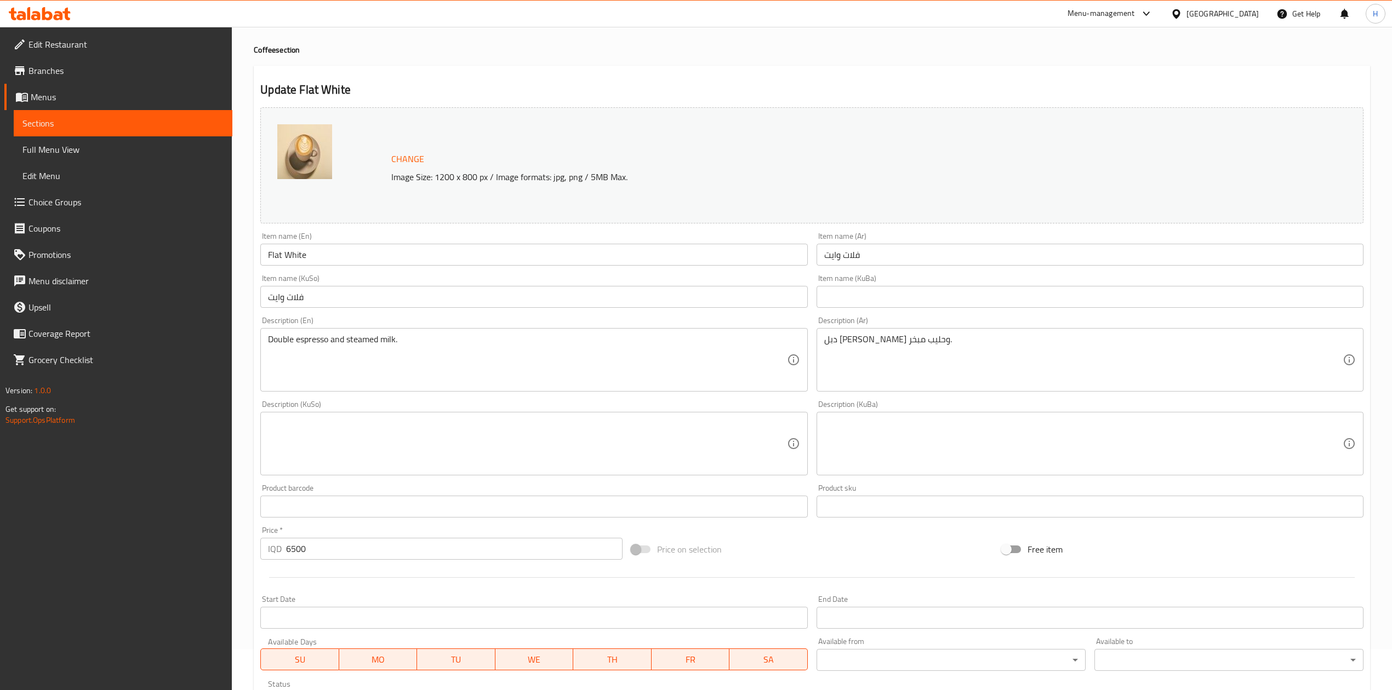
scroll to position [0, 0]
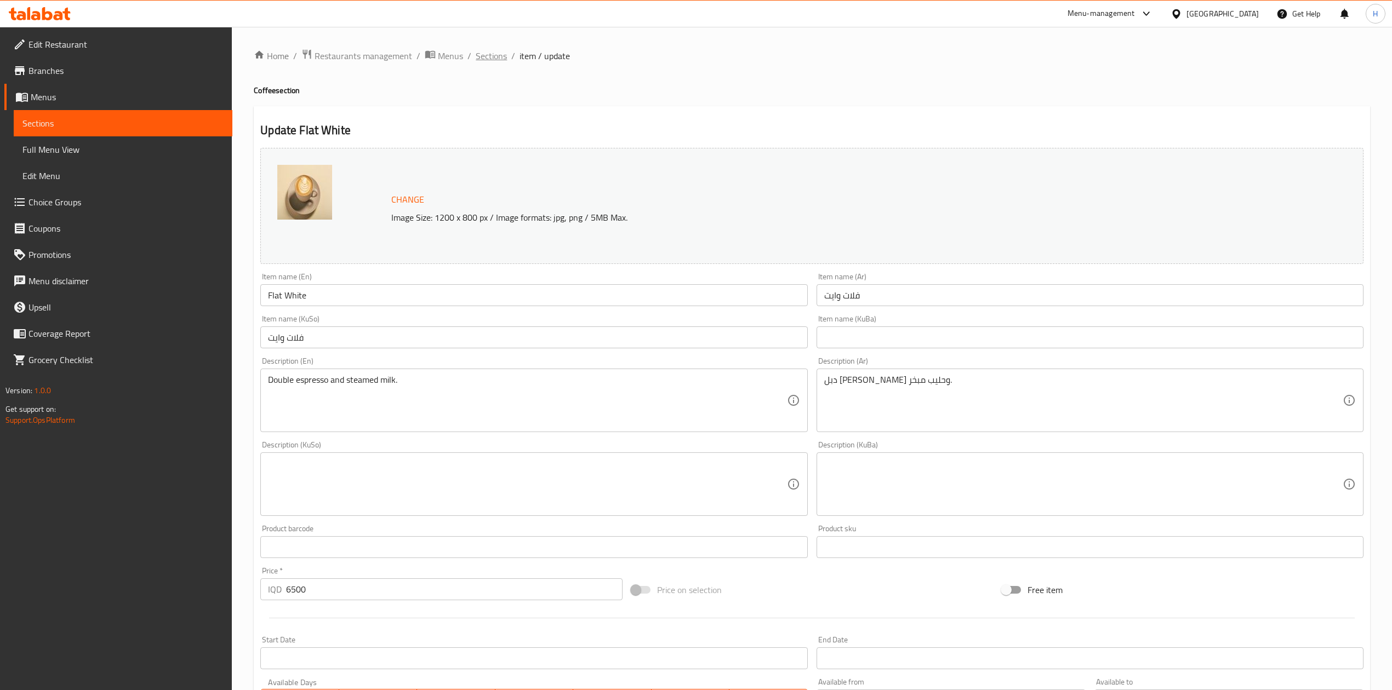
click at [485, 49] on span "Sections" at bounding box center [491, 55] width 31 height 13
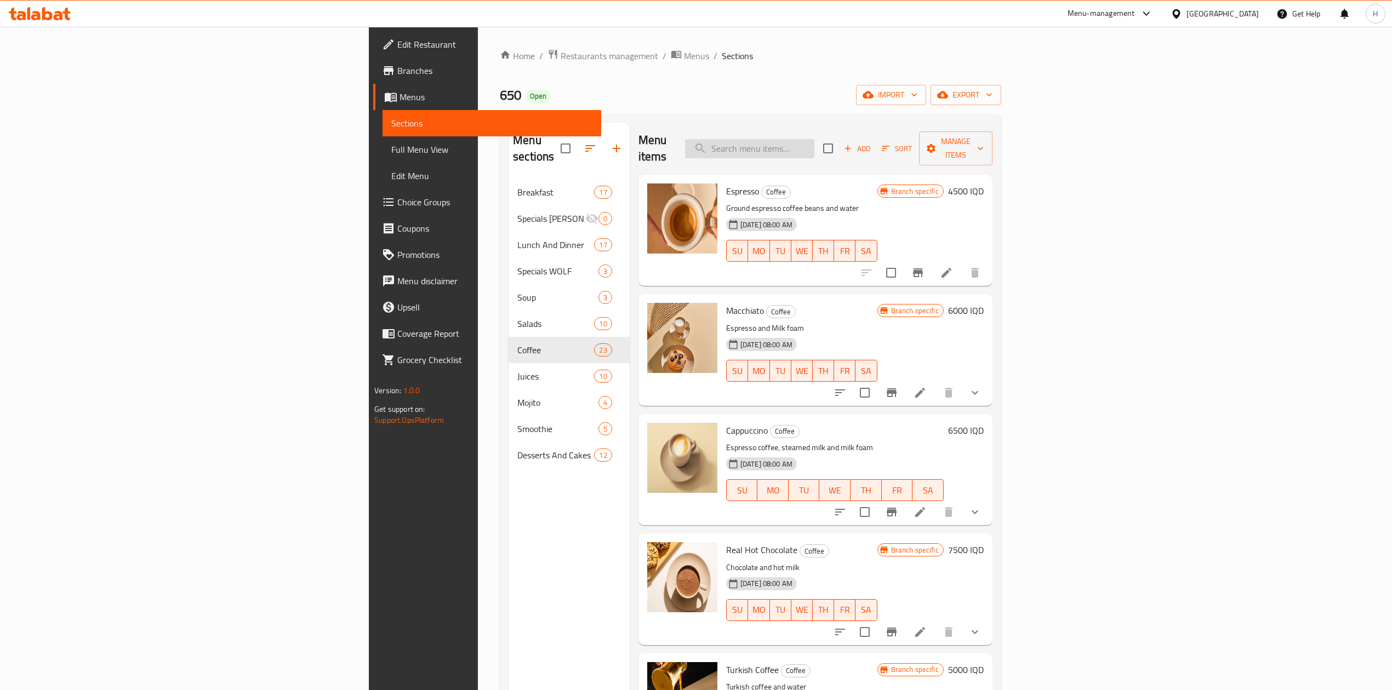
click at [814, 142] on input "search" at bounding box center [749, 148] width 129 height 19
type input "ب"
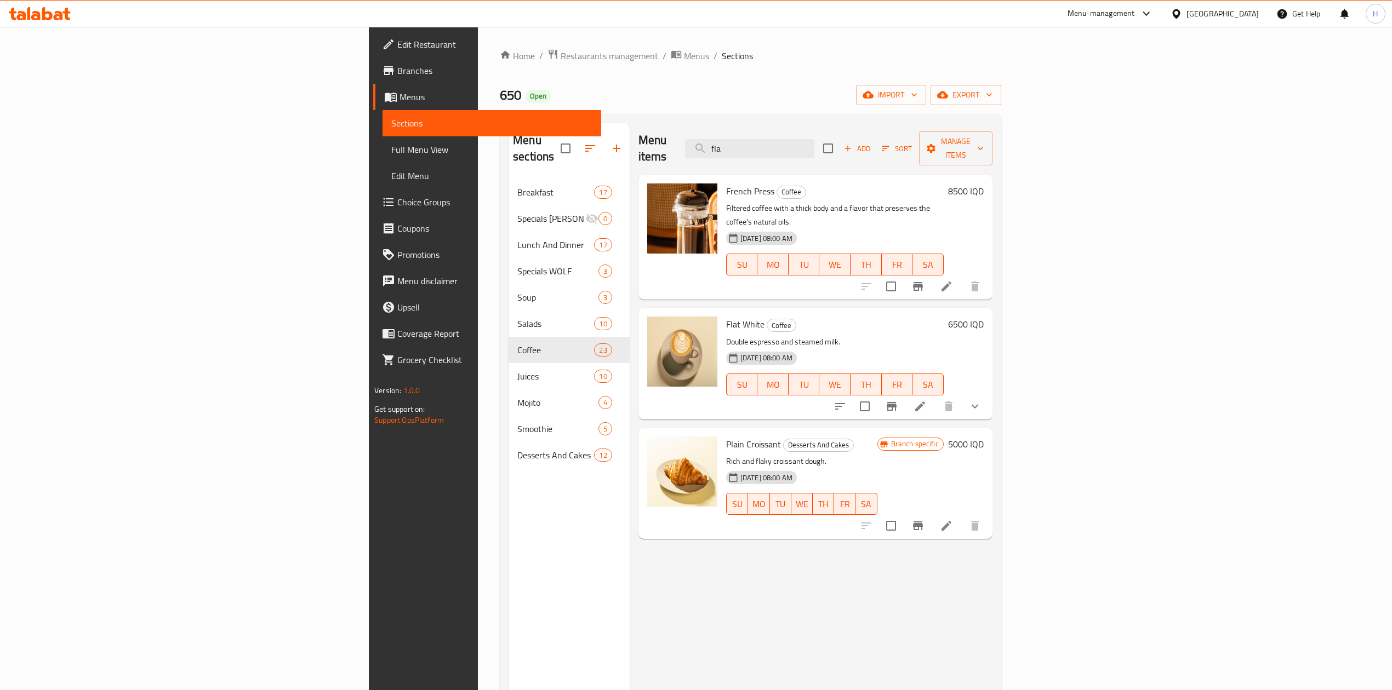
type input "fla"
click at [1001, 373] on div "Menu sections Breakfast 17 Specials Luna 0 Lunch And Dinner 17 Specials WOLF 3 …" at bounding box center [750, 468] width 501 height 708
click at [988, 393] on button "show more" at bounding box center [974, 406] width 26 height 26
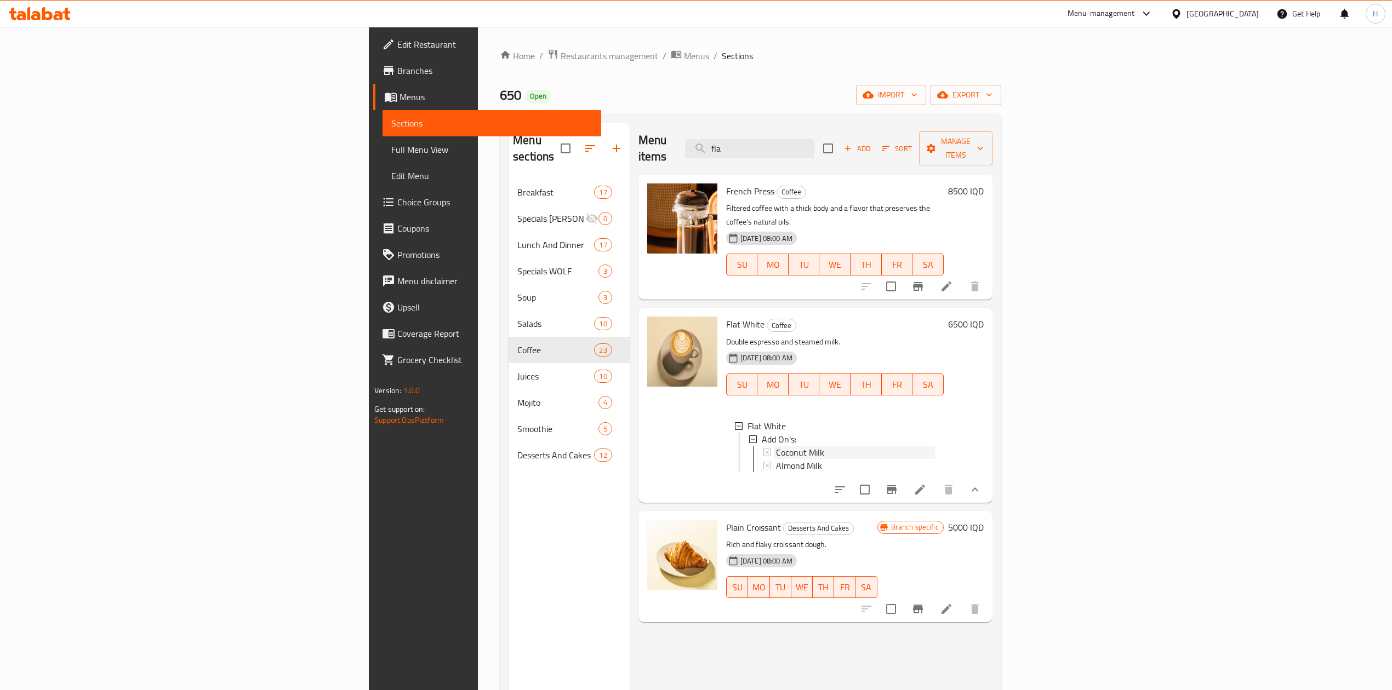
click at [776, 446] on span "Coconut Milk" at bounding box center [800, 452] width 48 height 13
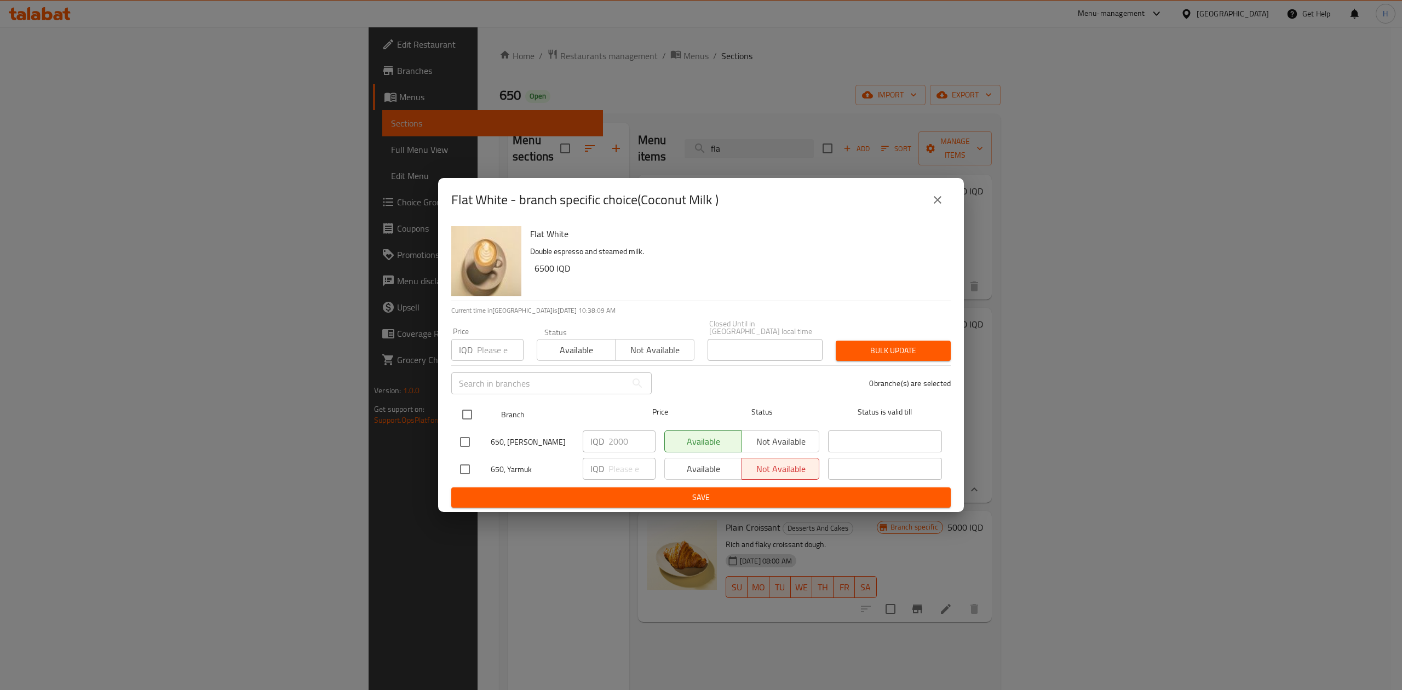
click at [465, 403] on input "checkbox" at bounding box center [467, 414] width 23 height 23
checkbox input "true"
click at [625, 433] on input "2000" at bounding box center [632, 442] width 47 height 22
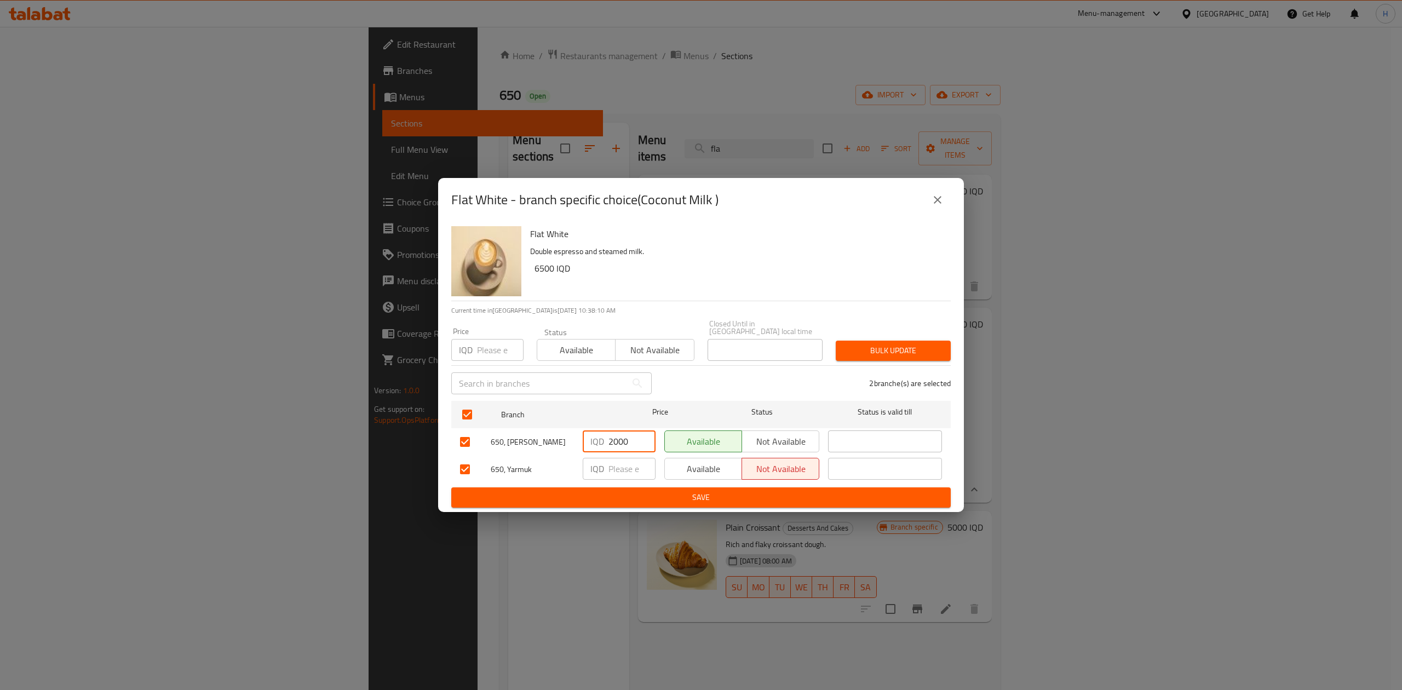
click at [625, 433] on input "2000" at bounding box center [632, 442] width 47 height 22
type input "0"
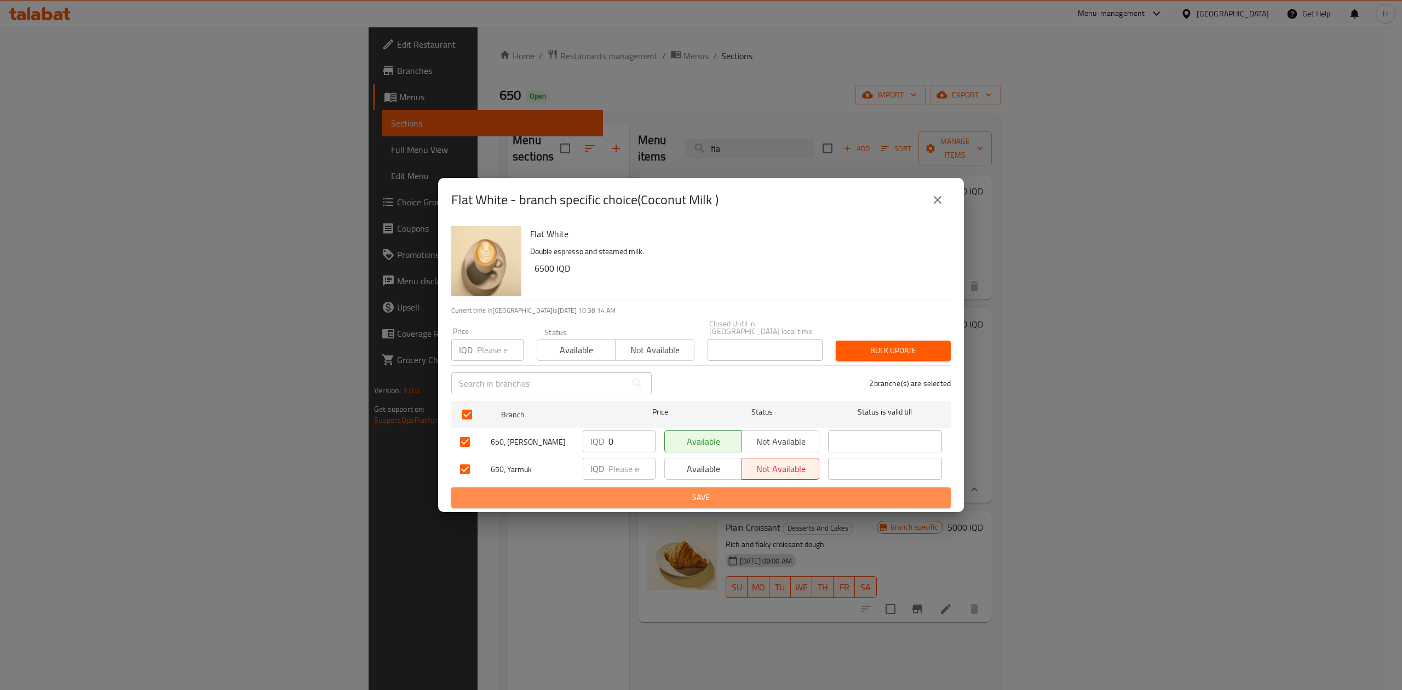
click at [654, 491] on span "Save" at bounding box center [701, 498] width 482 height 14
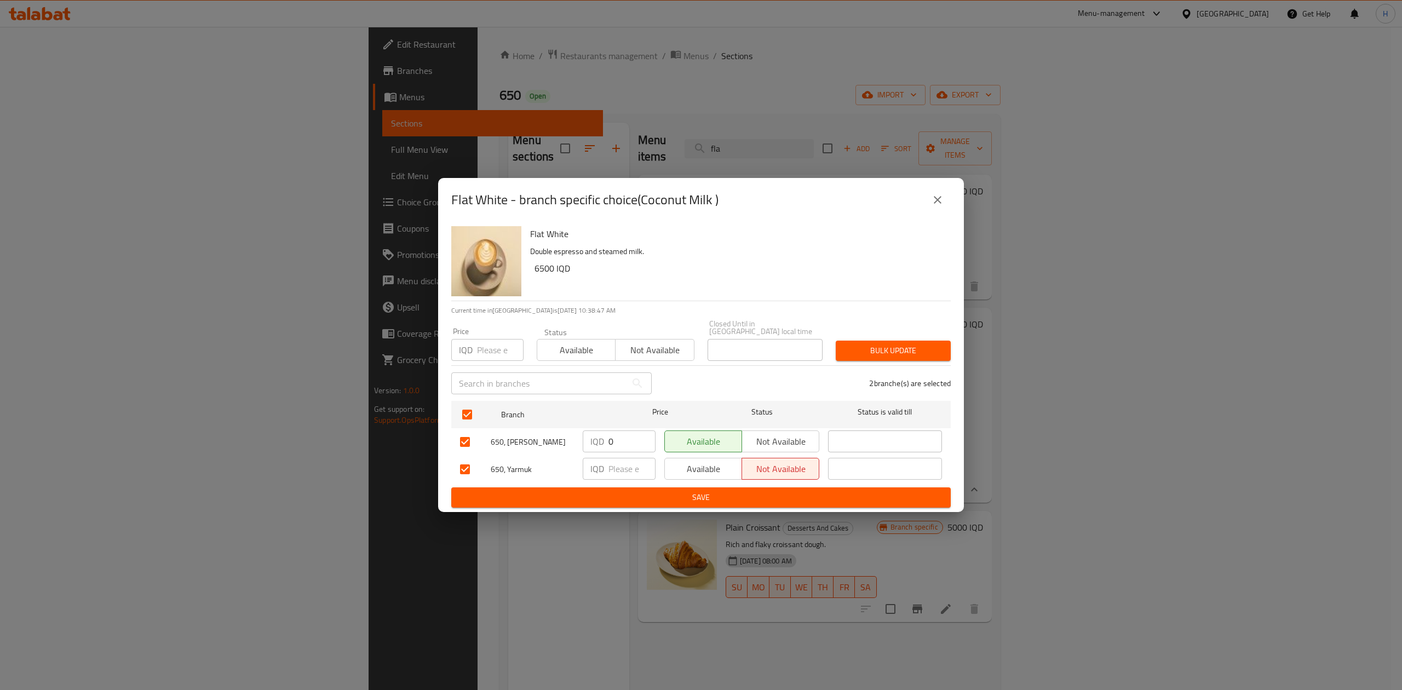
click at [938, 204] on icon "close" at bounding box center [938, 200] width 8 height 8
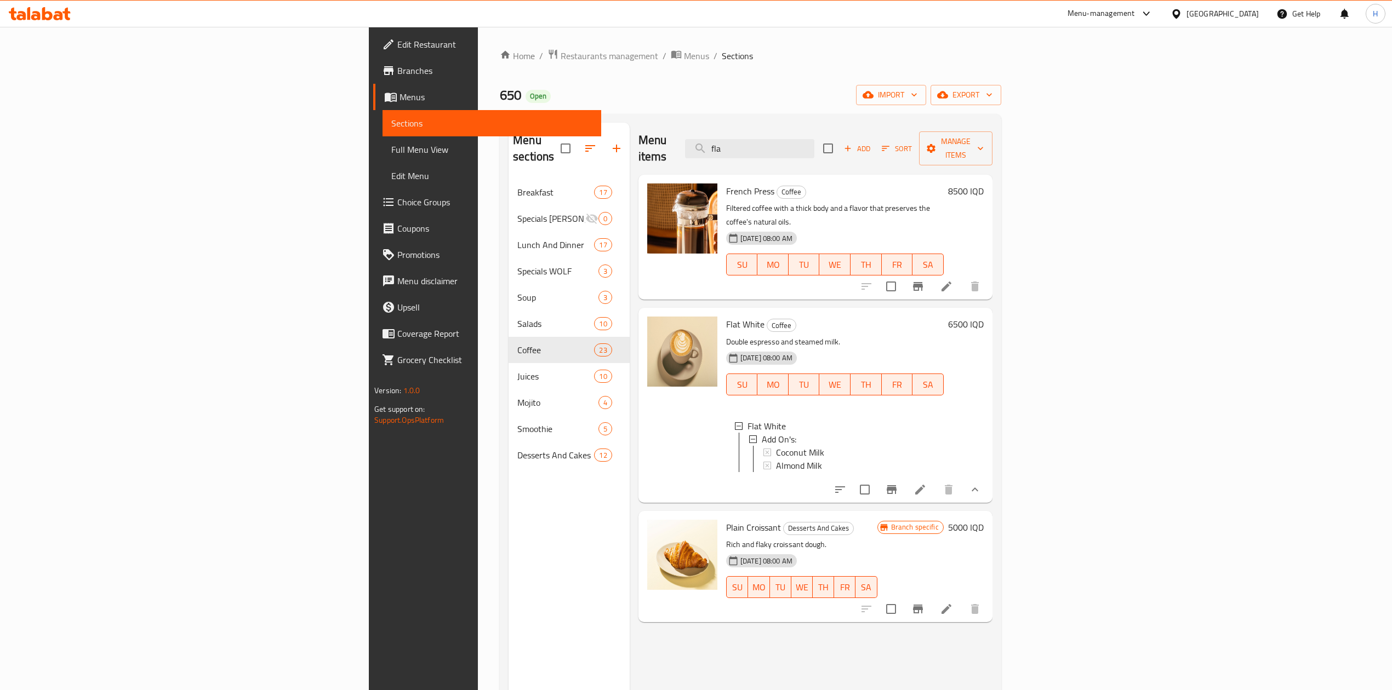
click at [500, 110] on div "Home / Restaurants management / Menus / Sections 650 Open import export Menu se…" at bounding box center [750, 435] width 501 height 773
click at [814, 139] on input "fla" at bounding box center [749, 148] width 129 height 19
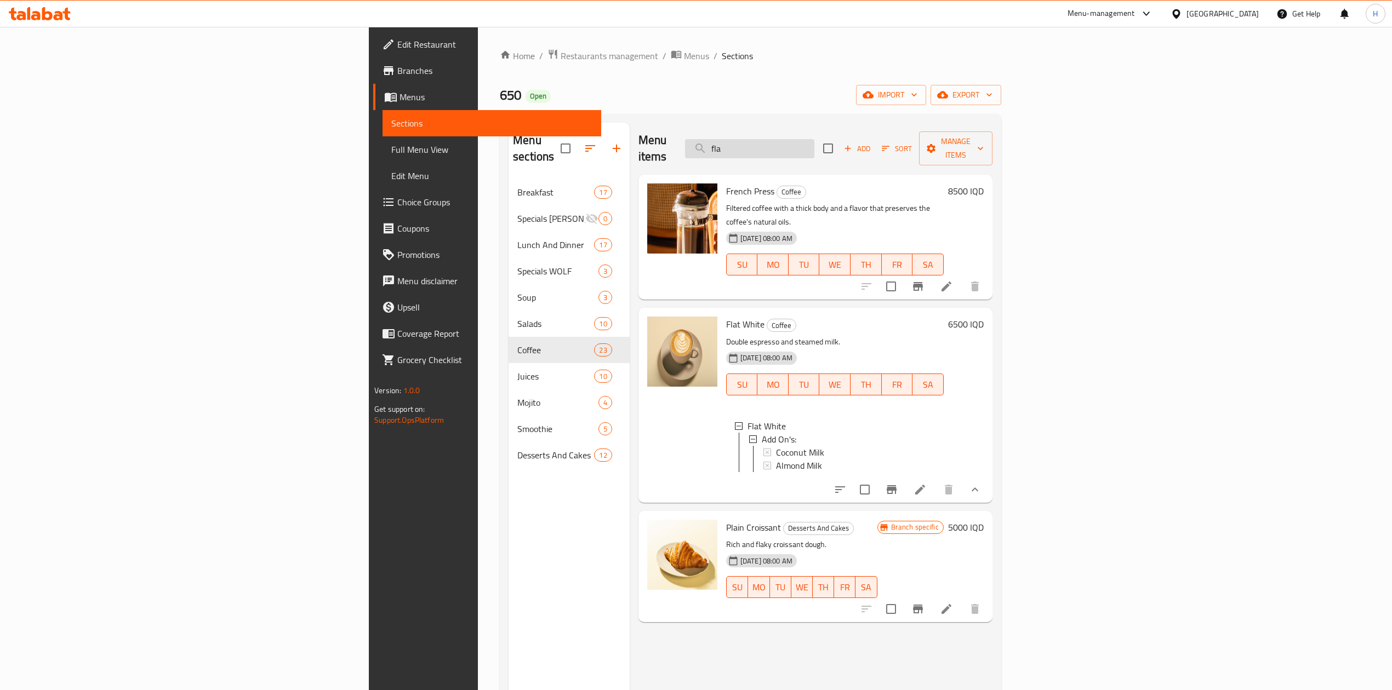
click at [814, 139] on input "fla" at bounding box center [749, 148] width 129 height 19
type input "a"
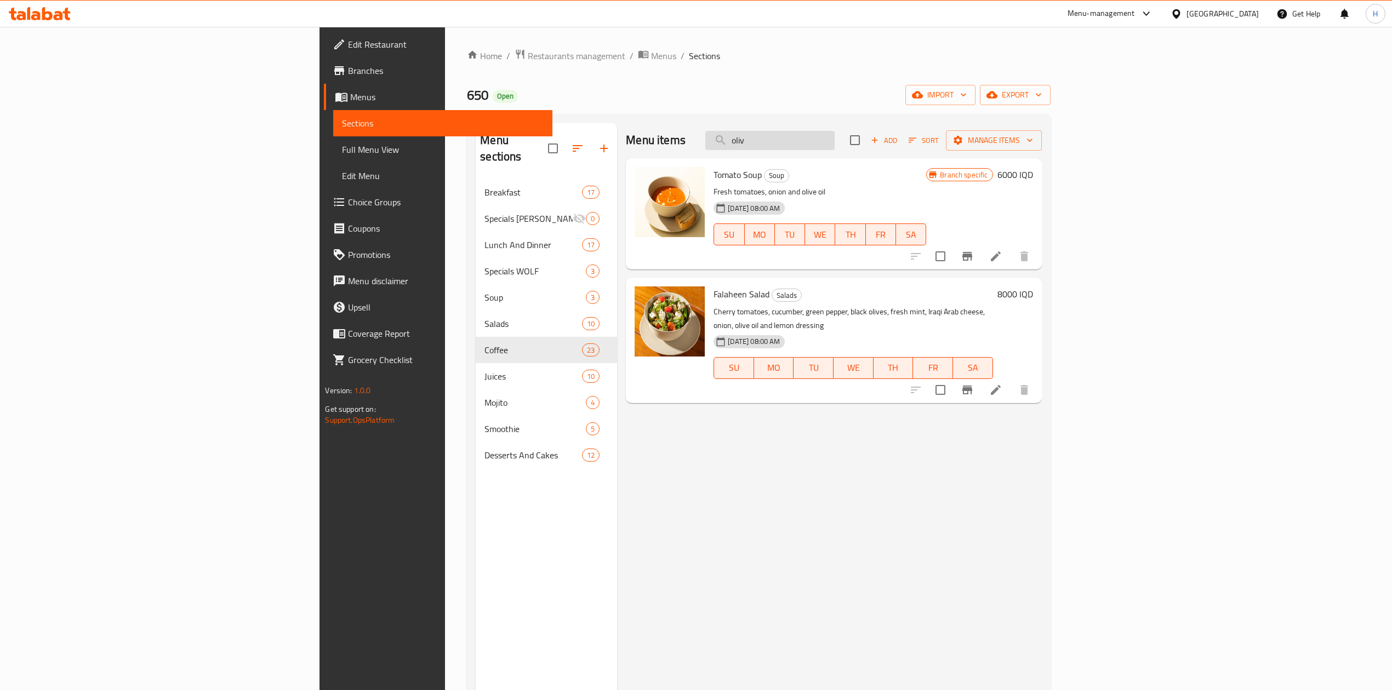
click at [834, 142] on input "oliv" at bounding box center [769, 140] width 129 height 19
type input "ح"
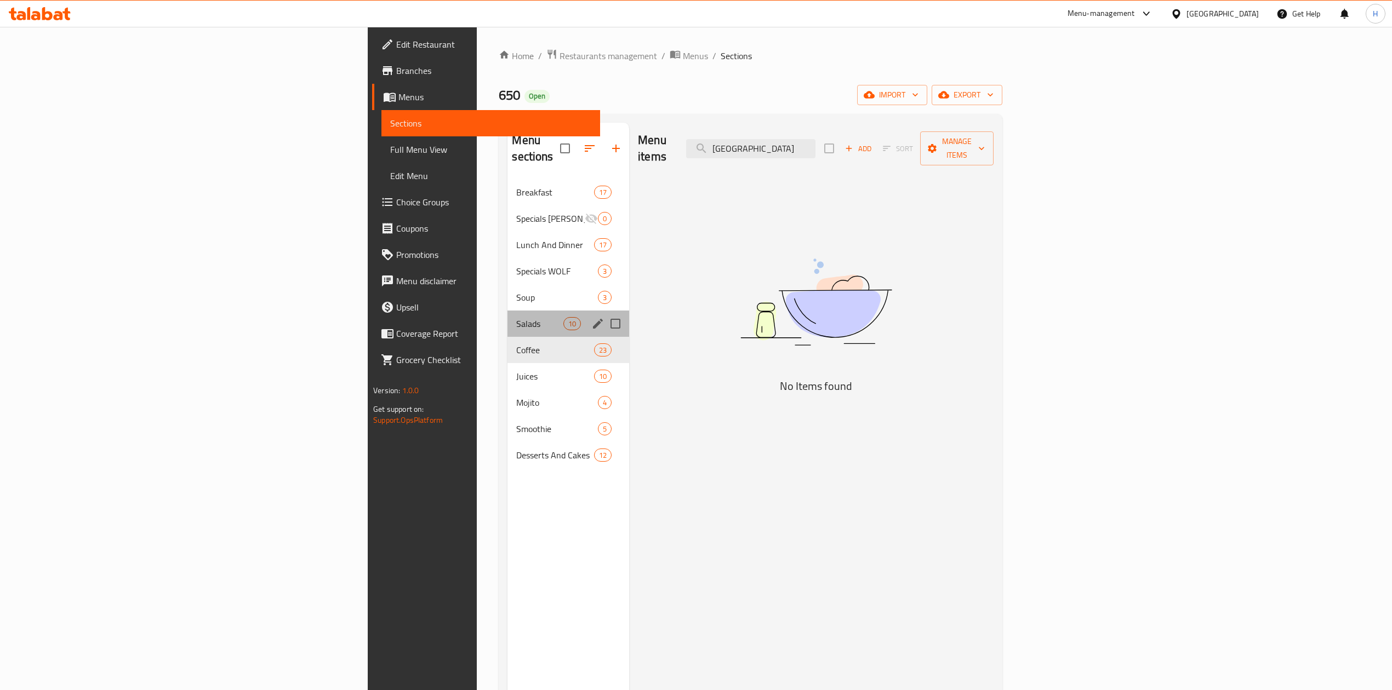
click at [507, 311] on div "Salads 10" at bounding box center [568, 324] width 122 height 26
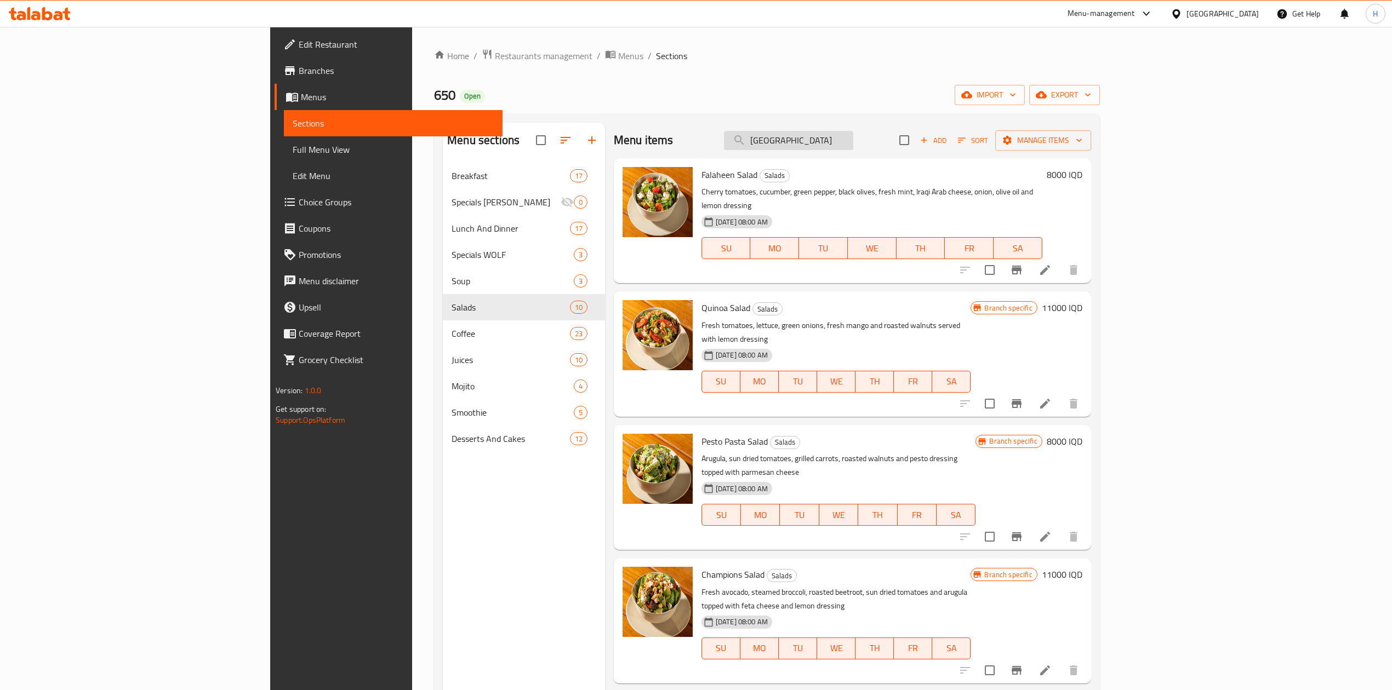
click at [853, 136] on input "[GEOGRAPHIC_DATA]" at bounding box center [788, 140] width 129 height 19
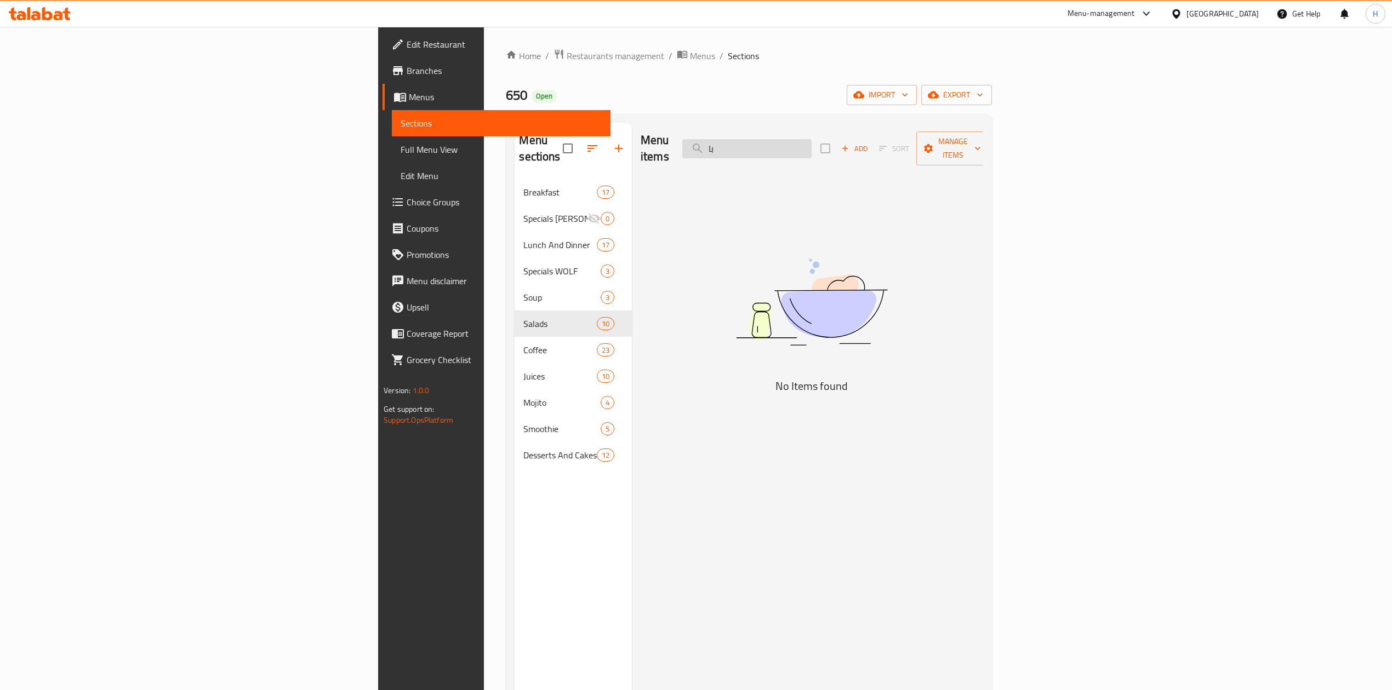
type input "ب"
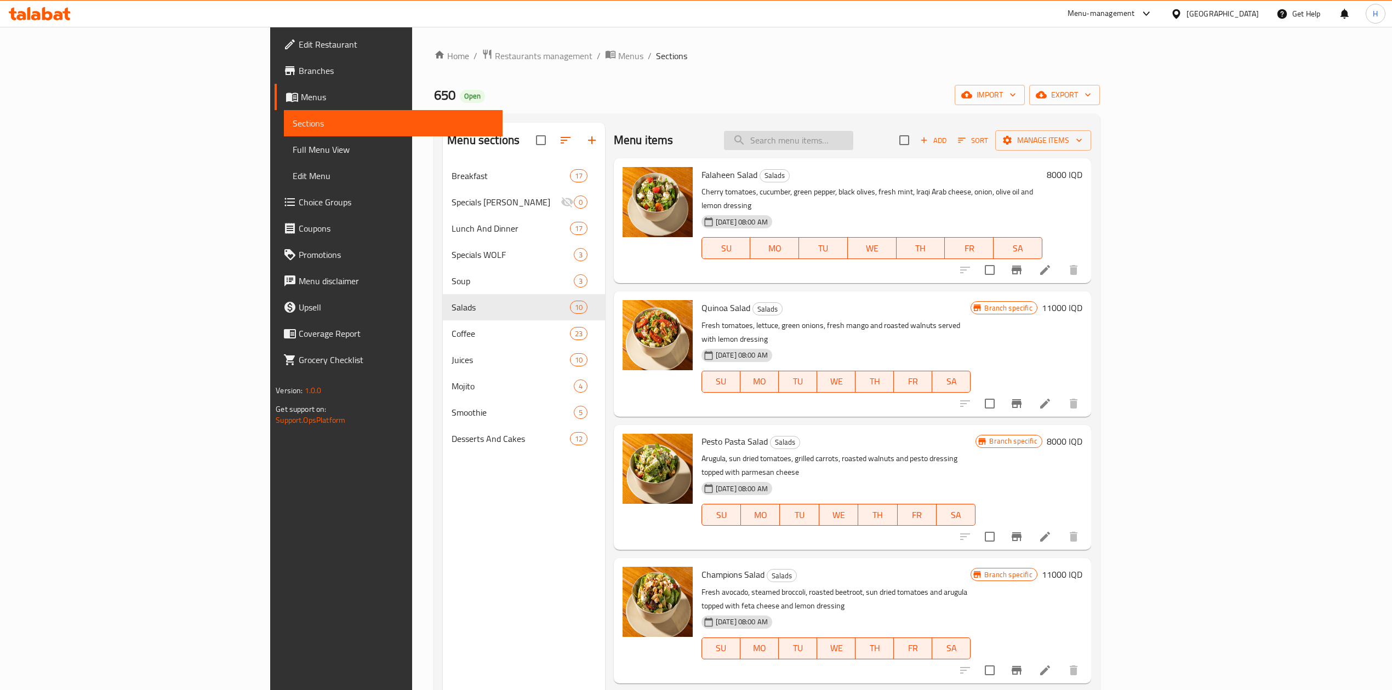
click at [853, 145] on input "search" at bounding box center [788, 140] width 129 height 19
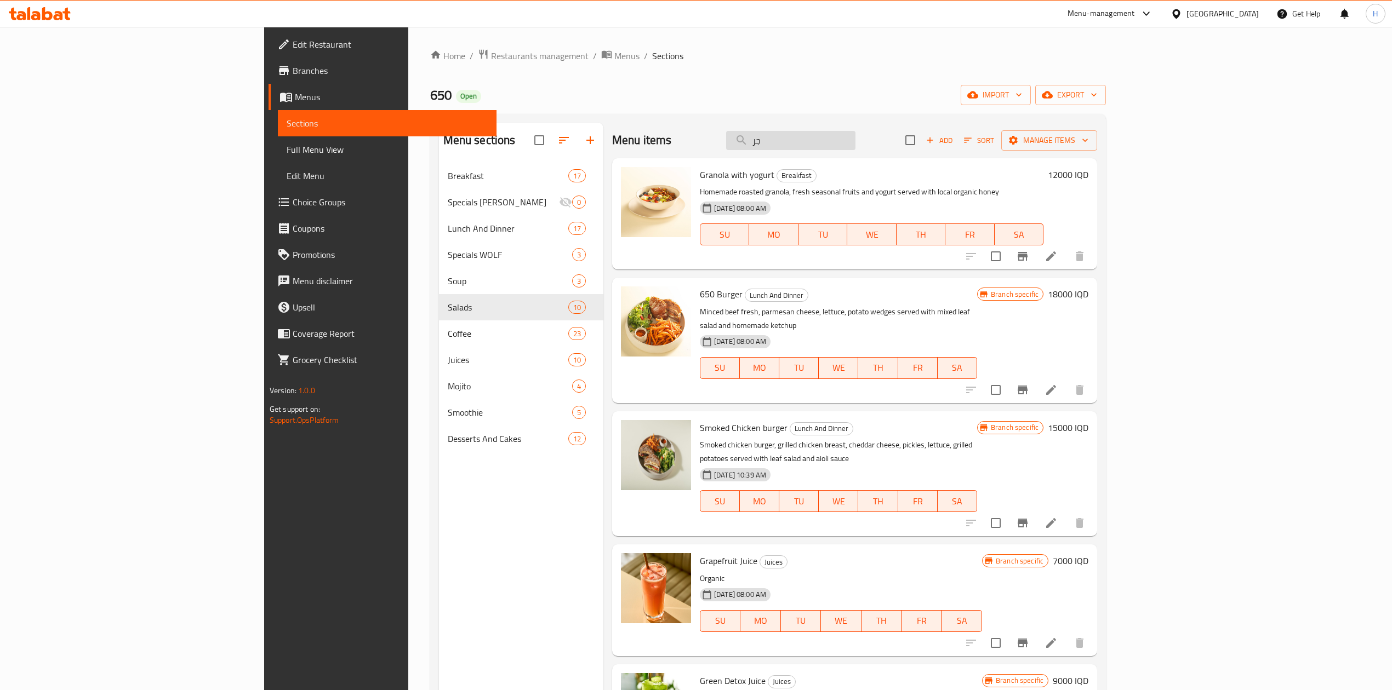
type input "ج"
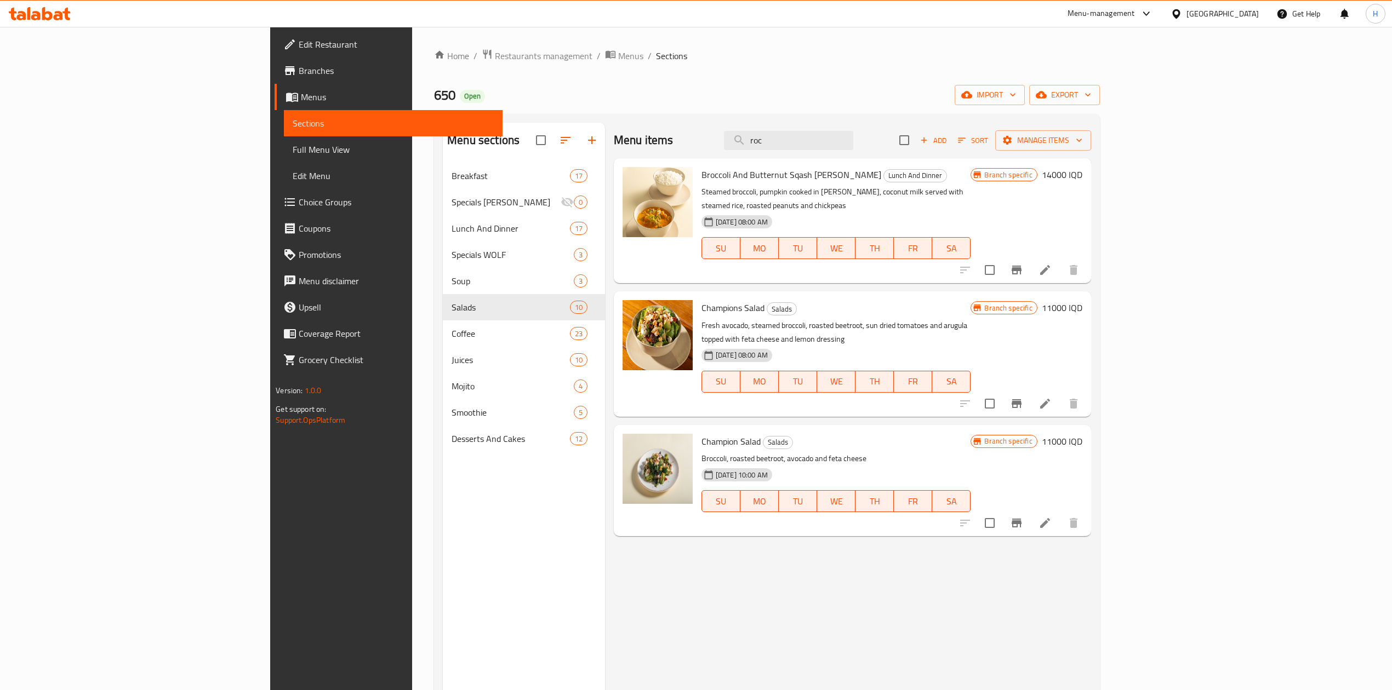
type input "roc"
click at [1060, 394] on li at bounding box center [1044, 404] width 31 height 20
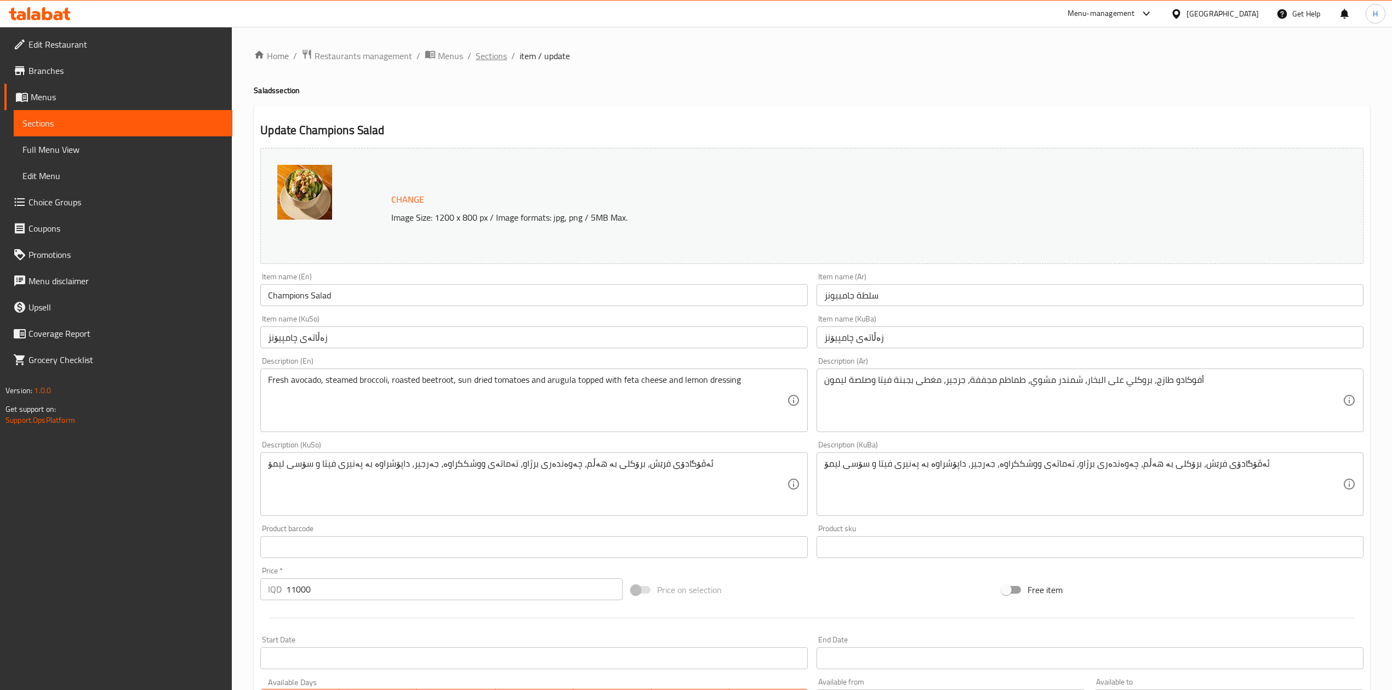
click at [494, 55] on span "Sections" at bounding box center [491, 55] width 31 height 13
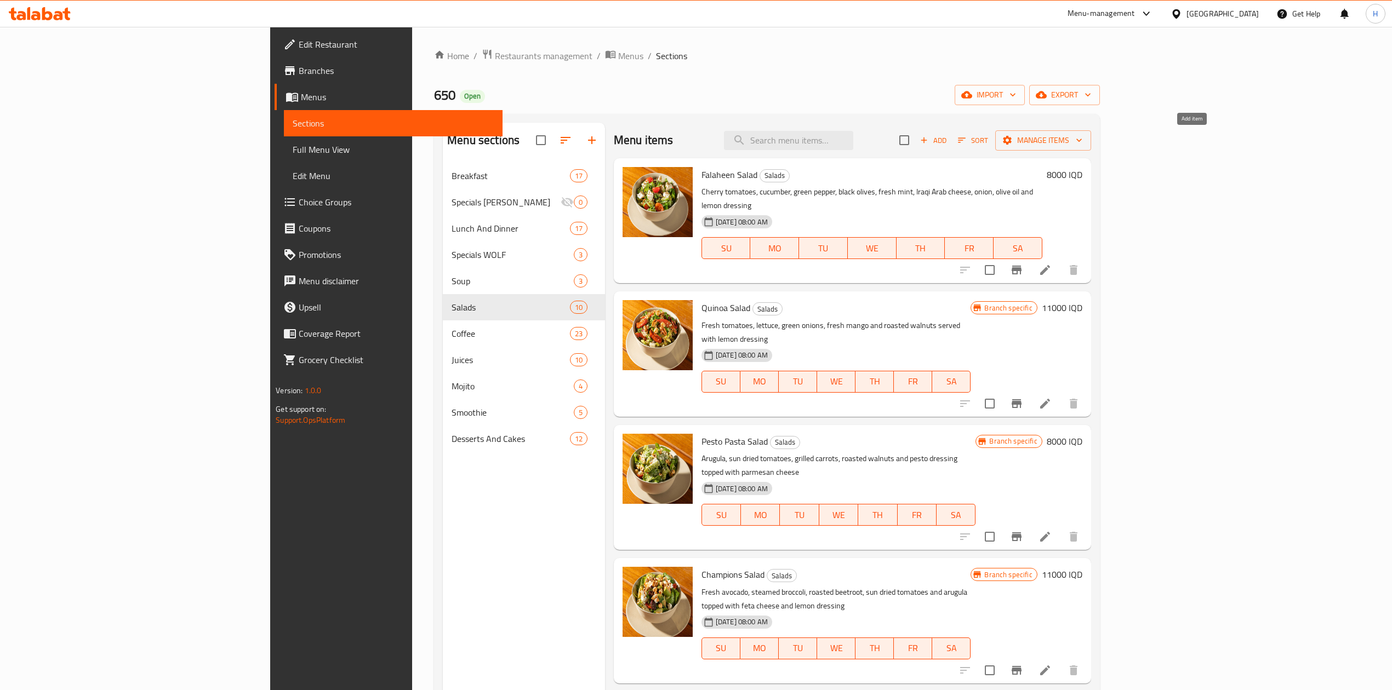
click at [948, 141] on span "Add" at bounding box center [933, 140] width 30 height 13
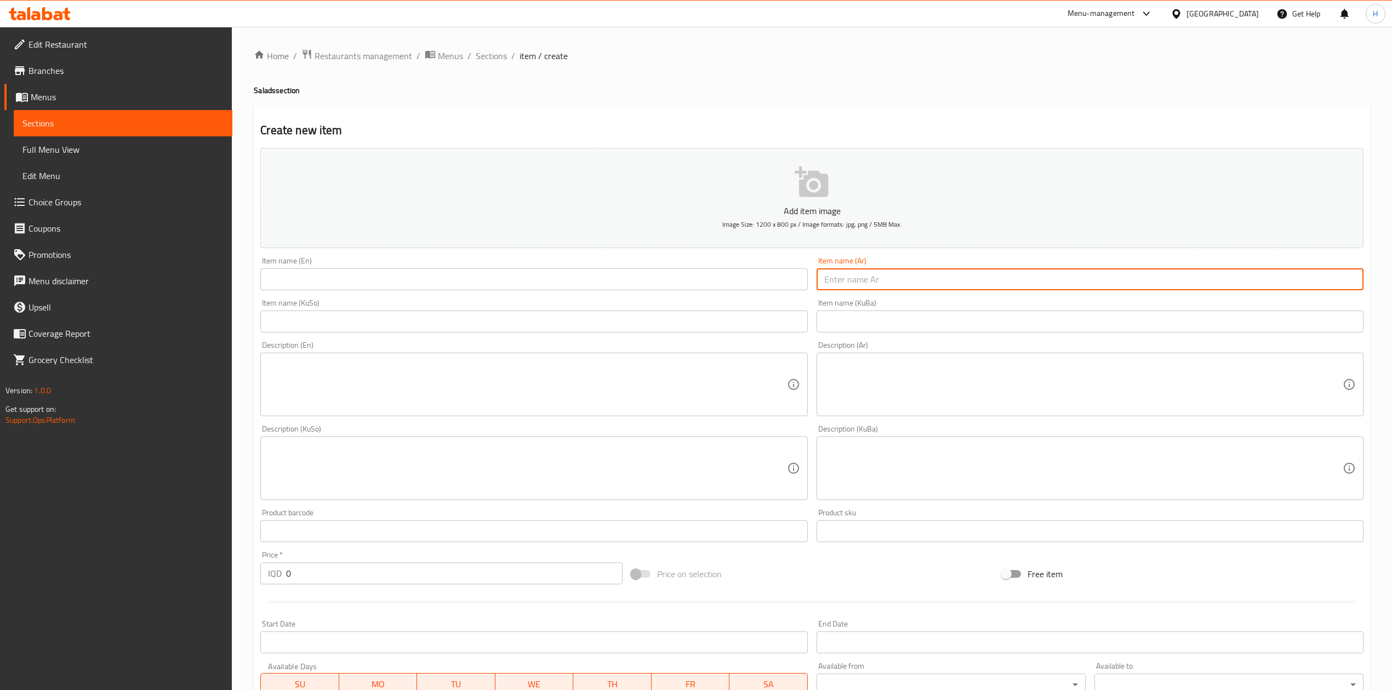
click at [911, 290] on input "text" at bounding box center [1089, 279] width 547 height 22
type input "s"
type input "سلطة الجرجير"
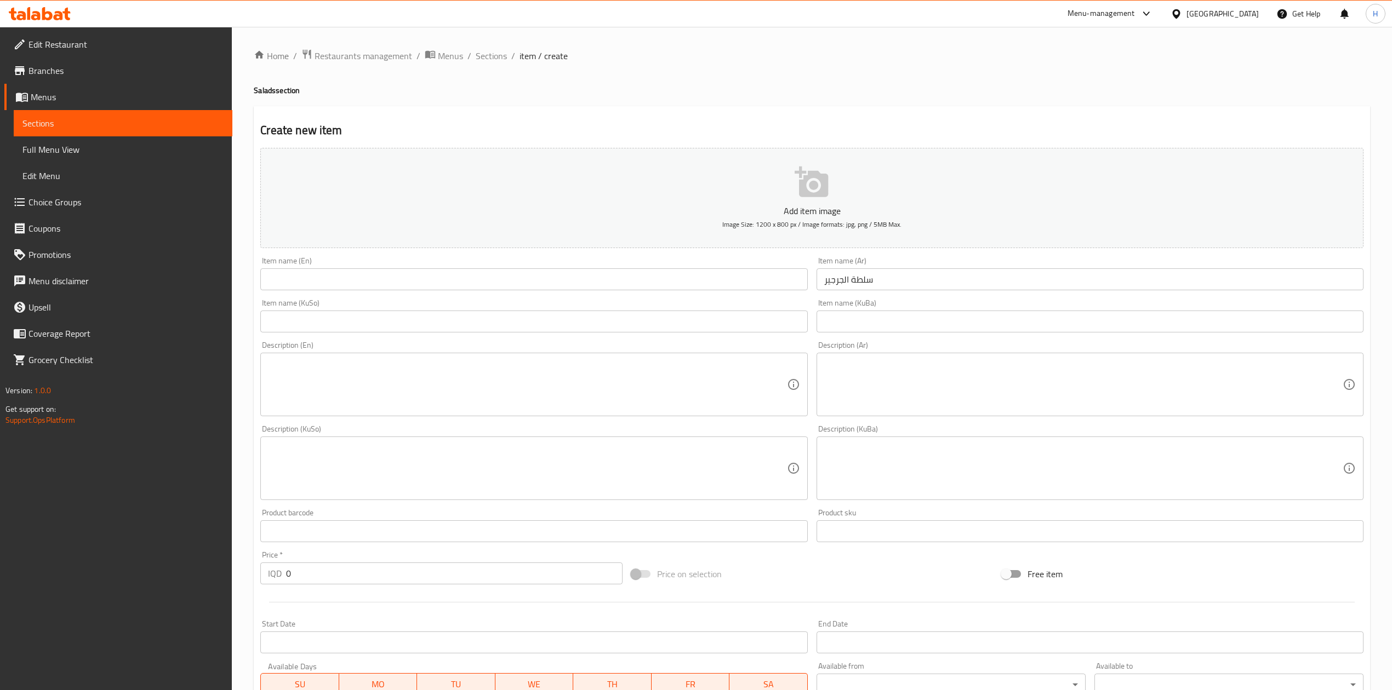
click at [472, 292] on div "Item name (En) Item name (En)" at bounding box center [534, 274] width 556 height 42
drag, startPoint x: 467, startPoint y: 279, endPoint x: 457, endPoint y: 288, distance: 12.8
click at [467, 279] on input "text" at bounding box center [533, 279] width 547 height 22
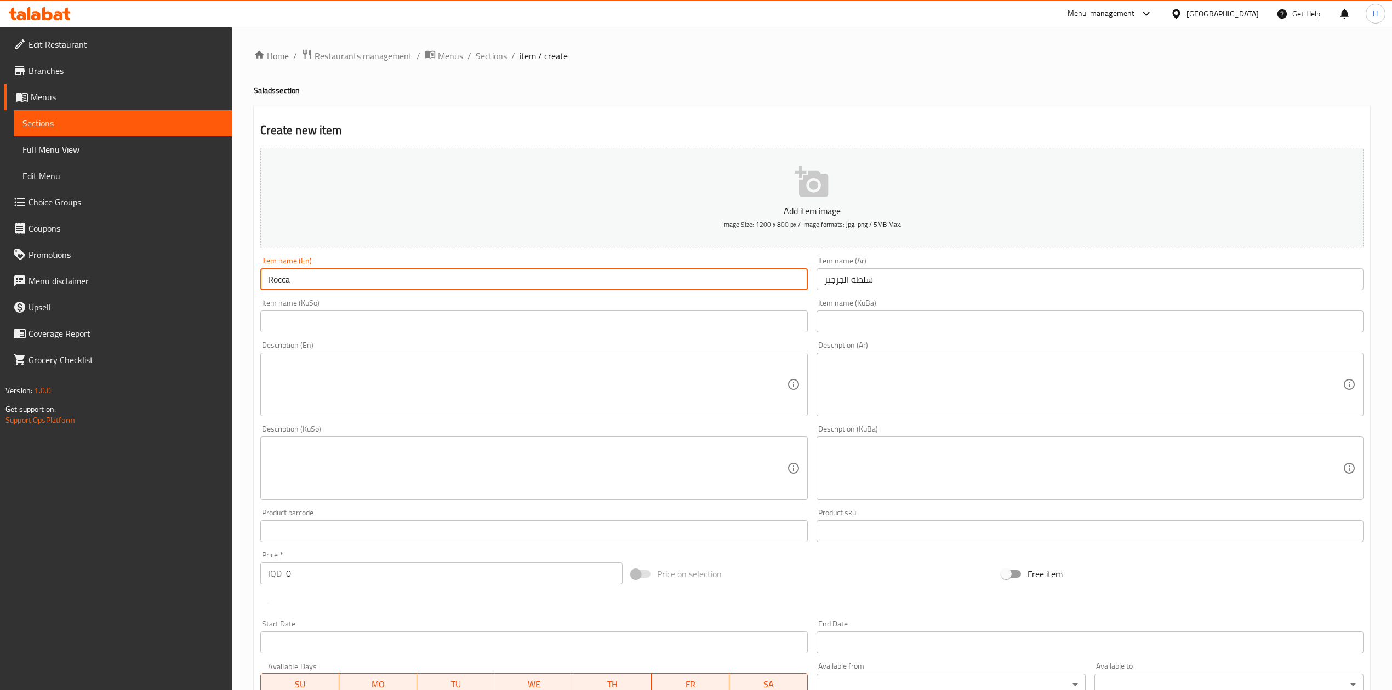
type input "Rocca Salad"
click at [871, 375] on textarea at bounding box center [1083, 385] width 518 height 52
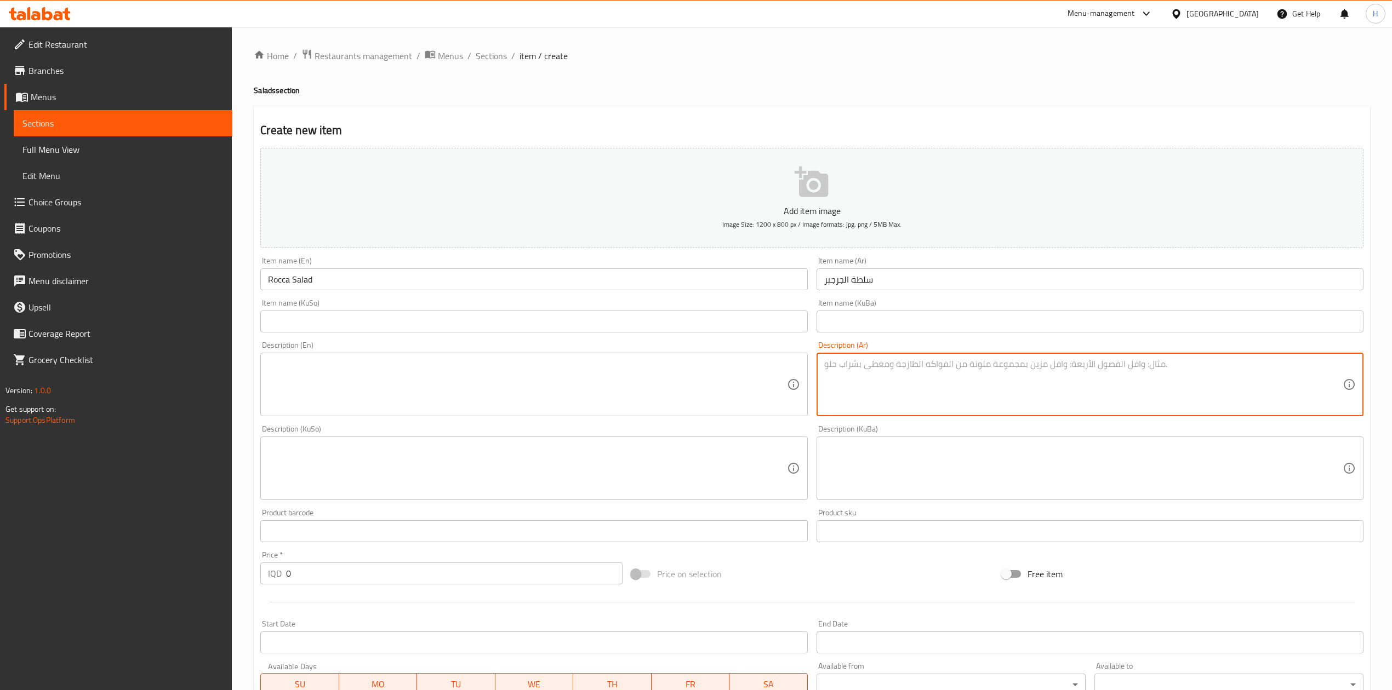
click at [509, 427] on div "Description (KuSo) Description (KuSo)" at bounding box center [533, 462] width 547 height 75
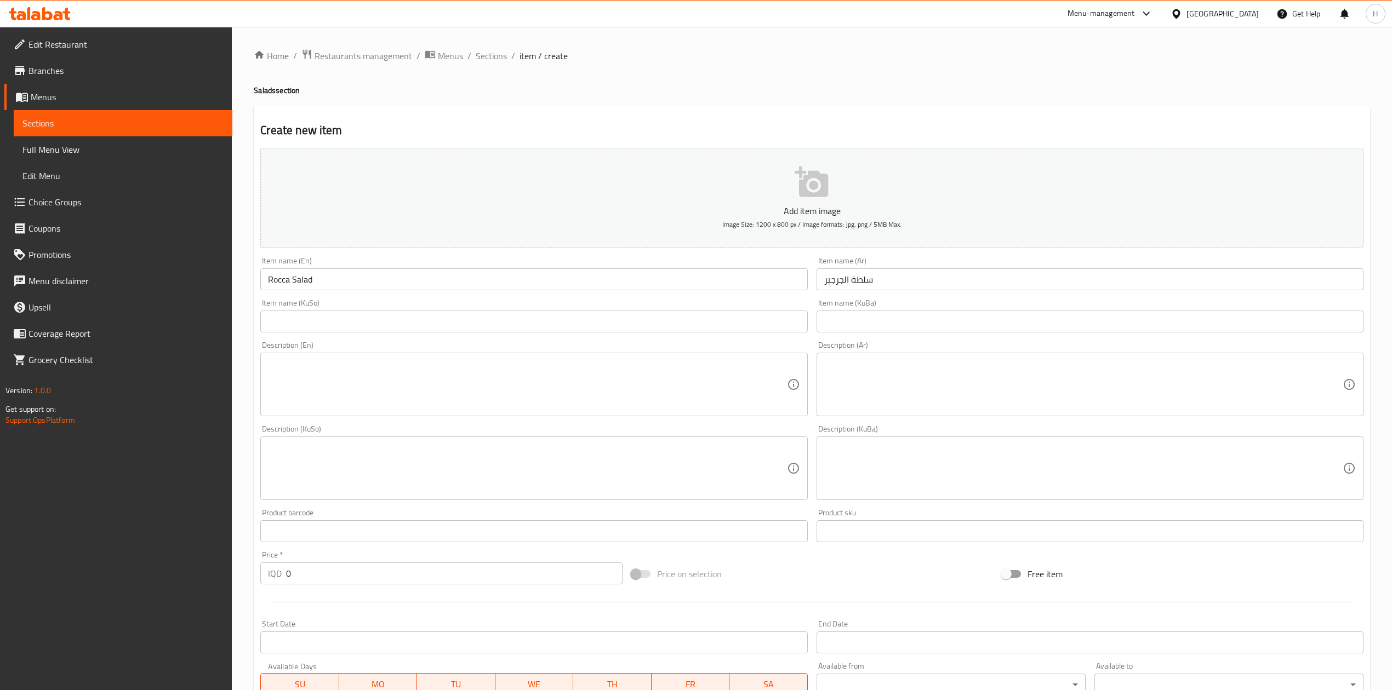
click at [524, 403] on textarea at bounding box center [527, 385] width 518 height 52
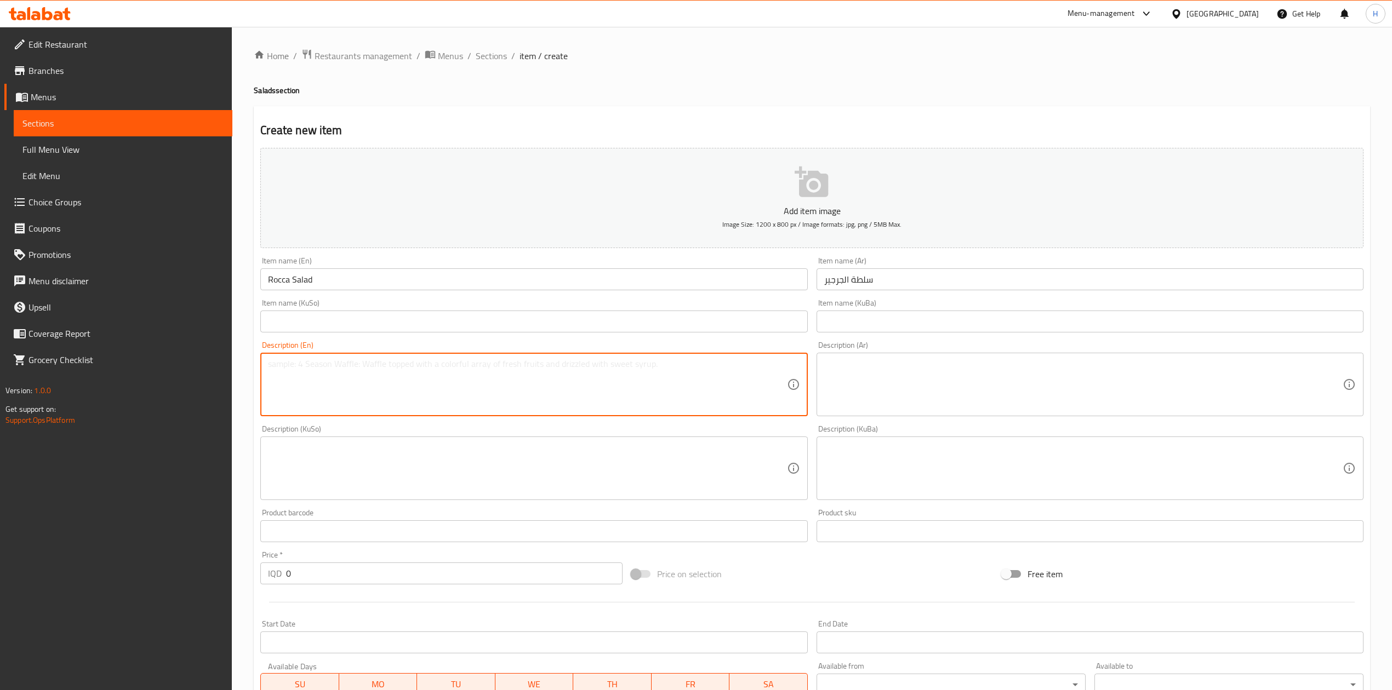
paste textarea "Arugula, pomegranate seeds, tomatoes, pickles, lemon, and a special sauce."
type textarea "Arugula, pomegranate seeds, tomatoes, pickles, lemon, and a special sauce."
click at [895, 393] on textarea at bounding box center [1083, 385] width 518 height 52
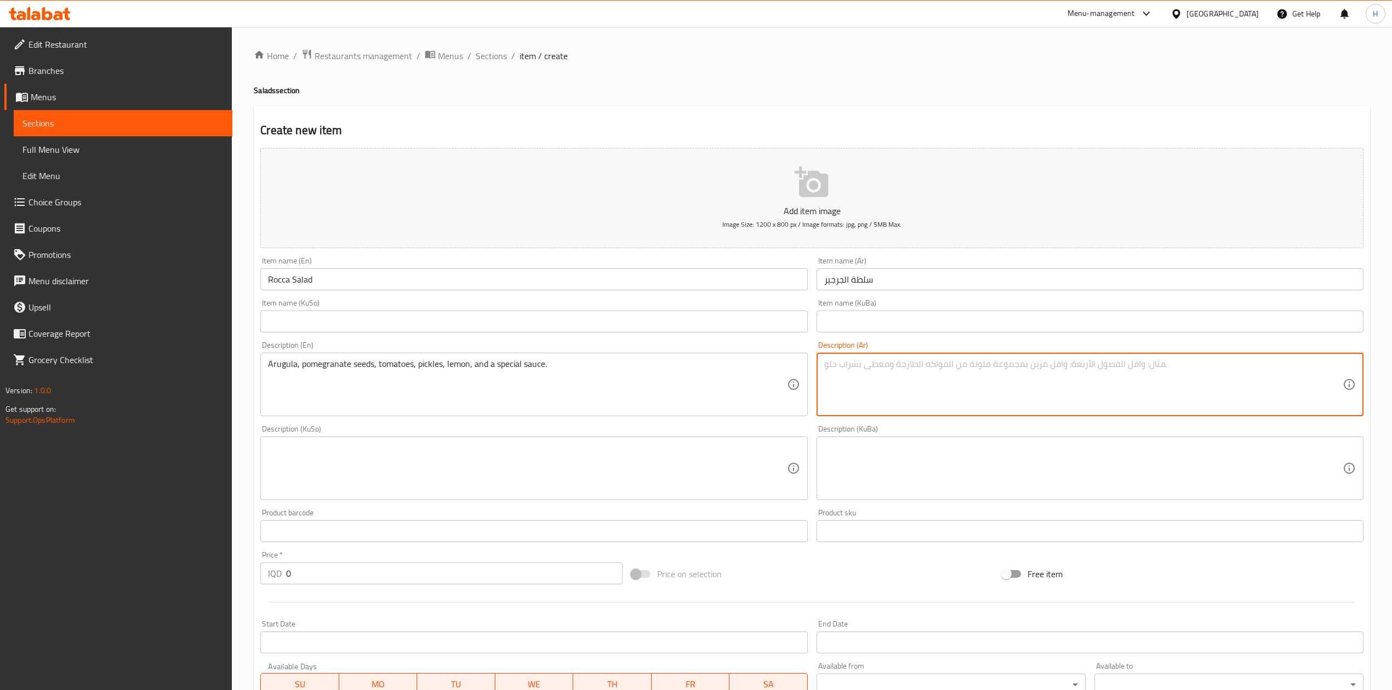
paste textarea "جرجير، حب رمان، طماطم ، مخلل ، ليمون وصوص خاص."
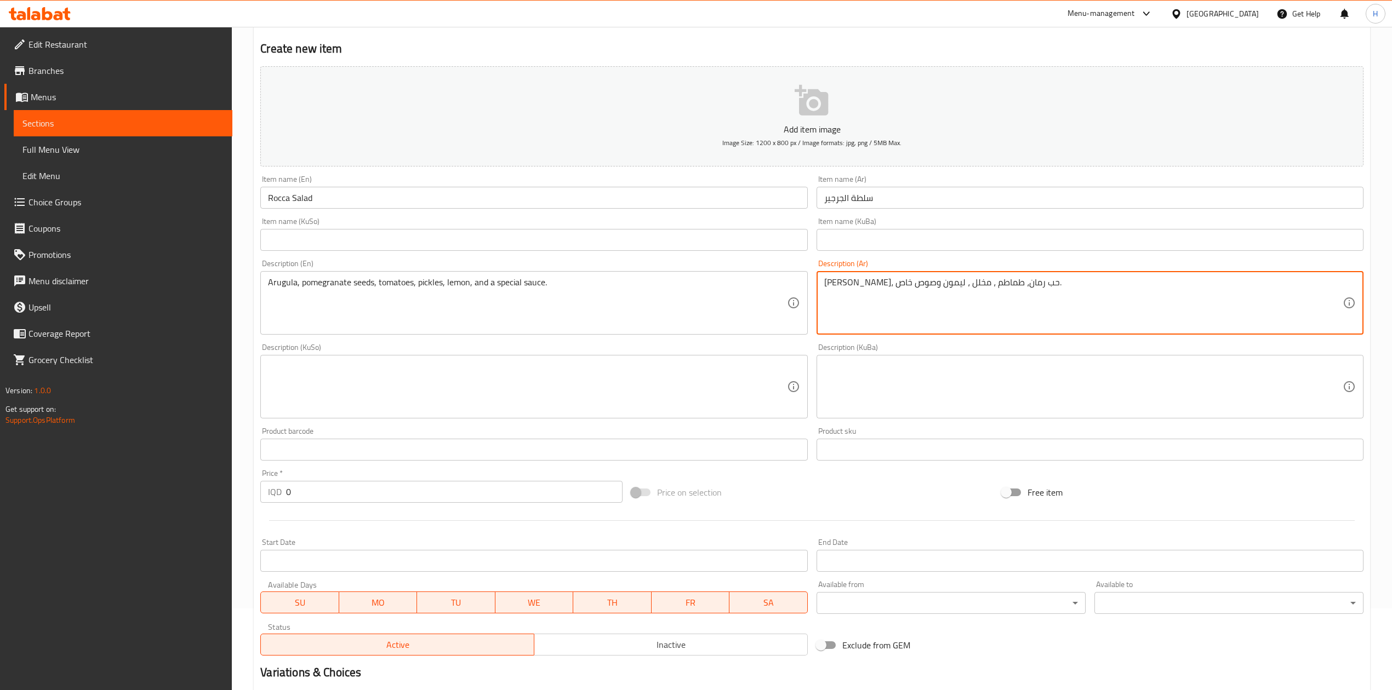
scroll to position [209, 0]
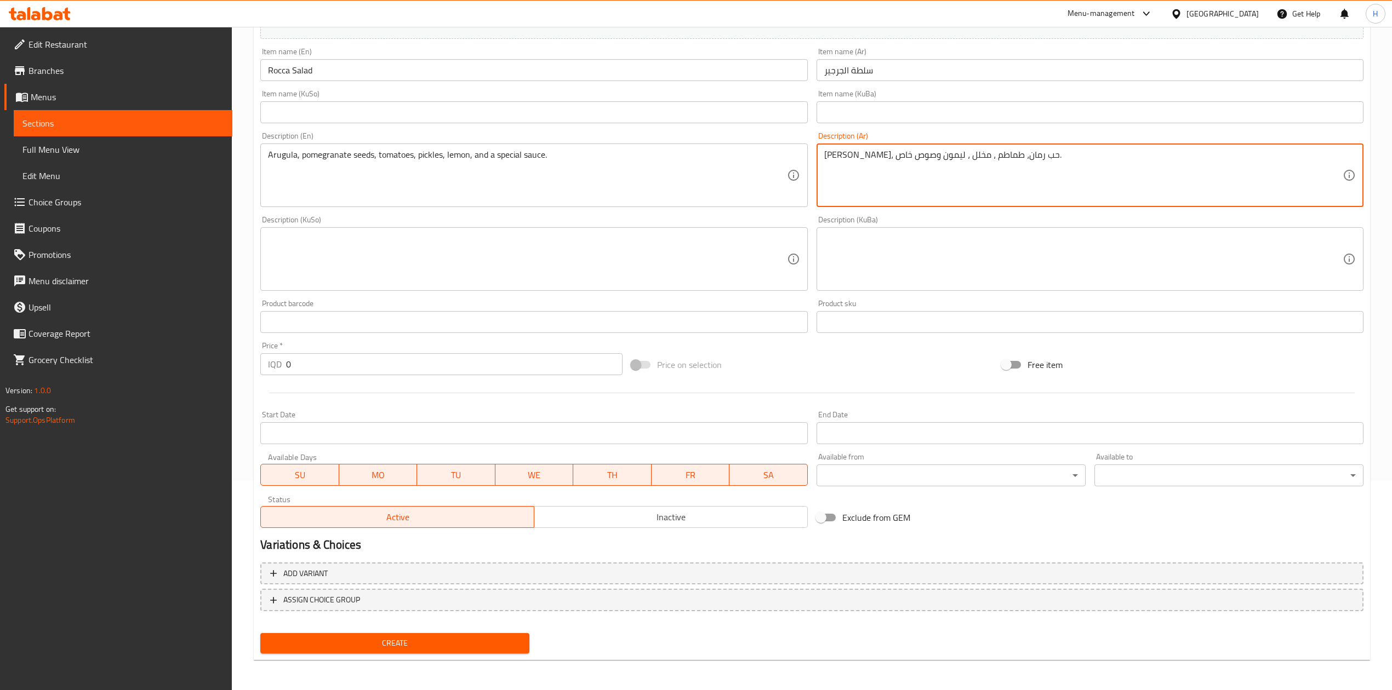
type textarea "جرجير، حب رمان، طماطم ، مخلل ، ليمون وصوص خاص."
click at [312, 364] on input "0" at bounding box center [454, 364] width 336 height 22
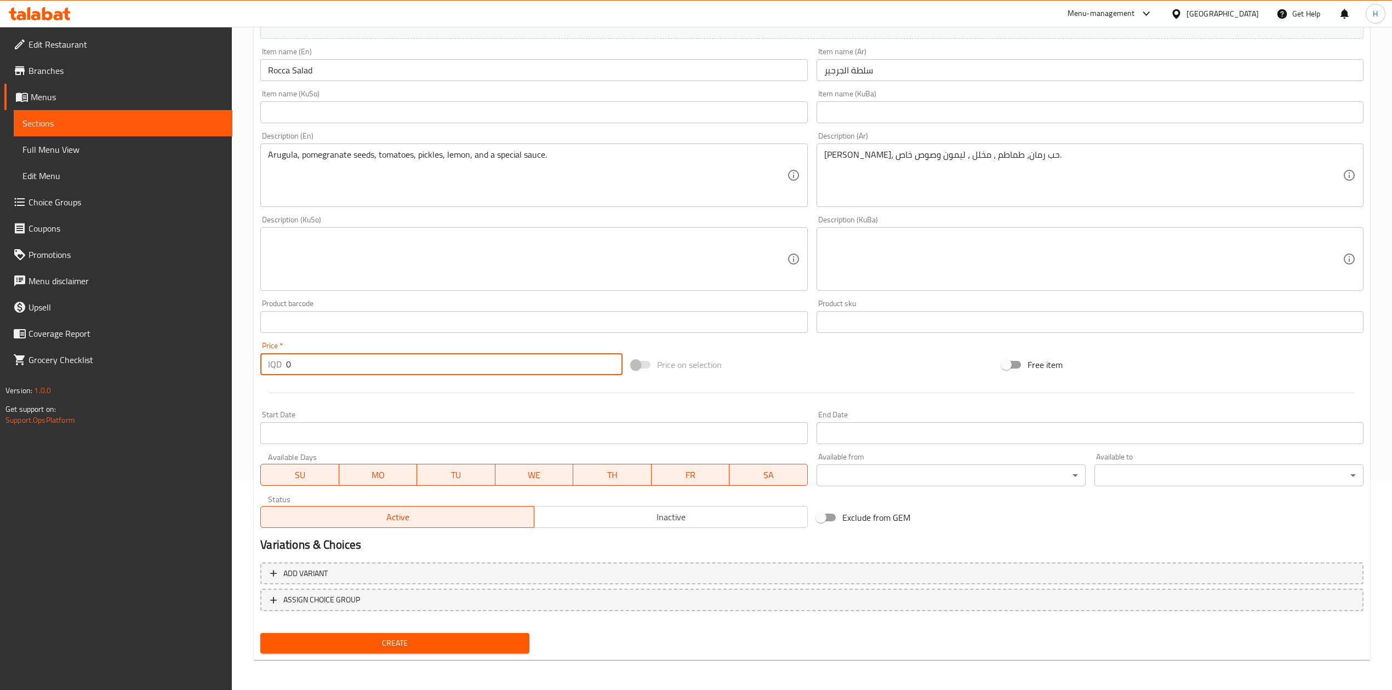
click at [312, 364] on input "0" at bounding box center [454, 364] width 336 height 22
type input "5500"
click at [417, 641] on span "Create" at bounding box center [394, 644] width 251 height 14
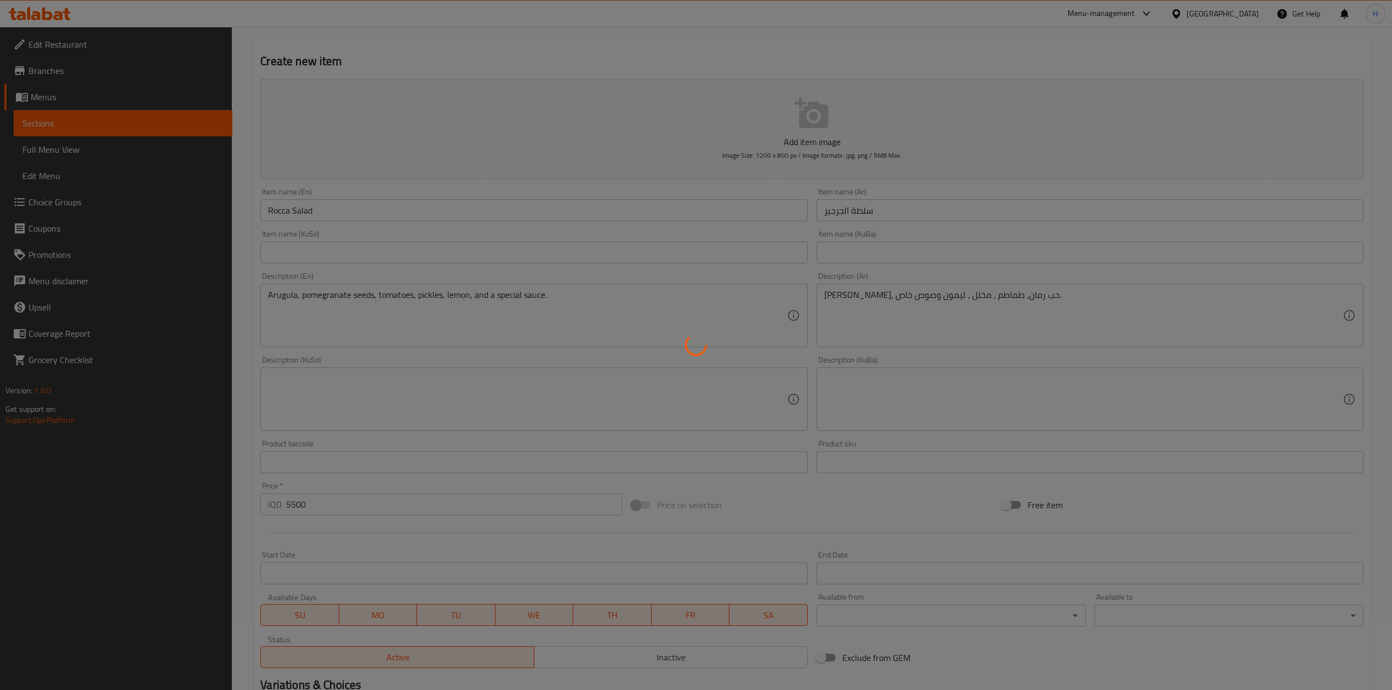
scroll to position [0, 0]
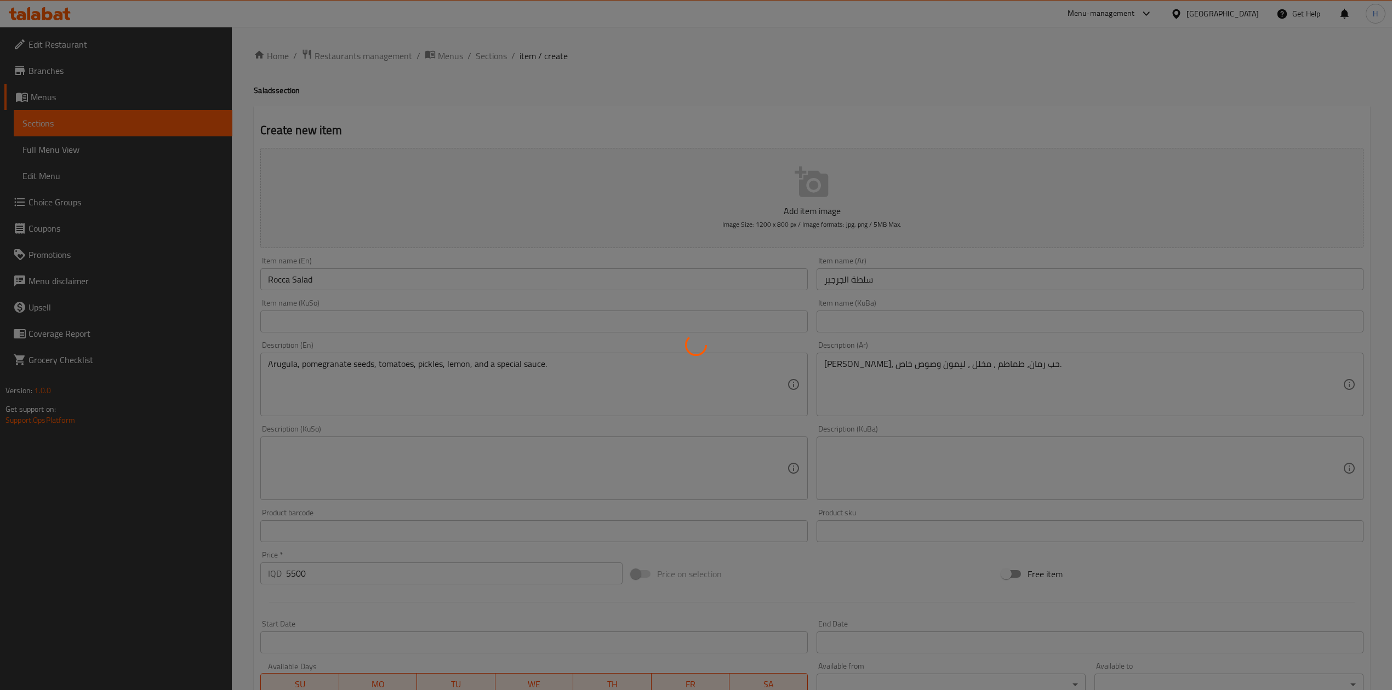
type input "0"
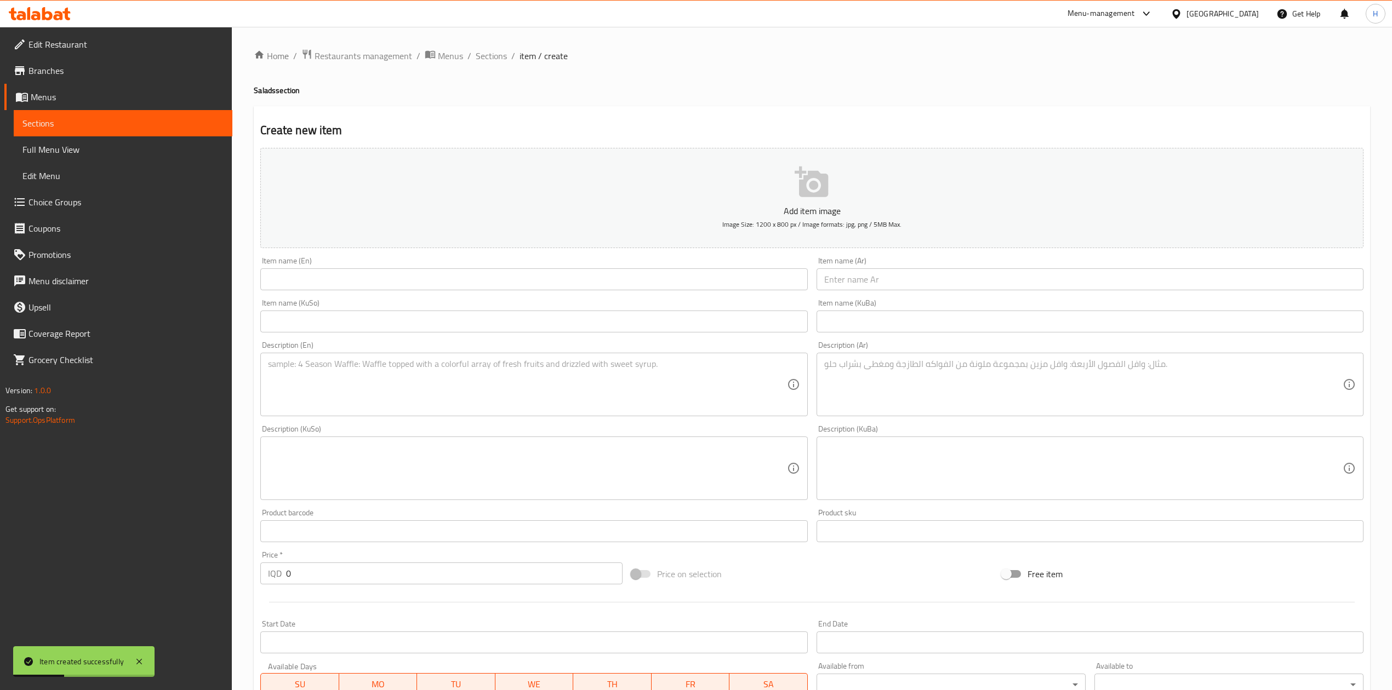
drag, startPoint x: 491, startPoint y: 59, endPoint x: 491, endPoint y: 71, distance: 12.1
click at [491, 59] on span "Sections" at bounding box center [491, 55] width 31 height 13
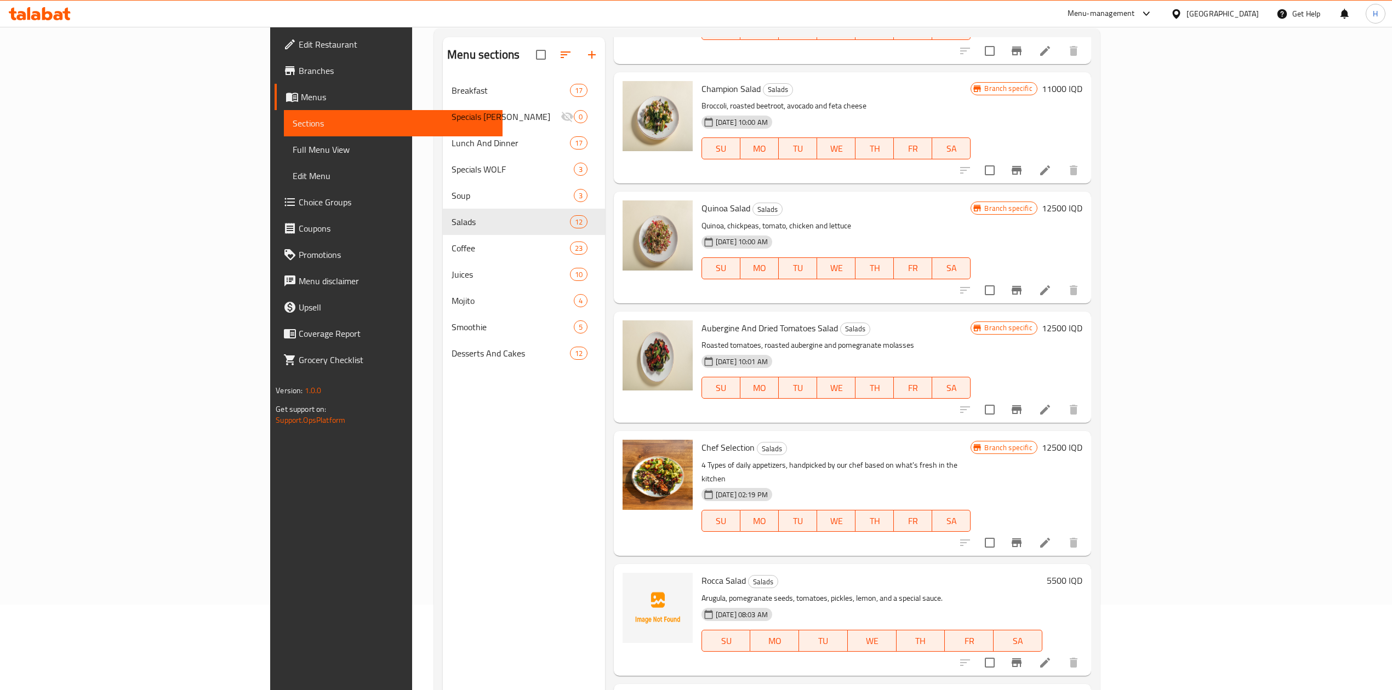
scroll to position [154, 0]
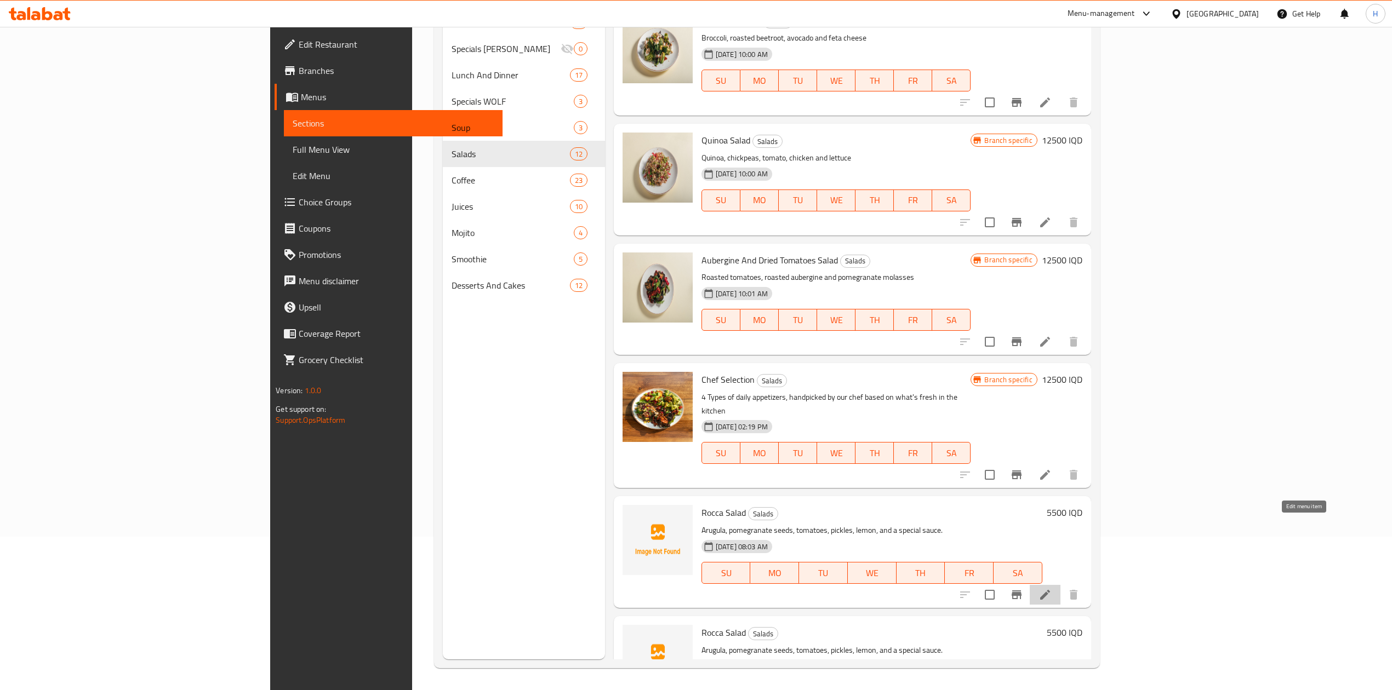
click at [1051, 588] on icon at bounding box center [1044, 594] width 13 height 13
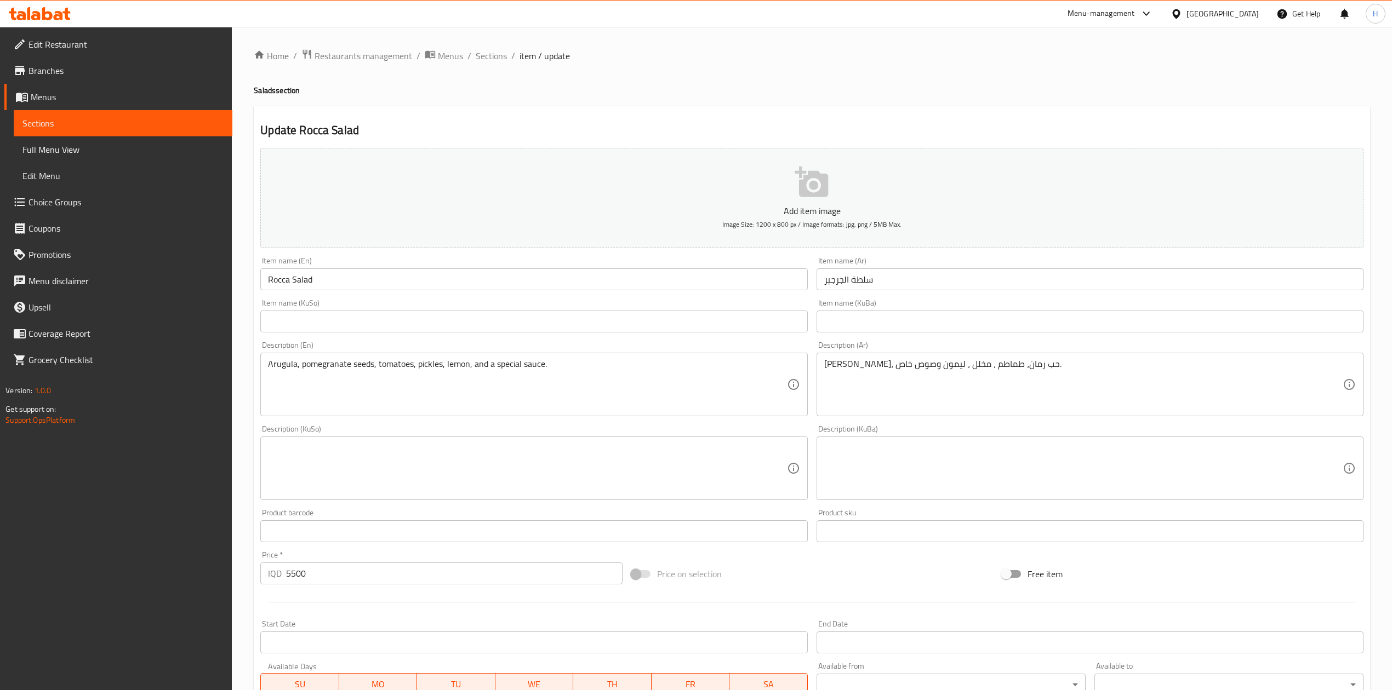
scroll to position [209, 0]
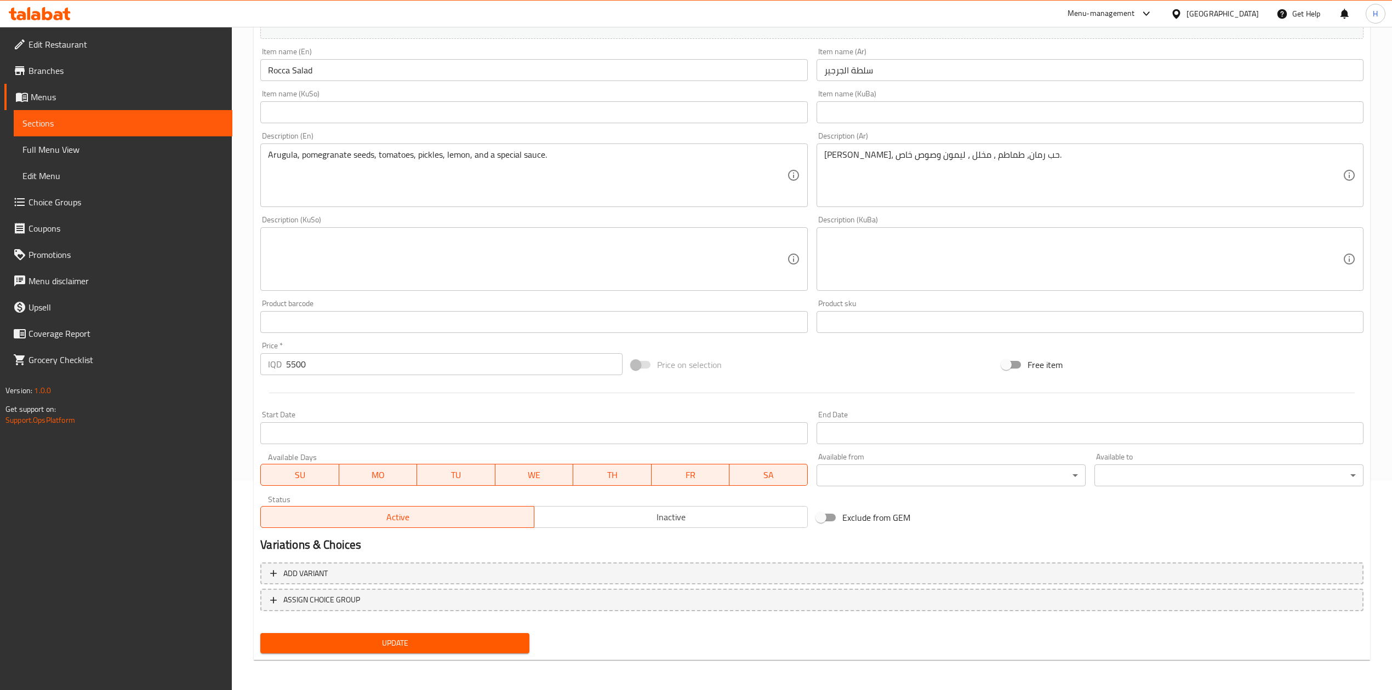
click at [602, 513] on span "Inactive" at bounding box center [671, 517] width 265 height 16
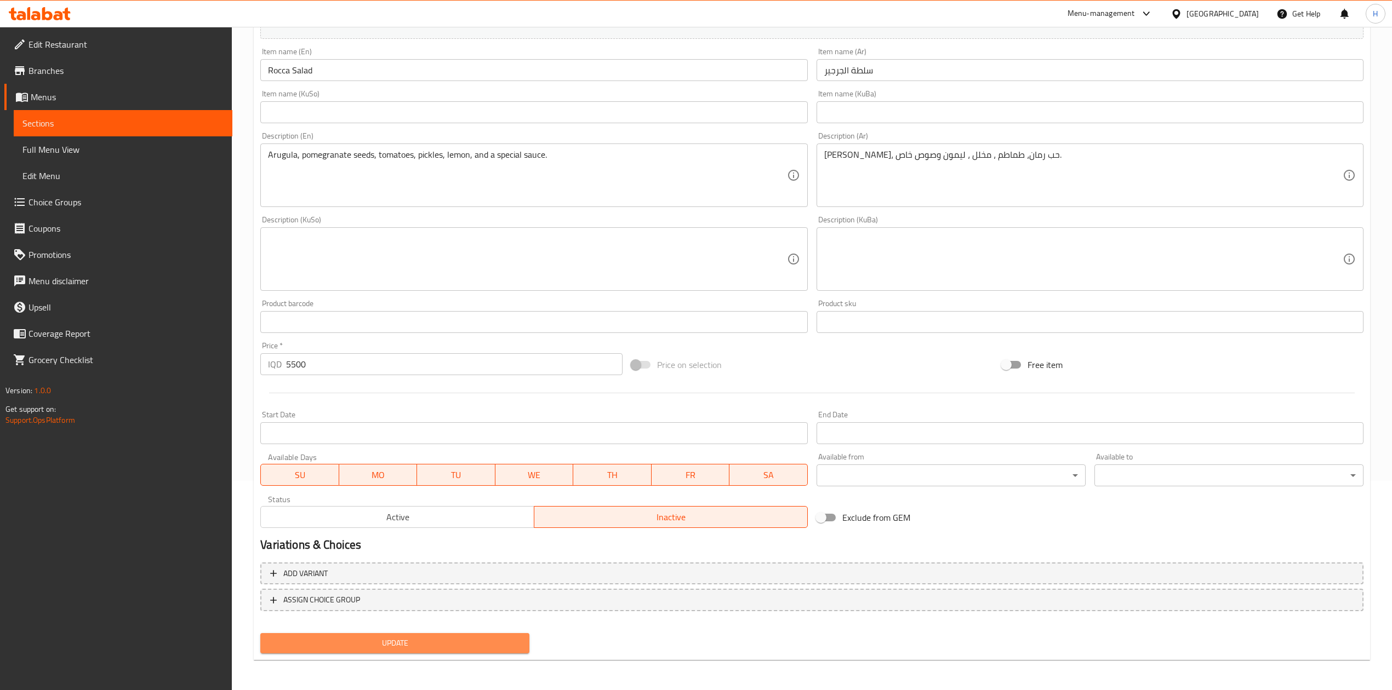
click at [419, 638] on span "Update" at bounding box center [394, 644] width 251 height 14
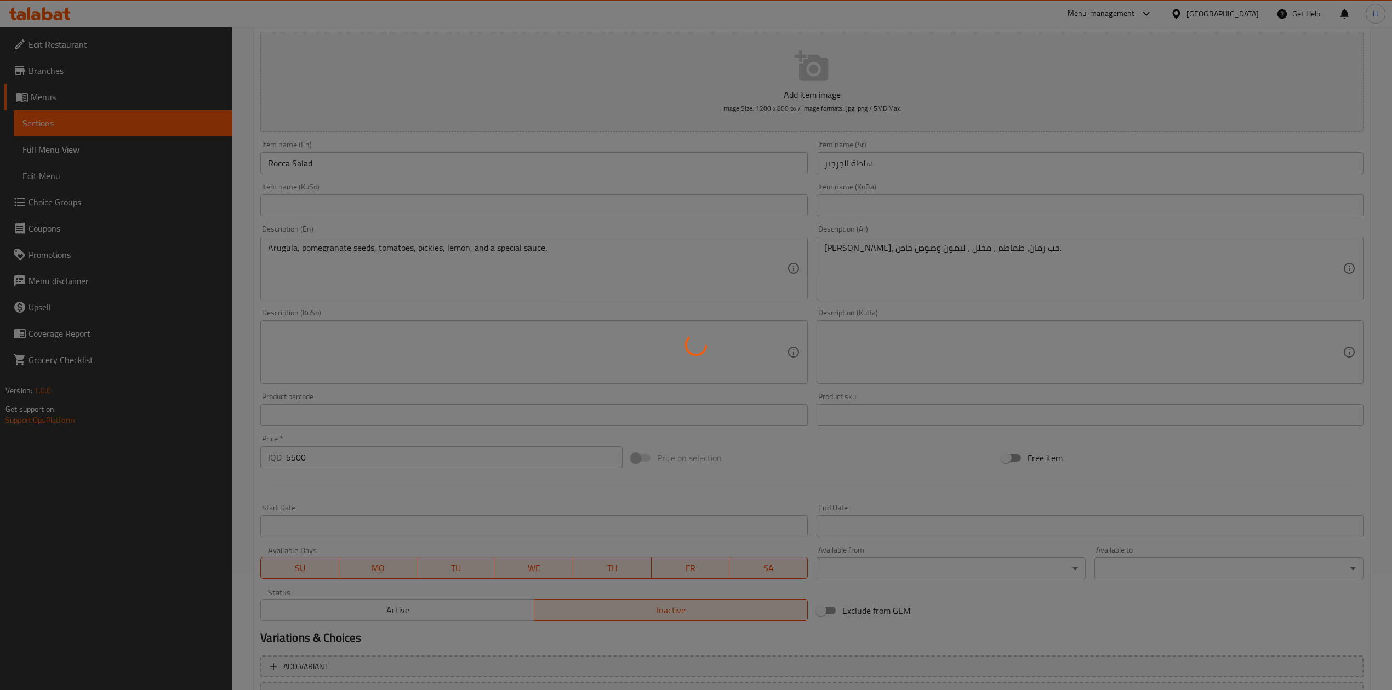
scroll to position [0, 0]
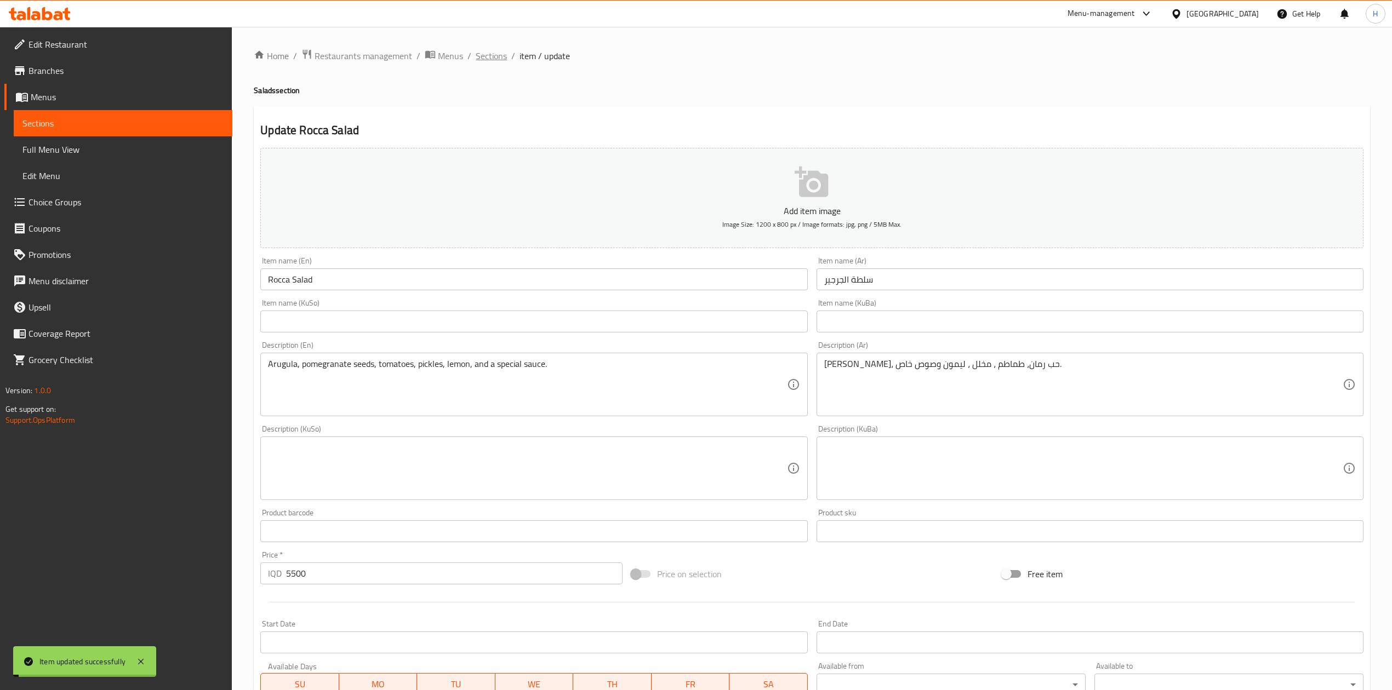
click at [491, 58] on span "Sections" at bounding box center [491, 55] width 31 height 13
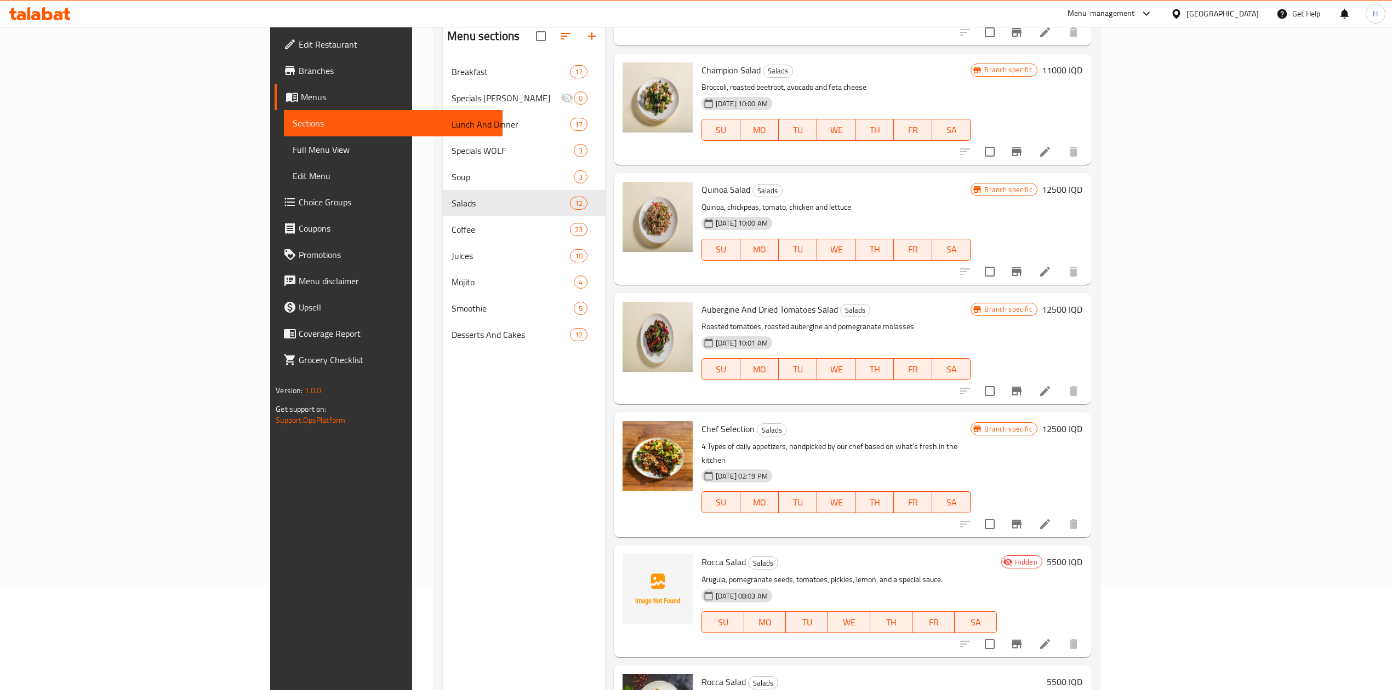
scroll to position [154, 0]
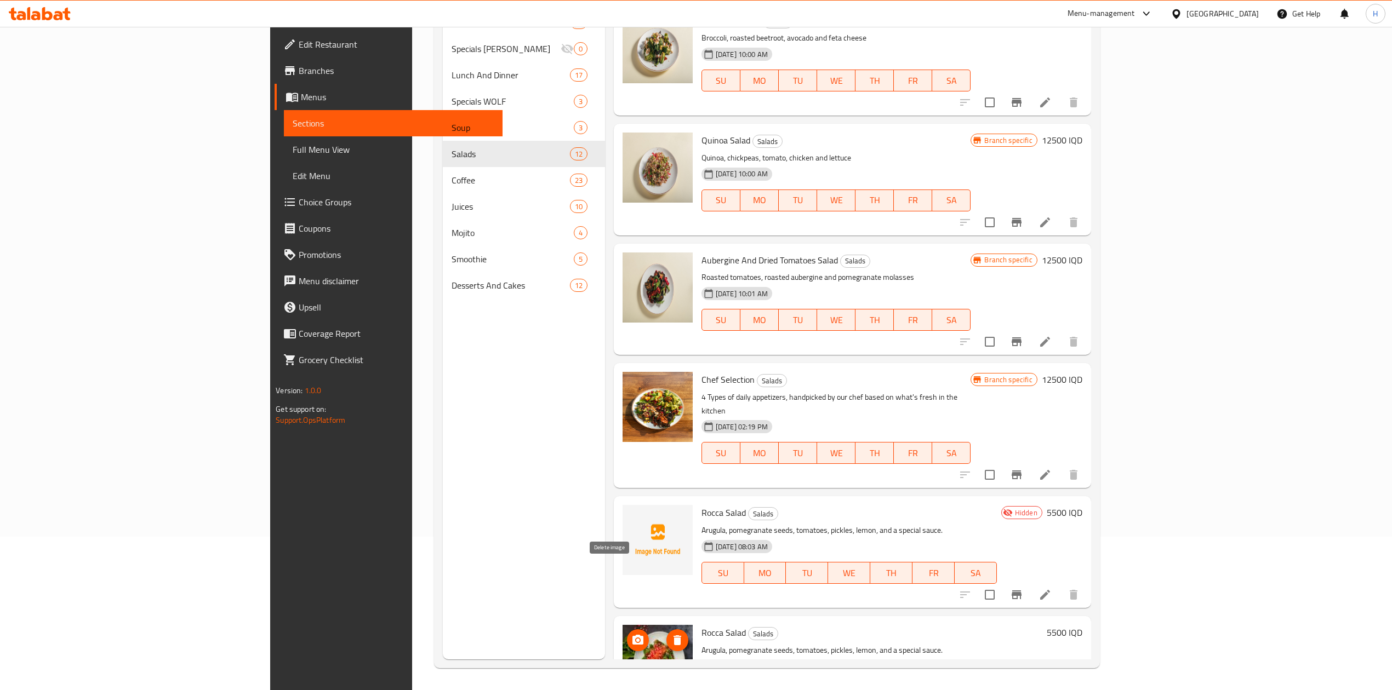
click at [673, 635] on icon "delete image" at bounding box center [677, 640] width 8 height 10
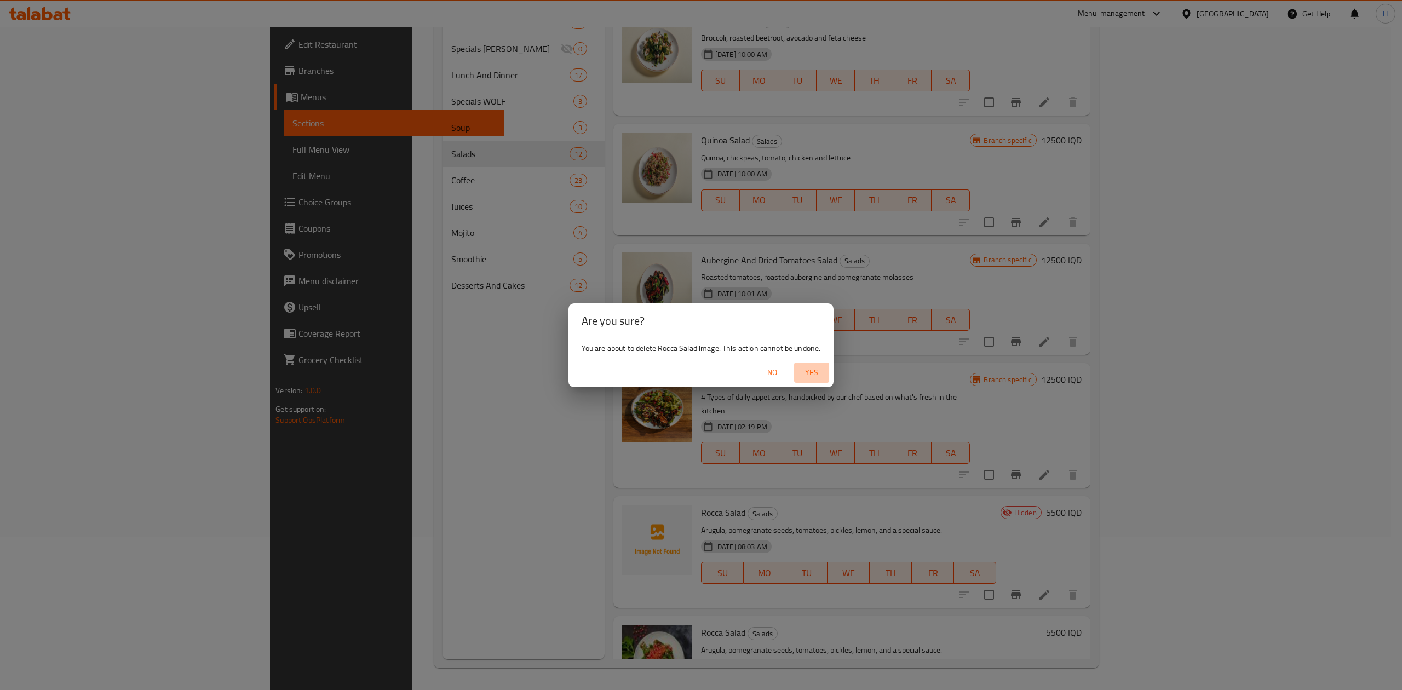
click at [809, 367] on span "Yes" at bounding box center [812, 373] width 26 height 14
